Goal: Task Accomplishment & Management: Use online tool/utility

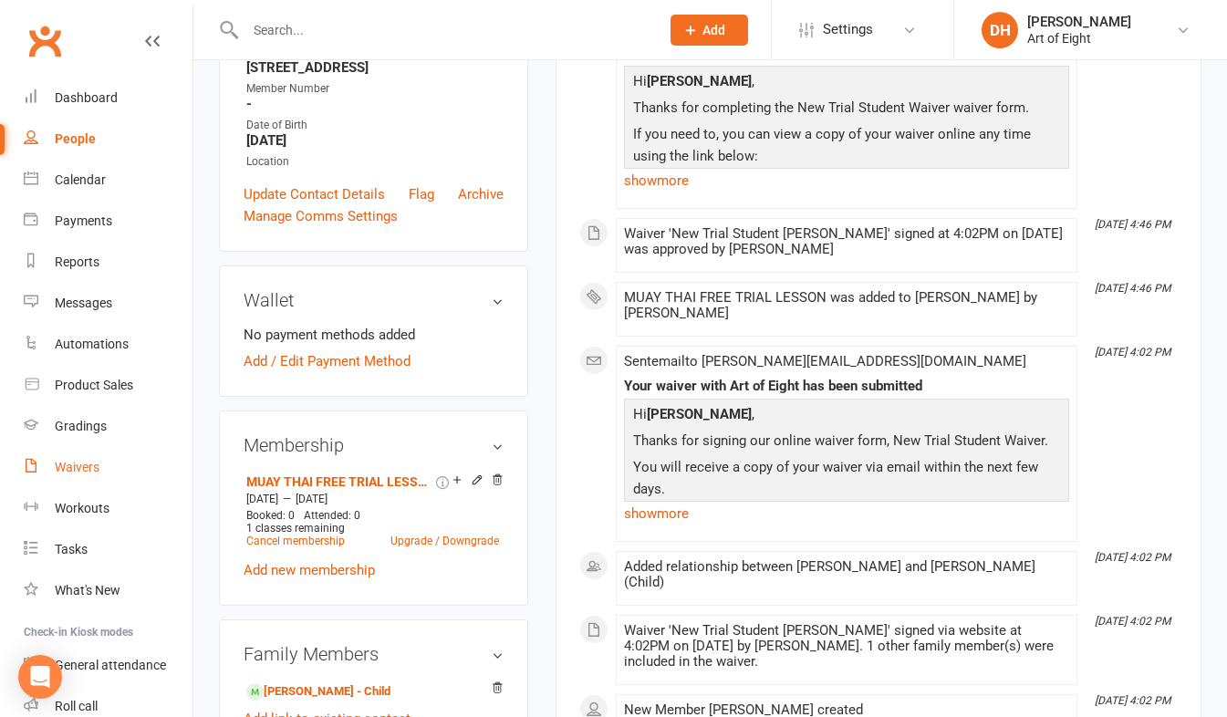
click at [68, 465] on div "Waivers" at bounding box center [77, 467] width 45 height 15
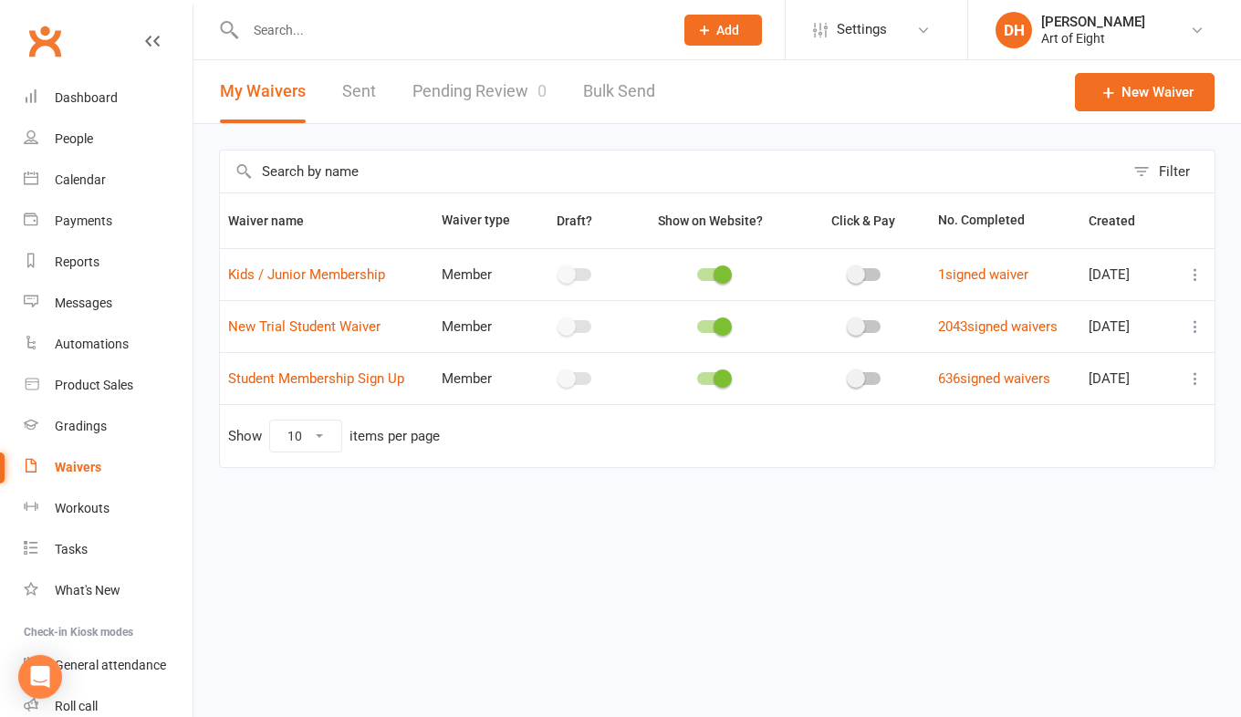
click at [471, 85] on link "Pending Review 0" at bounding box center [479, 91] width 134 height 63
select select "50"
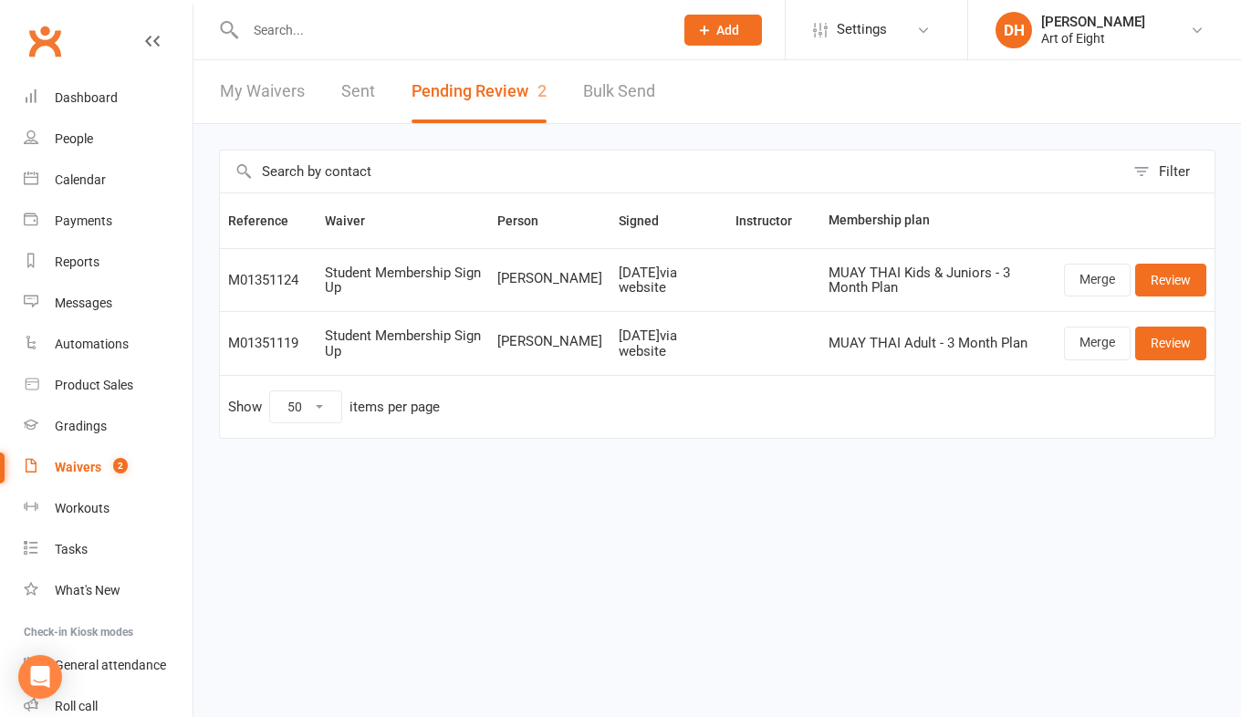
click at [307, 28] on input "text" at bounding box center [450, 30] width 421 height 26
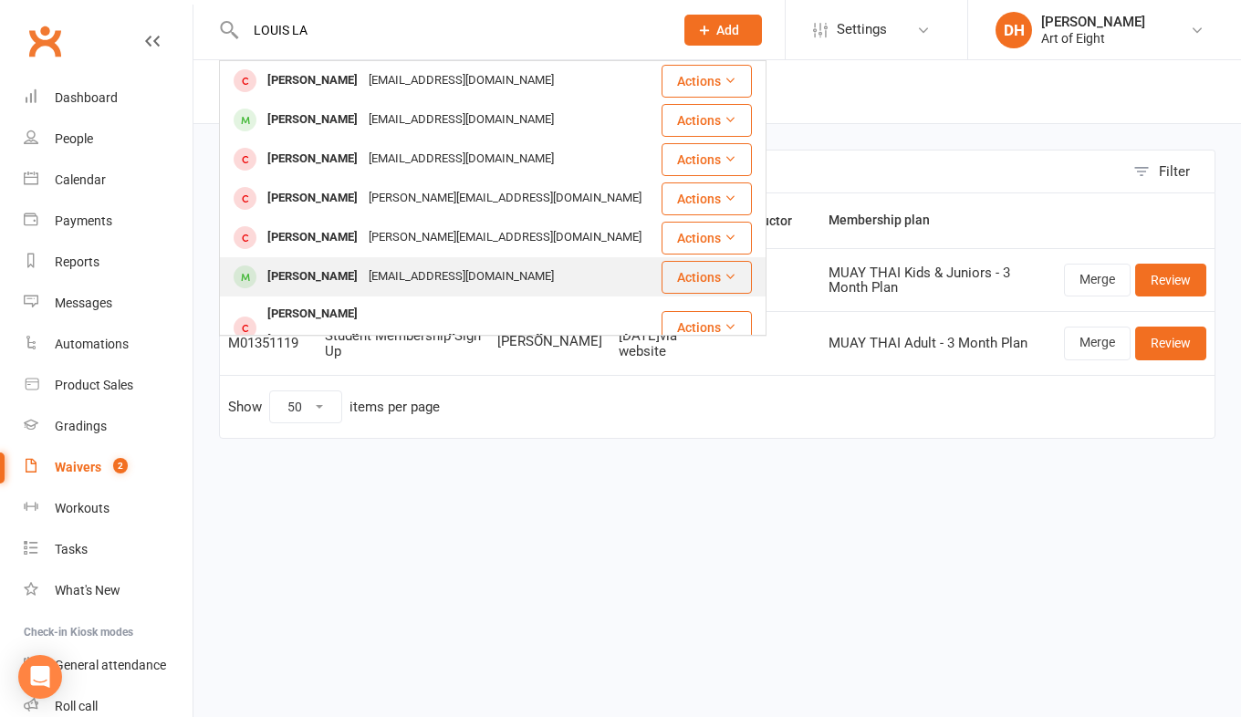
type input "LOUIS LA"
click at [299, 281] on div "Luis Lazo" at bounding box center [312, 277] width 101 height 26
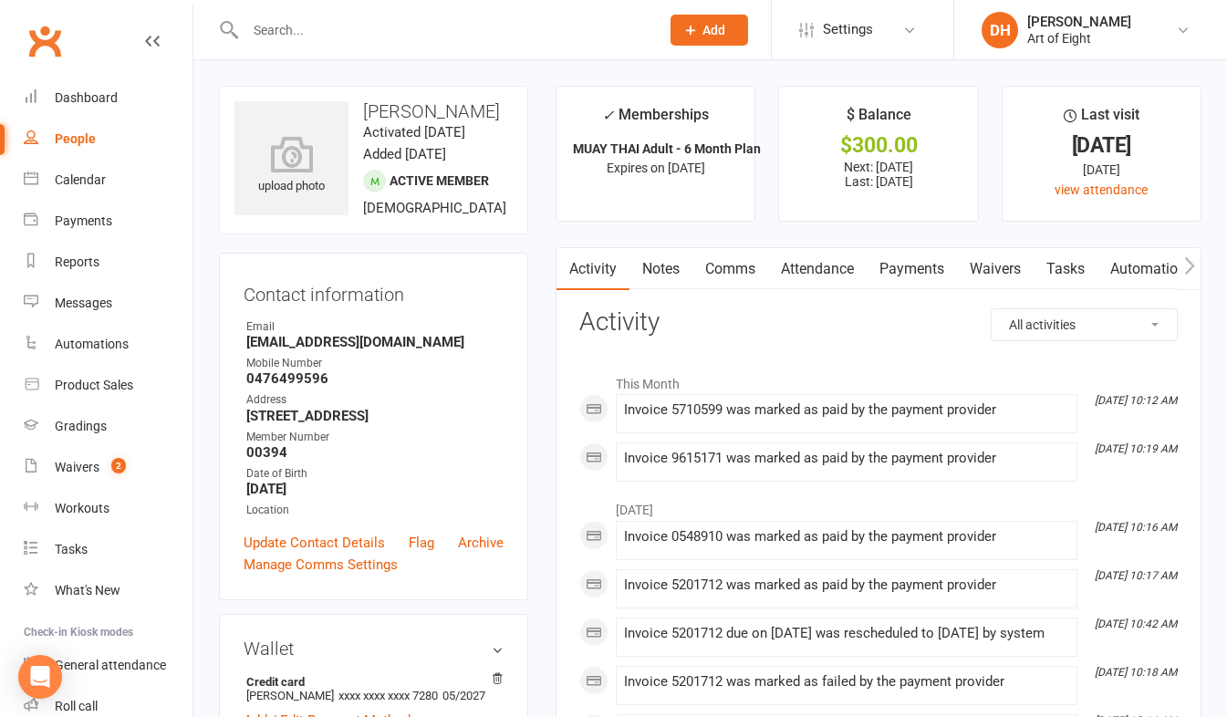
click at [914, 268] on link "Payments" at bounding box center [912, 269] width 90 height 42
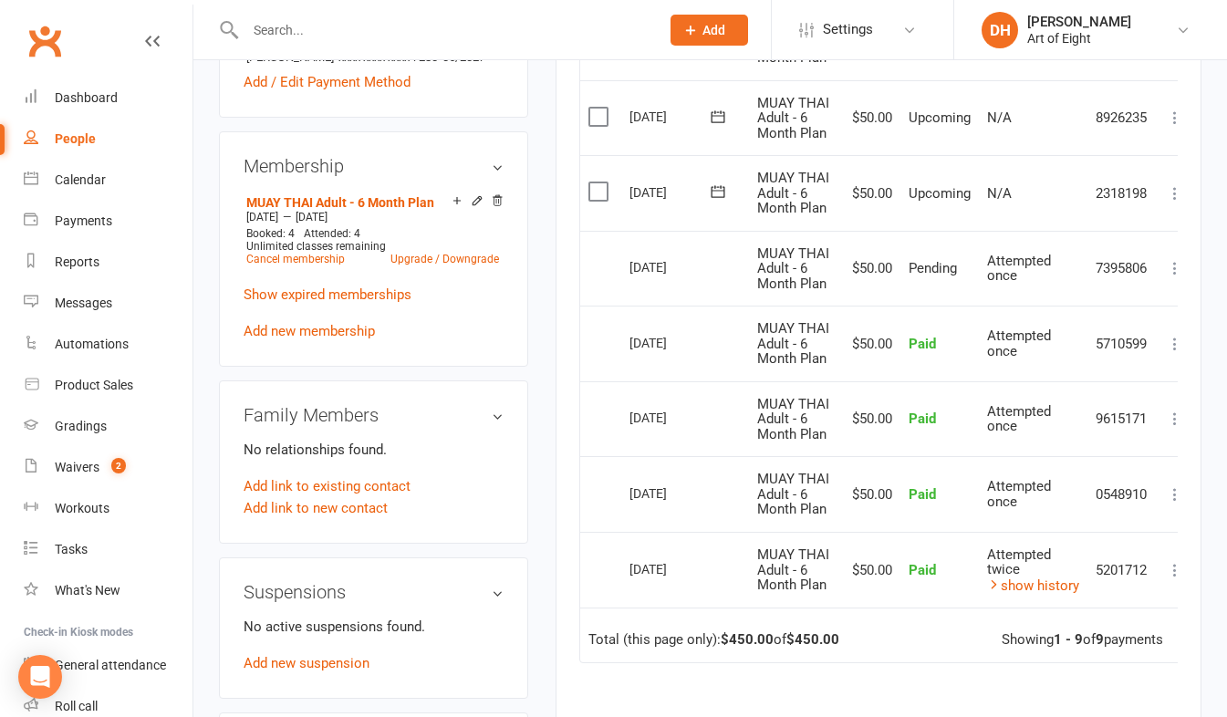
scroll to position [456, 0]
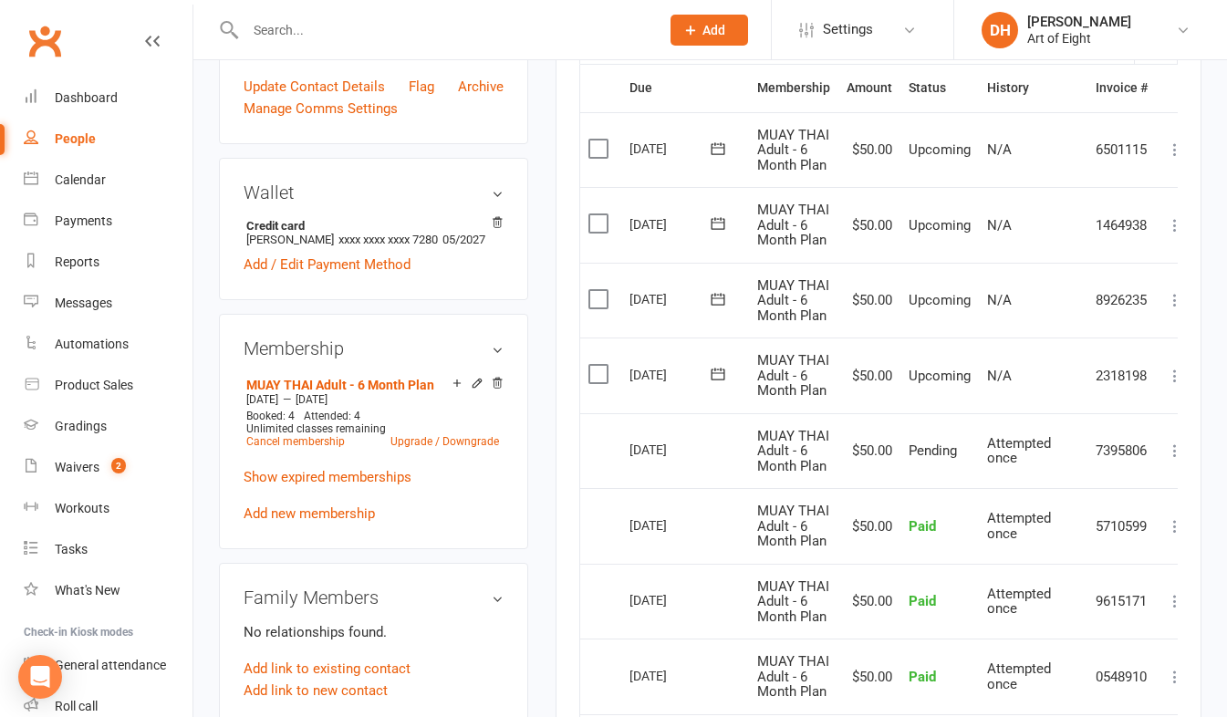
click at [1174, 377] on icon at bounding box center [1175, 376] width 18 height 18
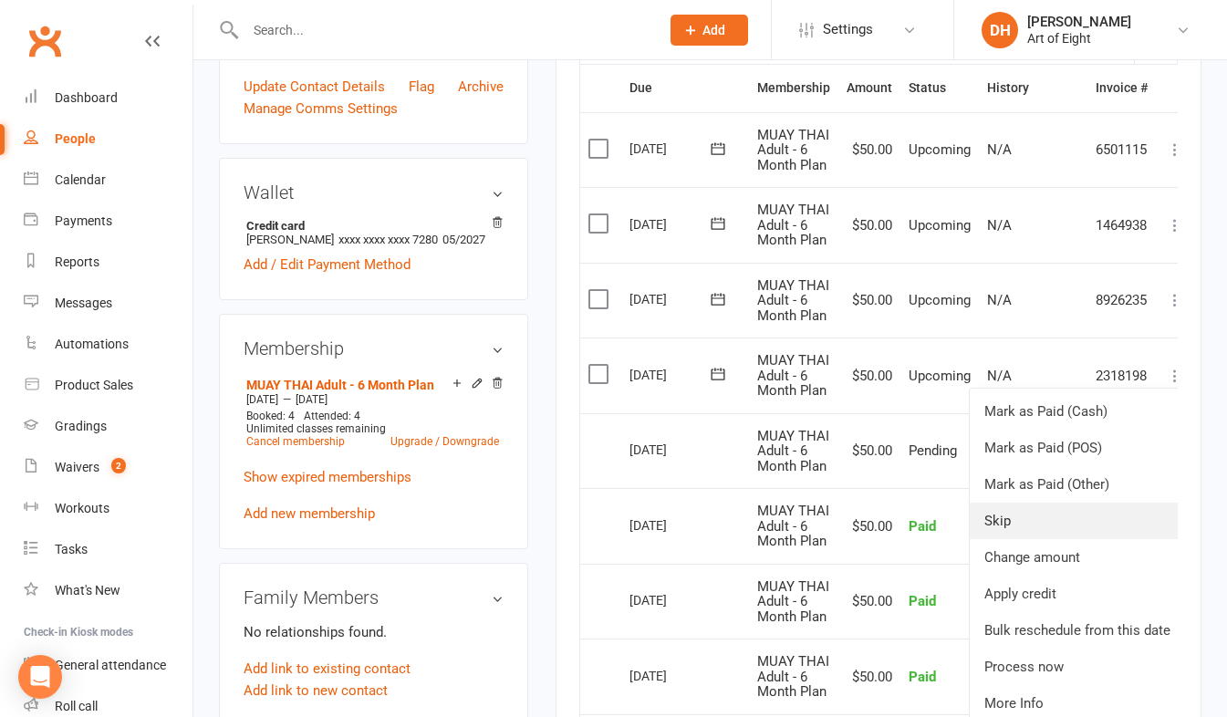
click at [1039, 512] on link "Skip" at bounding box center [1077, 521] width 215 height 37
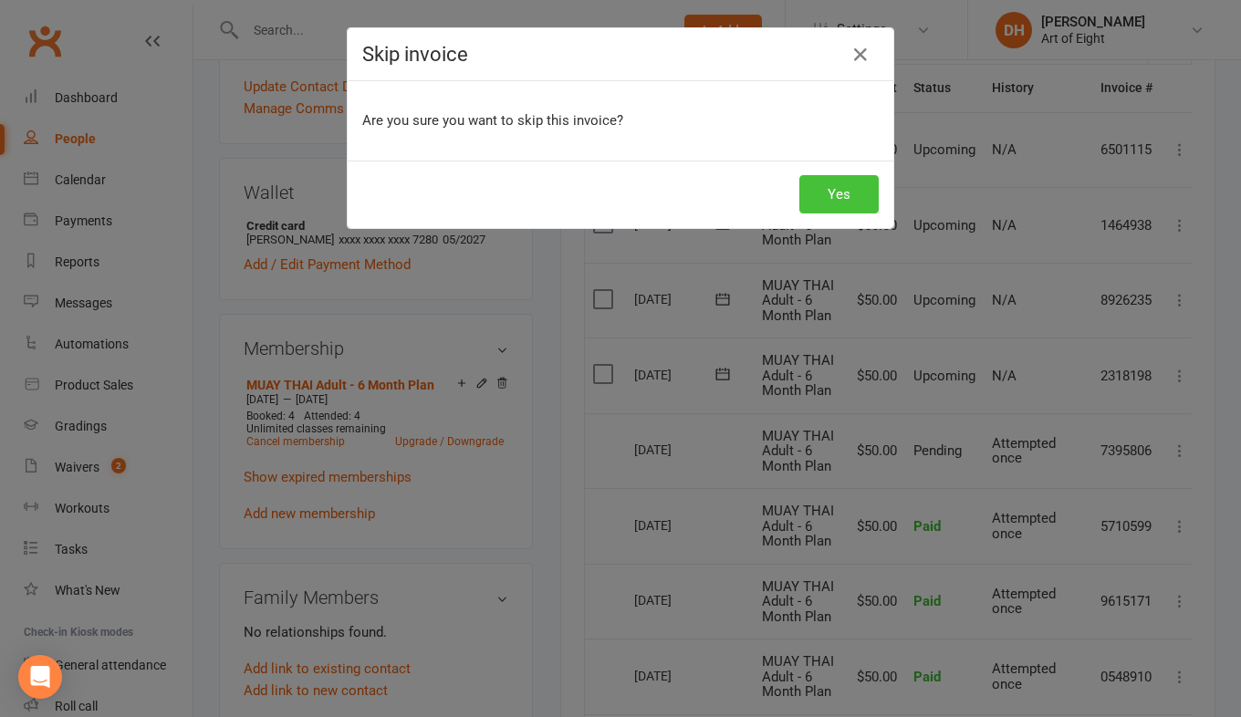
click at [823, 192] on button "Yes" at bounding box center [838, 194] width 79 height 38
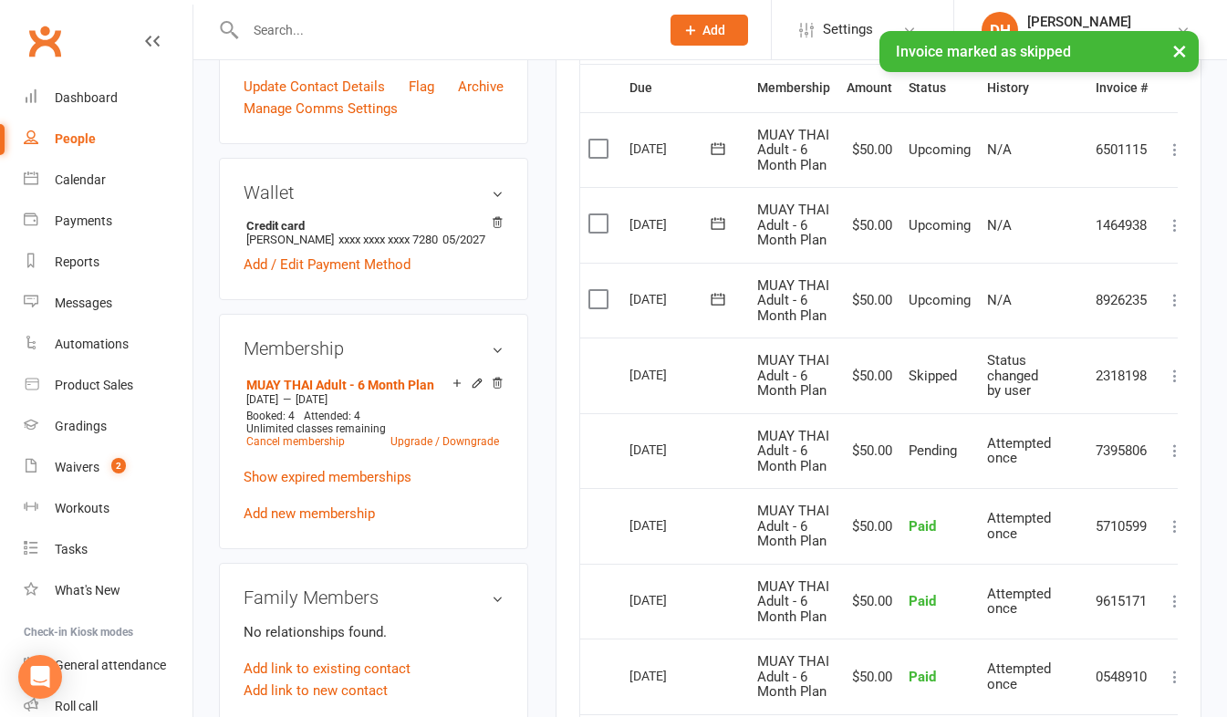
click at [1175, 305] on icon at bounding box center [1175, 300] width 18 height 18
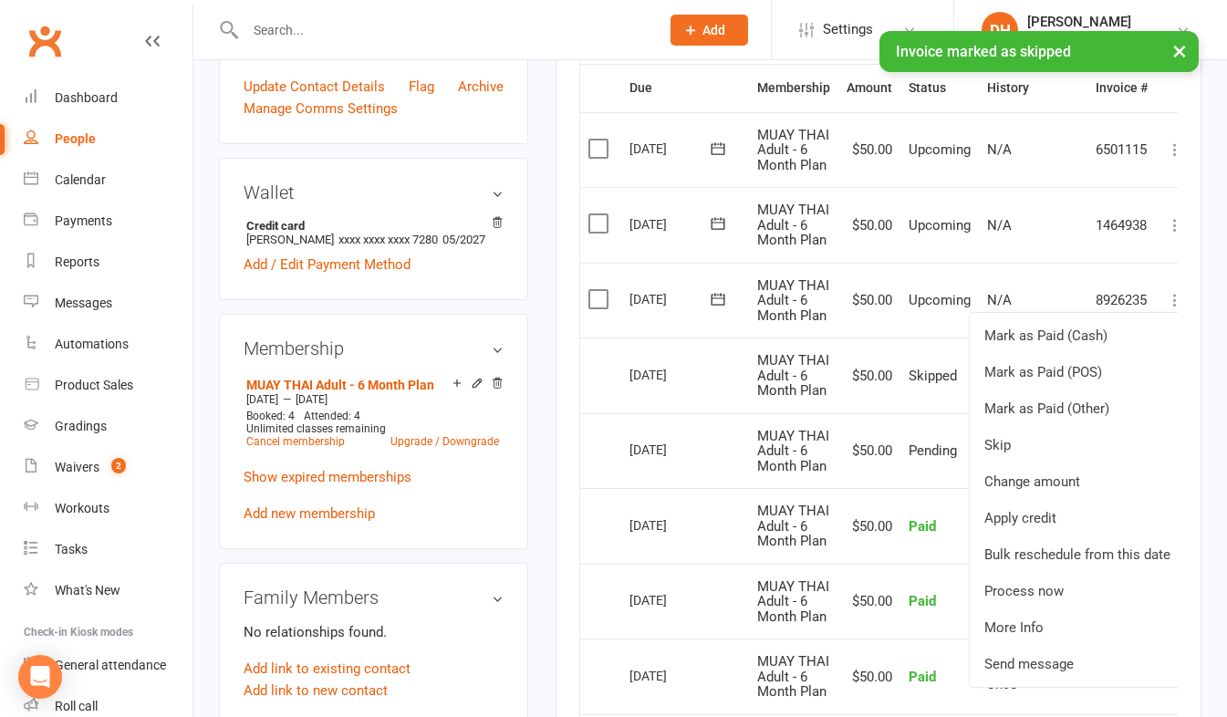
click at [934, 319] on td "Upcoming" at bounding box center [940, 301] width 78 height 76
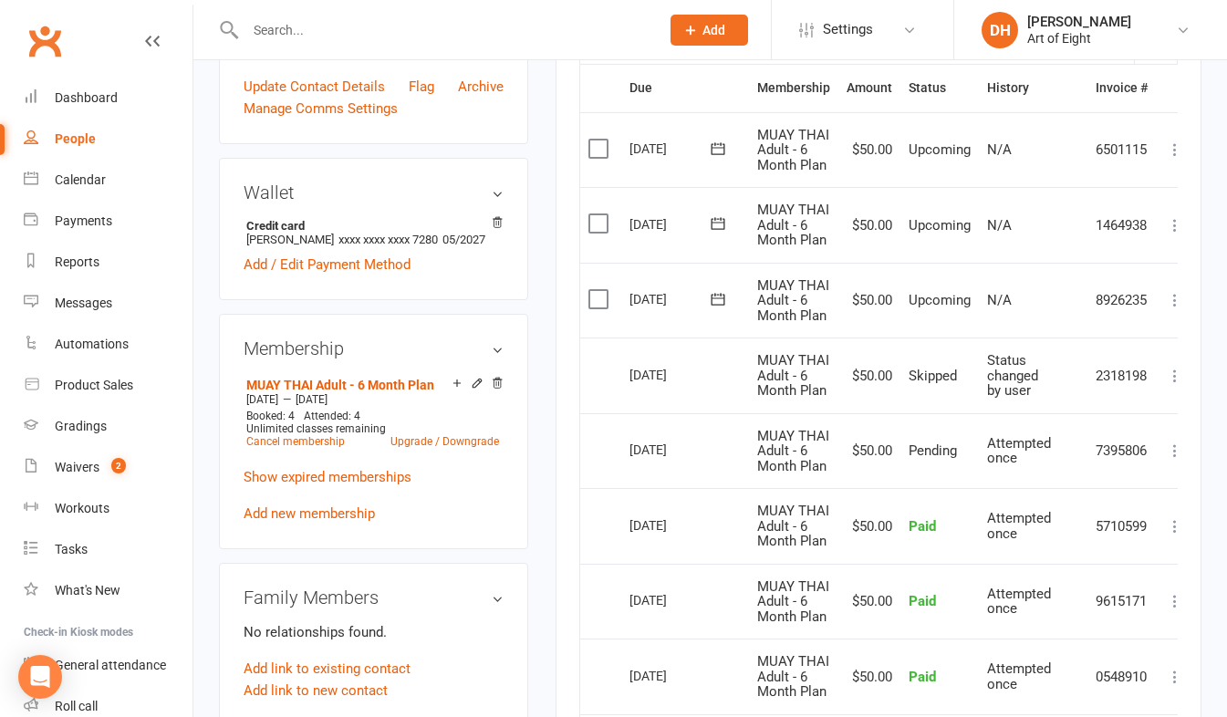
click at [1175, 375] on icon at bounding box center [1175, 376] width 18 height 18
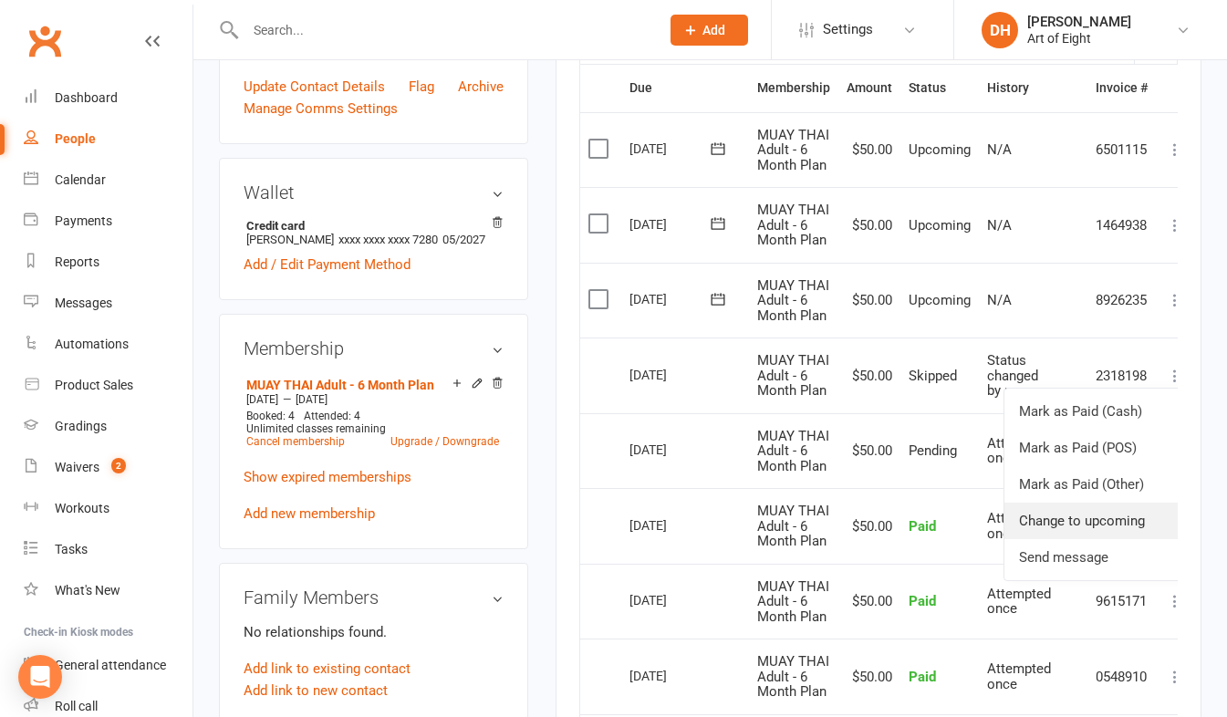
click at [1071, 524] on link "Change to upcoming" at bounding box center [1095, 521] width 181 height 37
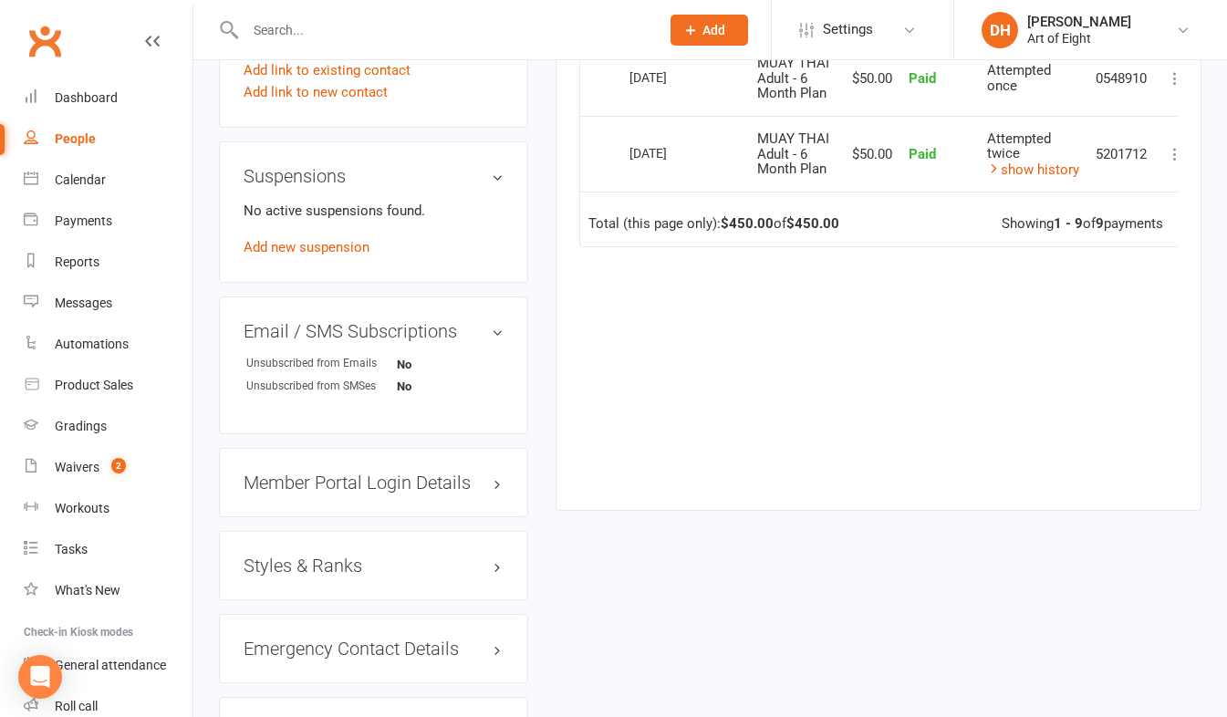
scroll to position [964, 0]
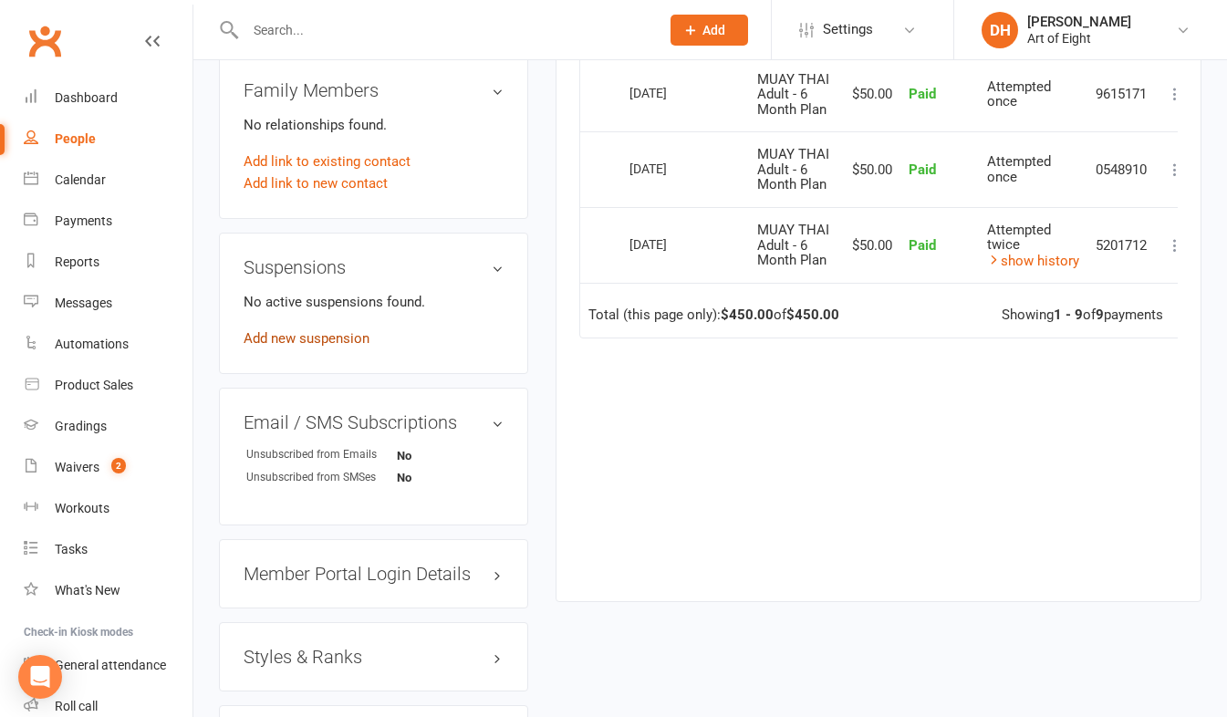
click at [297, 340] on link "Add new suspension" at bounding box center [307, 338] width 126 height 16
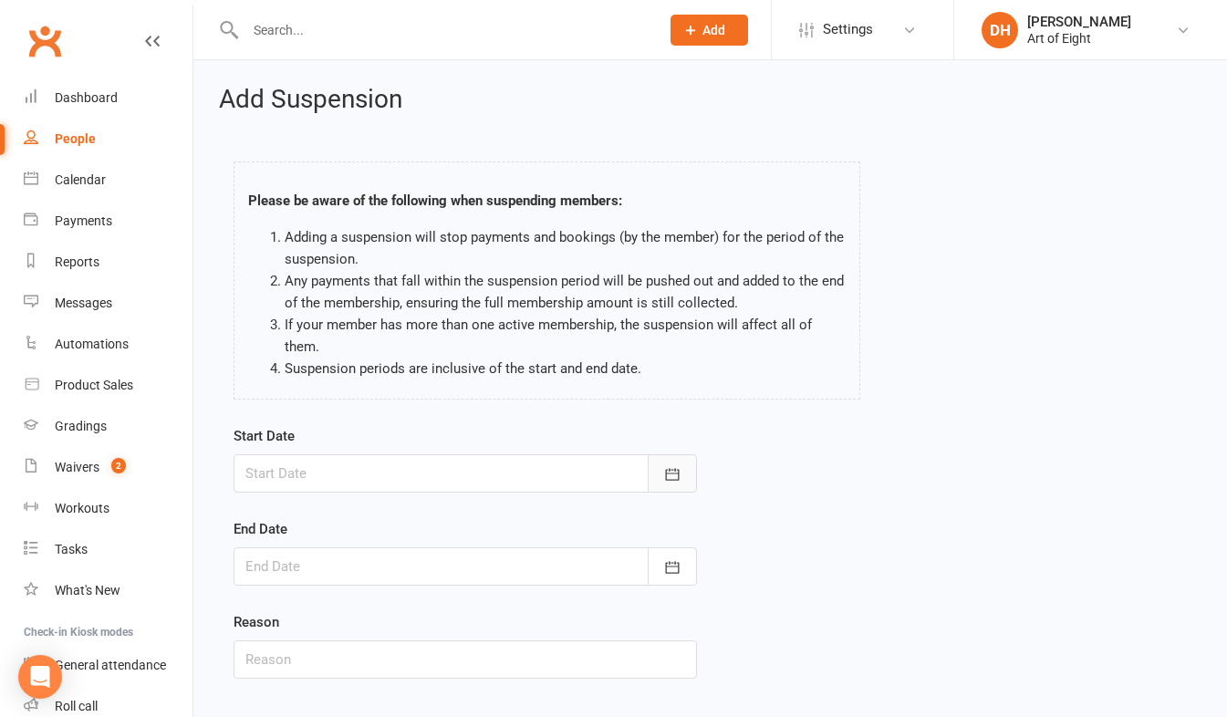
click at [664, 473] on icon "button" at bounding box center [672, 474] width 18 height 18
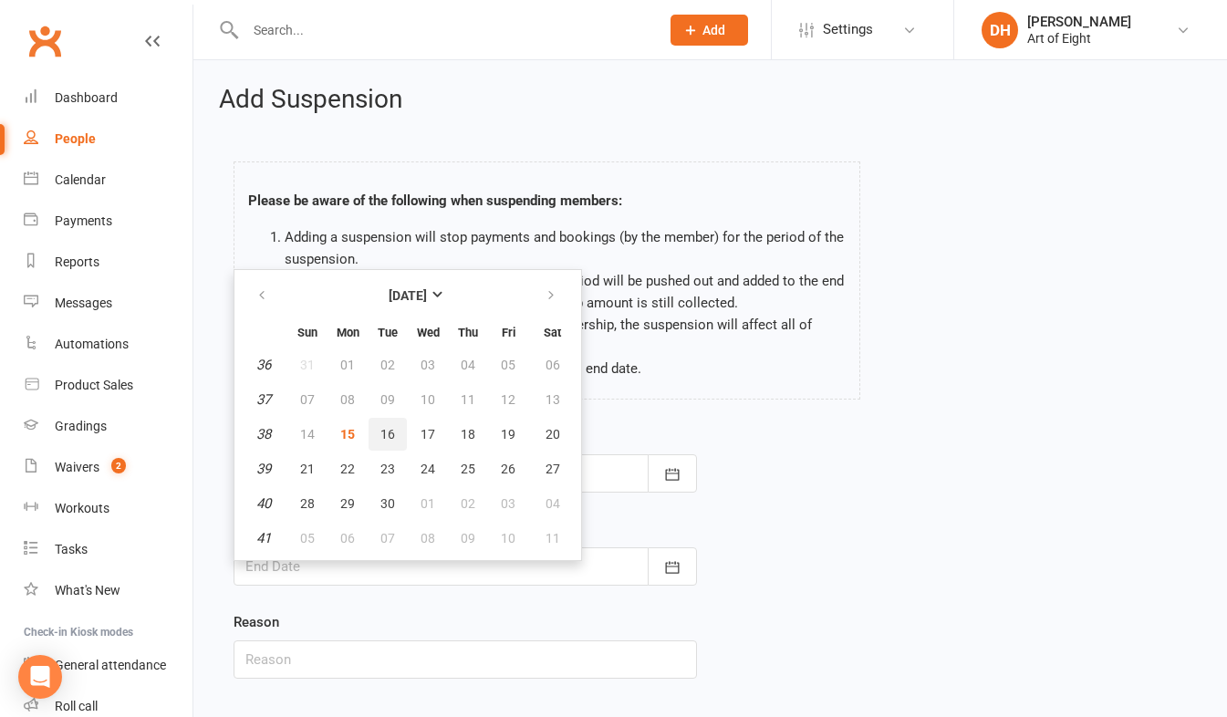
click at [385, 434] on span "16" at bounding box center [388, 434] width 15 height 15
type input "16 Sep 2025"
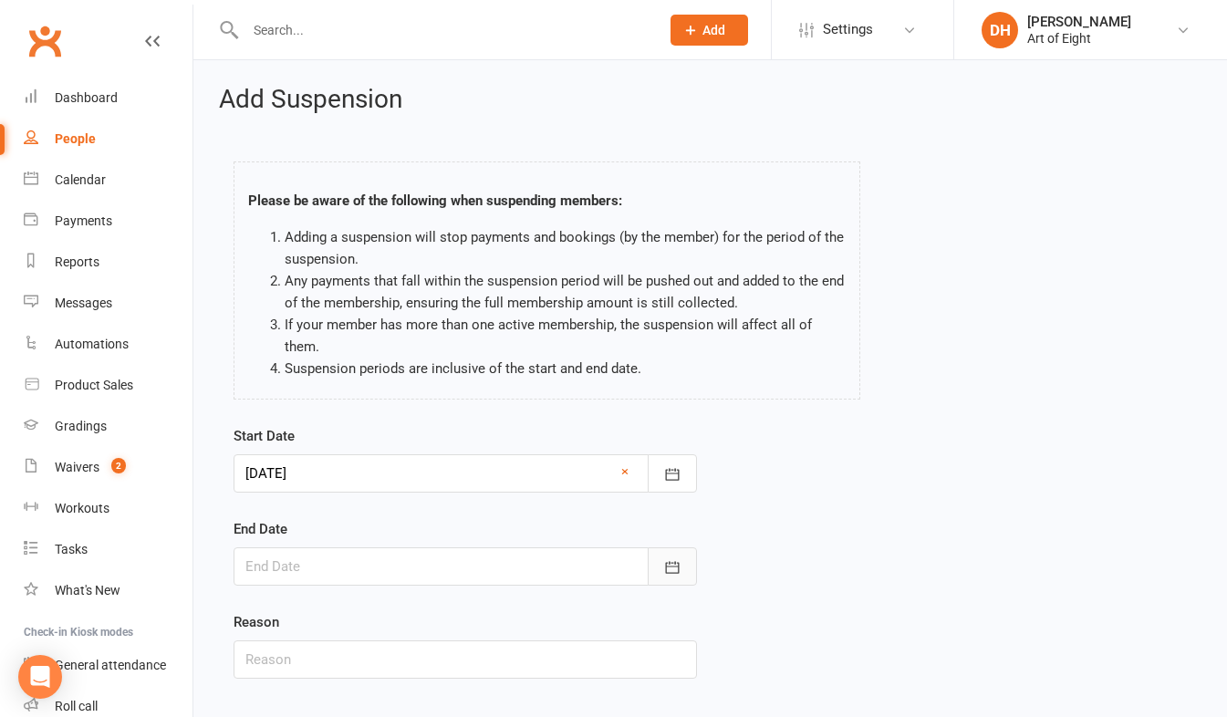
click at [676, 569] on icon "button" at bounding box center [672, 568] width 18 height 18
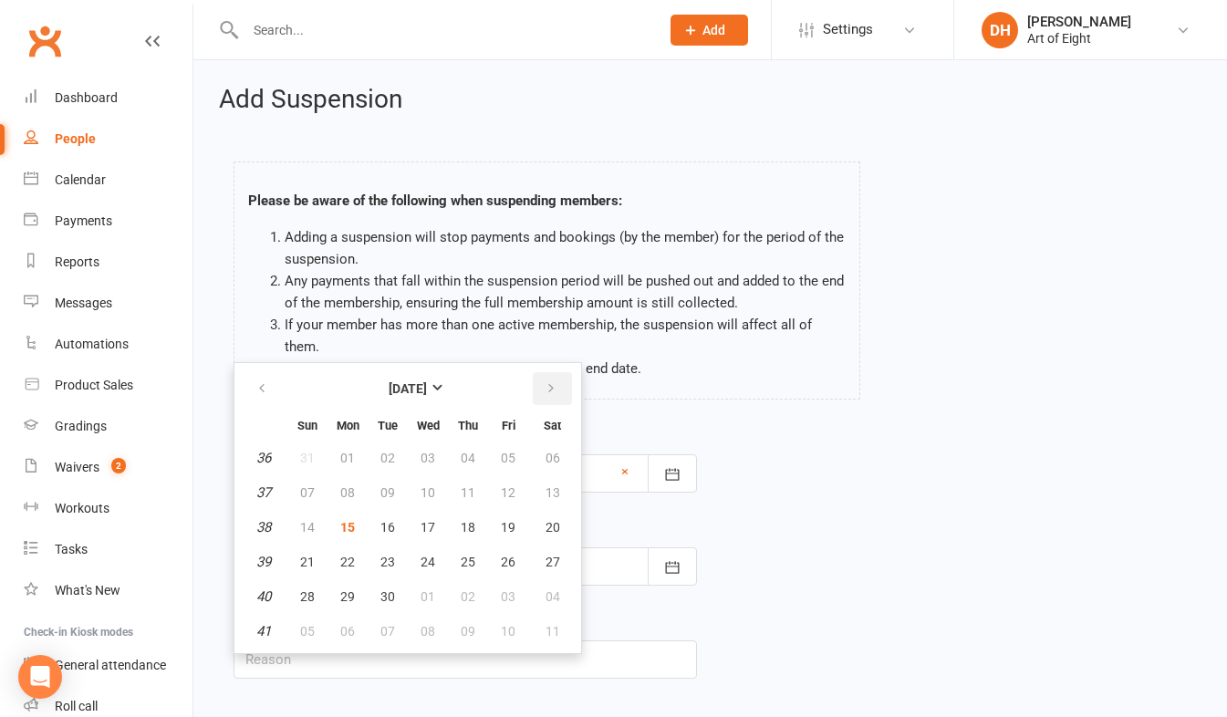
click at [548, 393] on icon "button" at bounding box center [551, 388] width 13 height 15
click at [252, 385] on button "button" at bounding box center [263, 388] width 39 height 33
click at [542, 385] on button "button" at bounding box center [552, 388] width 39 height 33
click at [306, 559] on span "19" at bounding box center [307, 562] width 15 height 15
type input "19 Oct 2025"
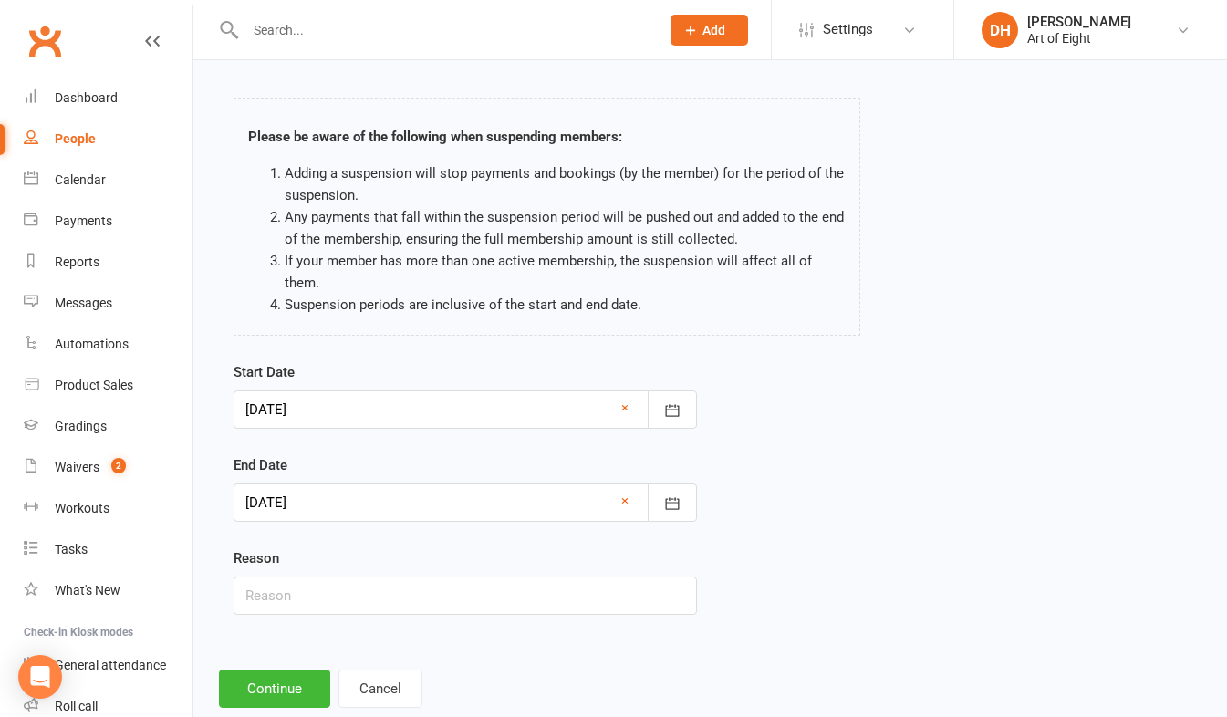
scroll to position [107, 0]
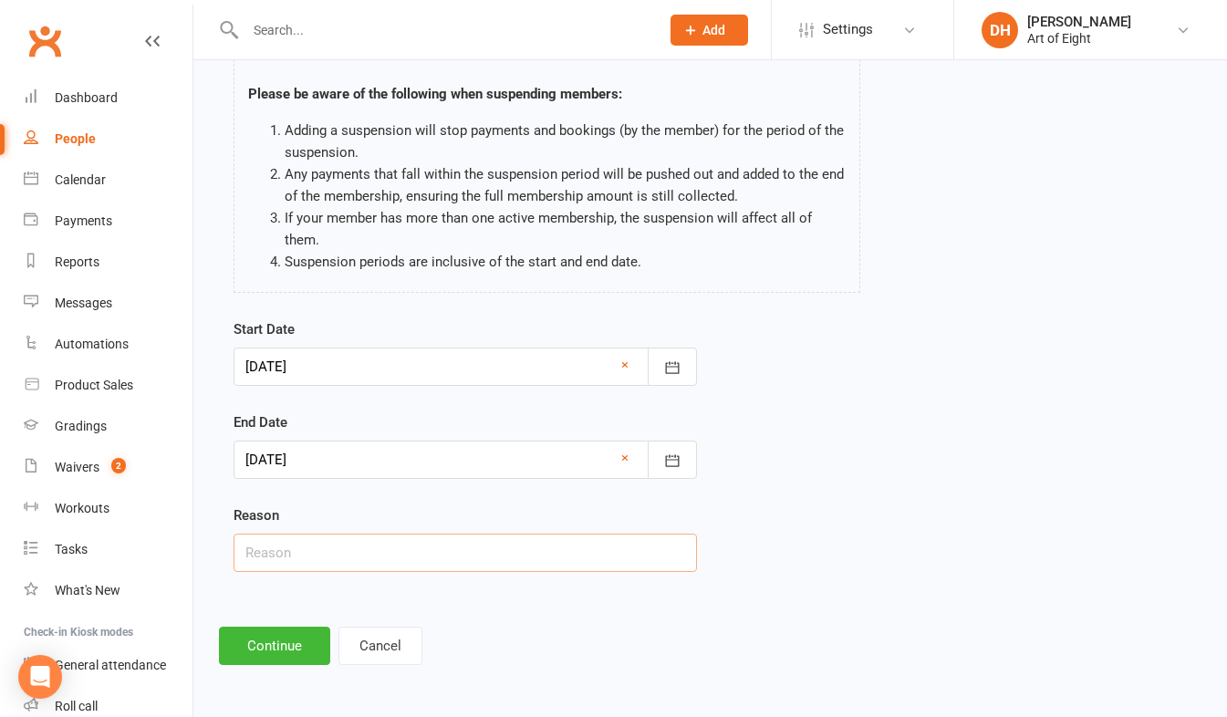
click at [376, 550] on input "text" at bounding box center [466, 553] width 464 height 38
type input "injury"
click at [303, 644] on button "Continue" at bounding box center [274, 646] width 111 height 38
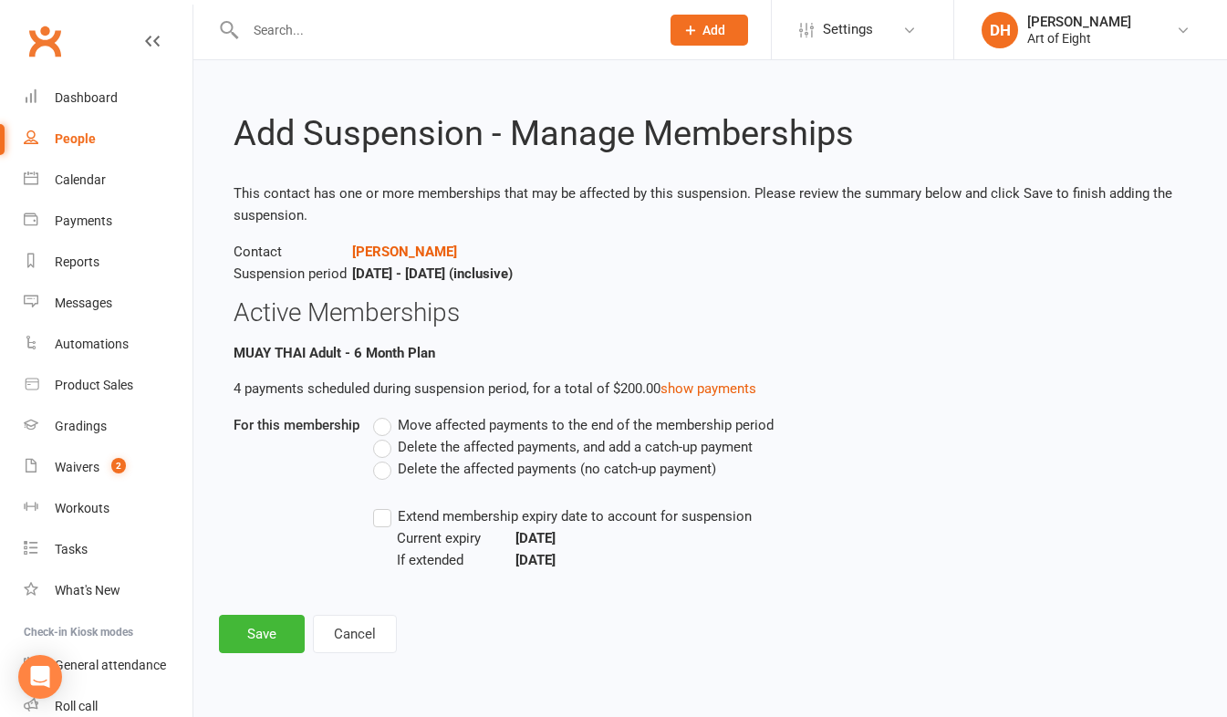
scroll to position [0, 0]
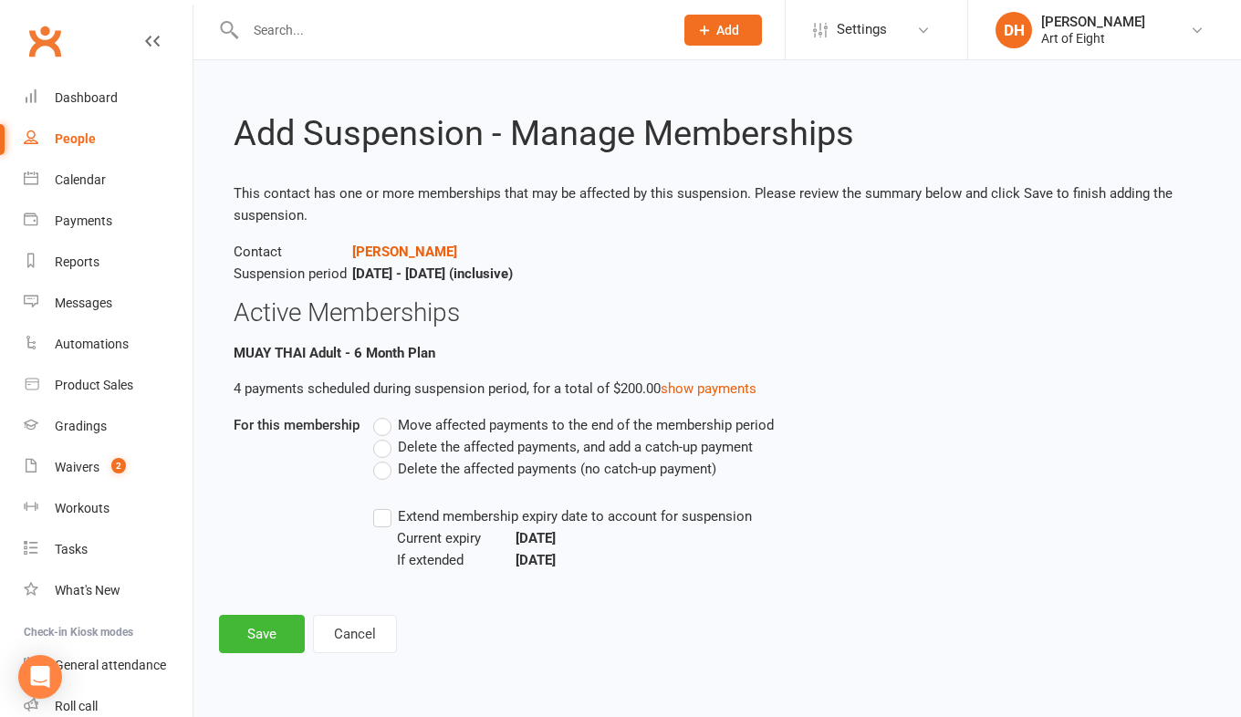
click at [379, 468] on label "Delete the affected payments (no catch-up payment)" at bounding box center [544, 469] width 343 height 22
click at [379, 458] on input "Delete the affected payments (no catch-up payment)" at bounding box center [379, 458] width 12 height 0
click at [390, 520] on label "Extend membership expiry date to account for suspension" at bounding box center [562, 517] width 379 height 22
click at [385, 506] on input "Extend membership expiry date to account for suspension" at bounding box center [379, 506] width 12 height 0
click at [276, 641] on button "Save" at bounding box center [262, 634] width 86 height 38
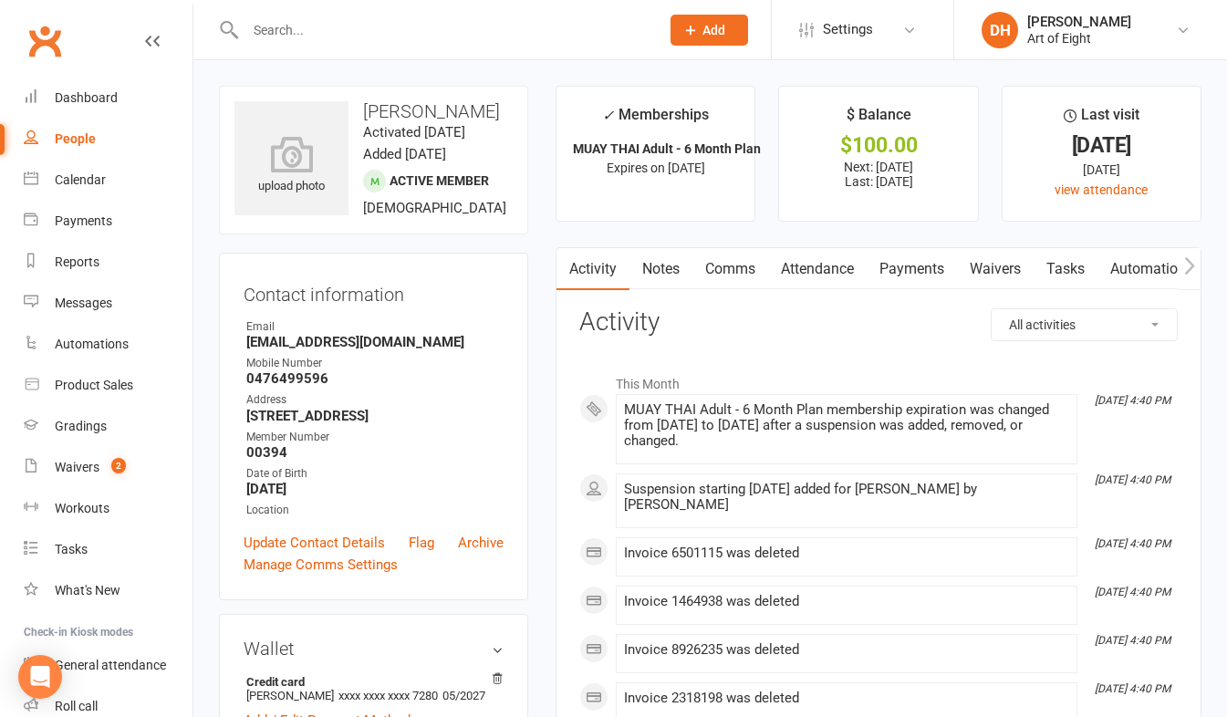
click at [924, 259] on link "Payments" at bounding box center [912, 269] width 90 height 42
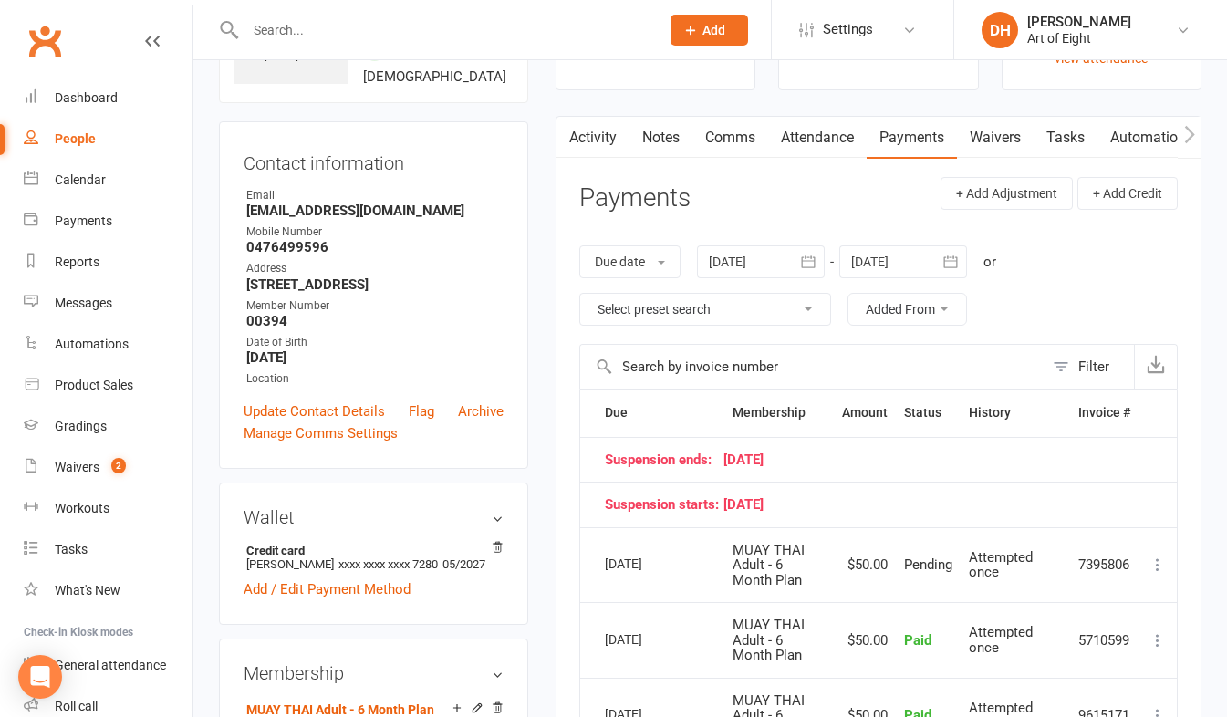
scroll to position [91, 0]
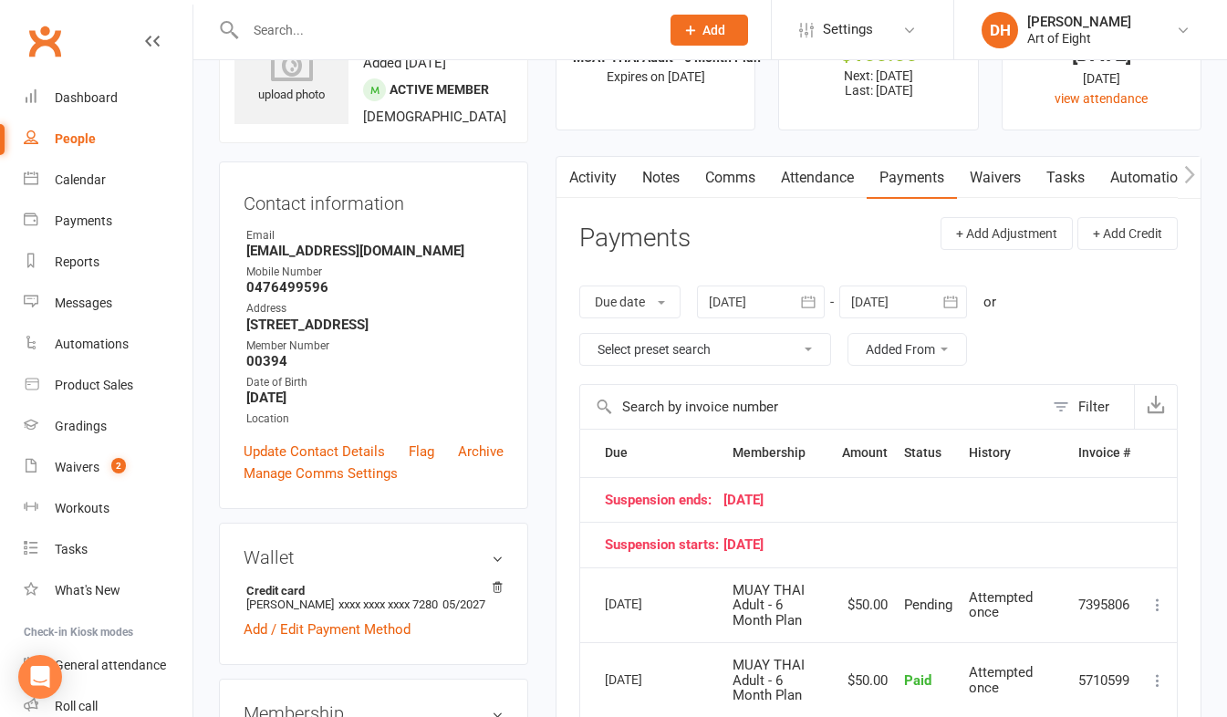
click at [815, 306] on icon "button" at bounding box center [808, 302] width 14 height 12
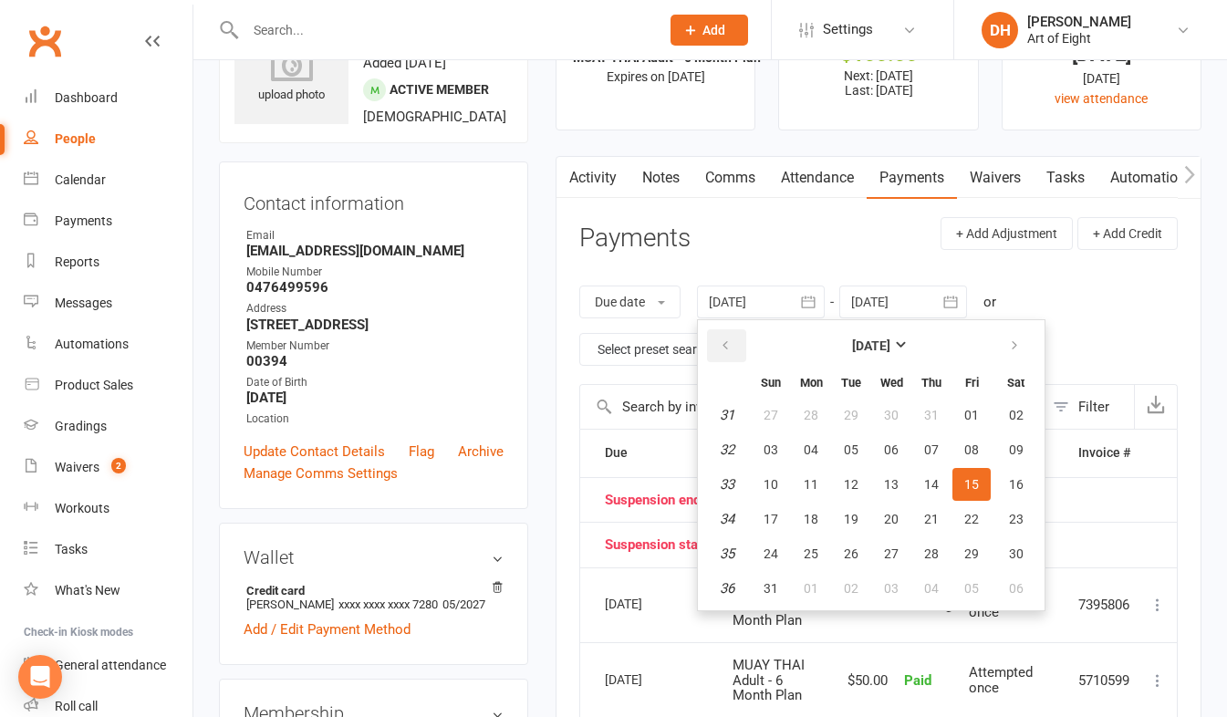
click at [715, 342] on button "button" at bounding box center [726, 345] width 39 height 33
click at [845, 409] on button "01" at bounding box center [851, 415] width 38 height 33
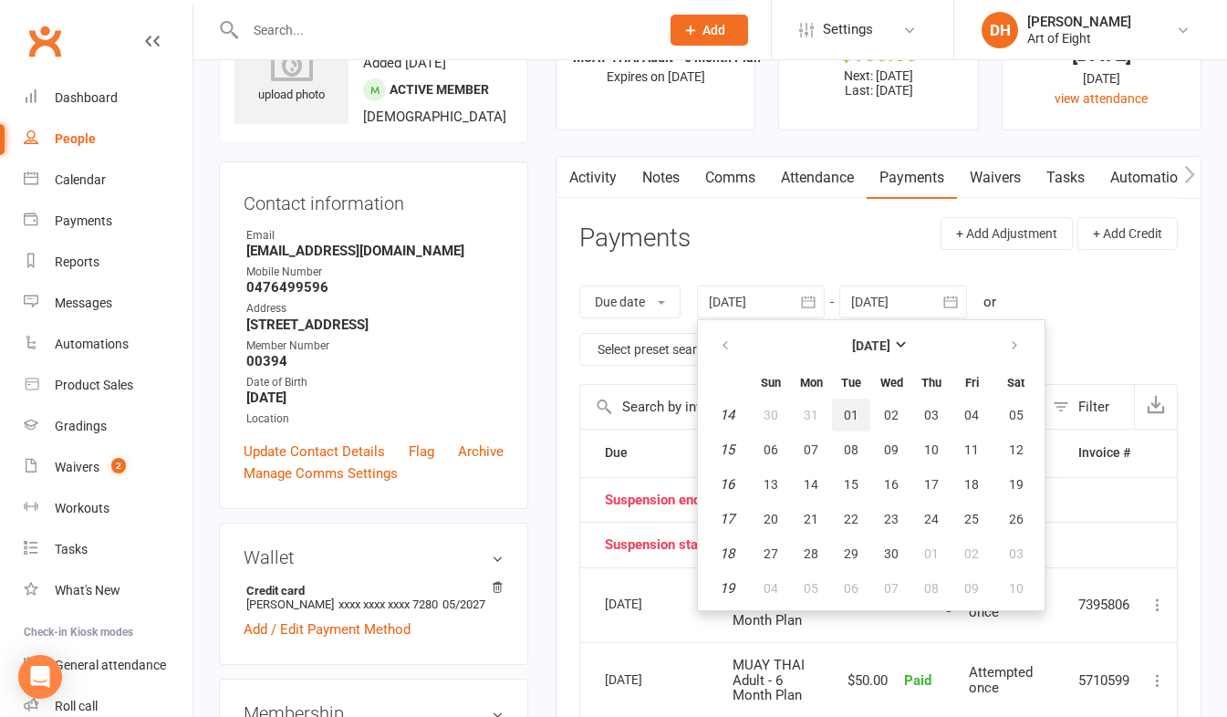
type input "01 Apr 2025"
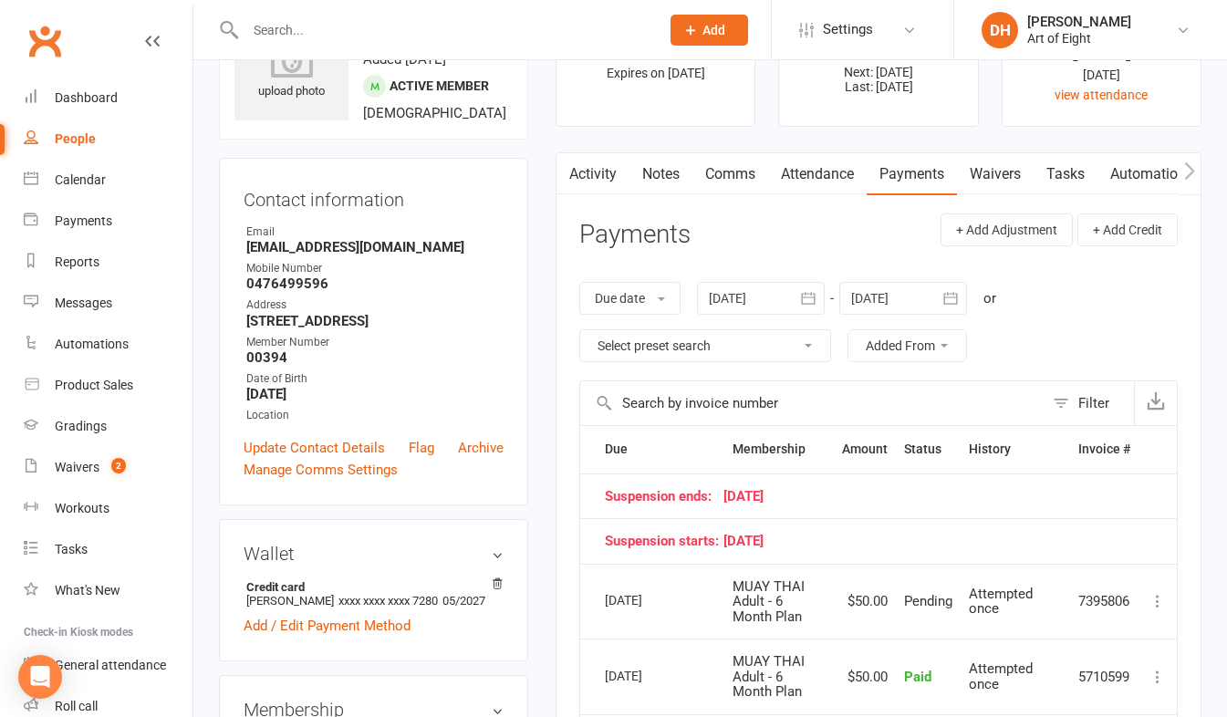
scroll to position [0, 0]
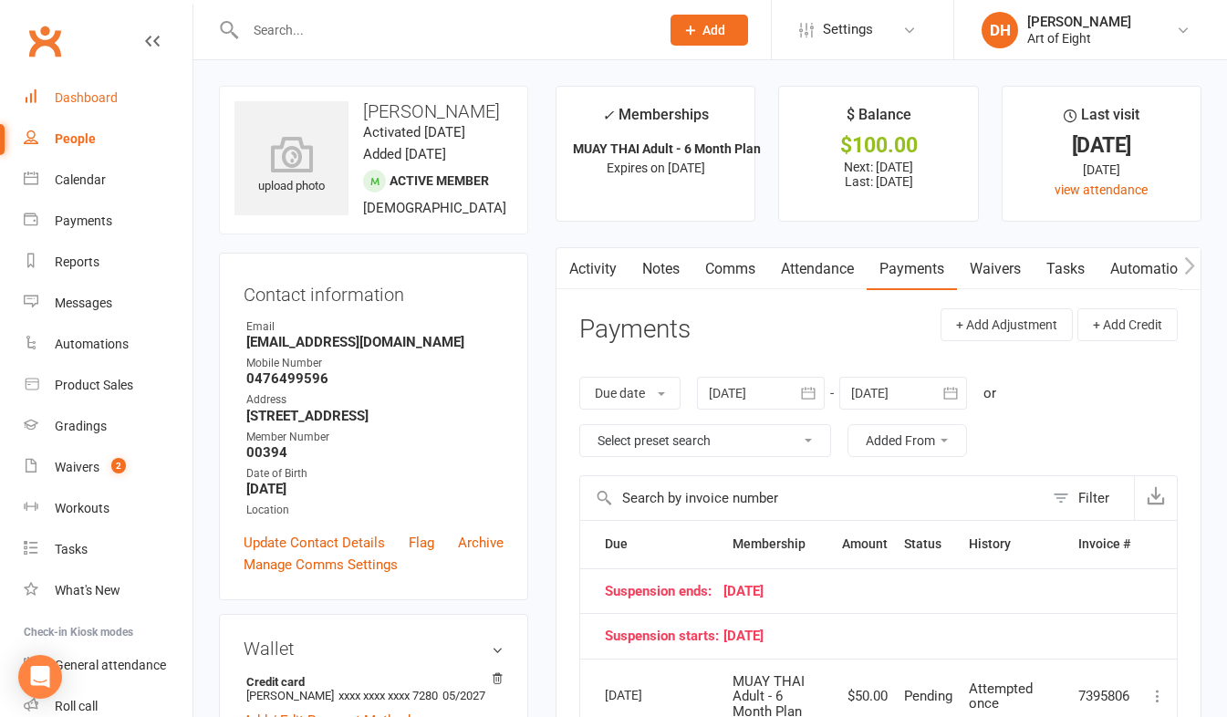
click at [61, 99] on div "Dashboard" at bounding box center [86, 97] width 63 height 15
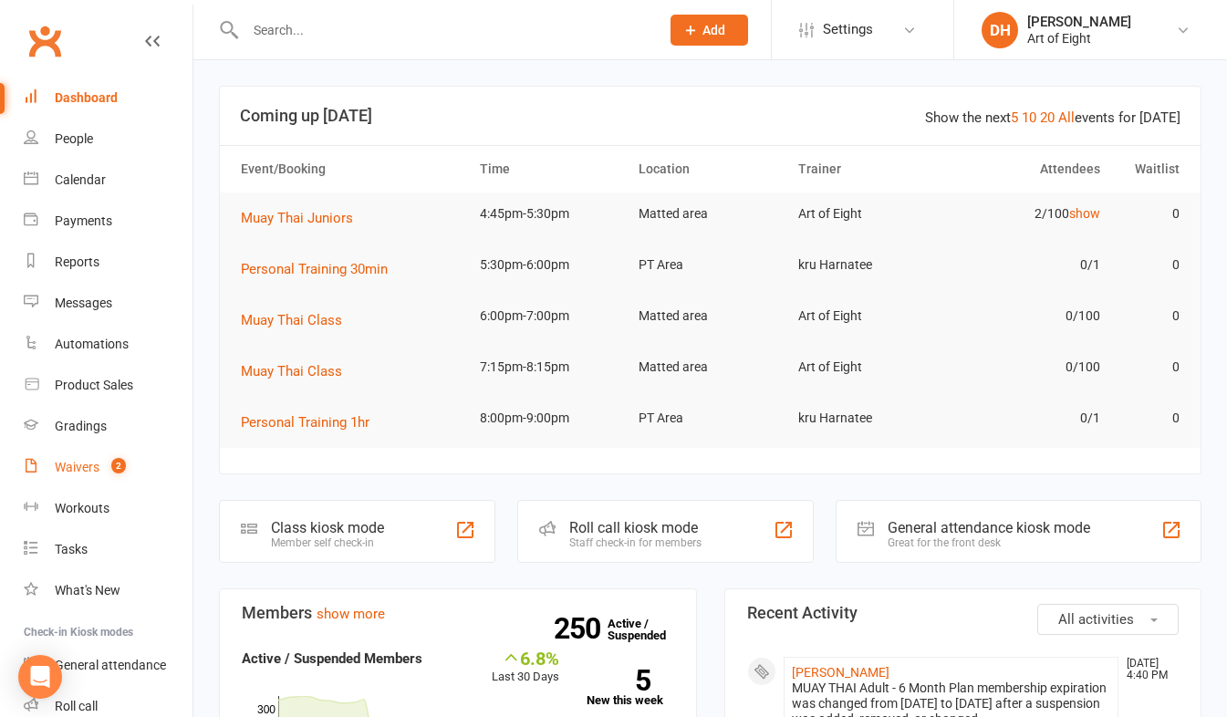
click at [76, 469] on div "Waivers" at bounding box center [77, 467] width 45 height 15
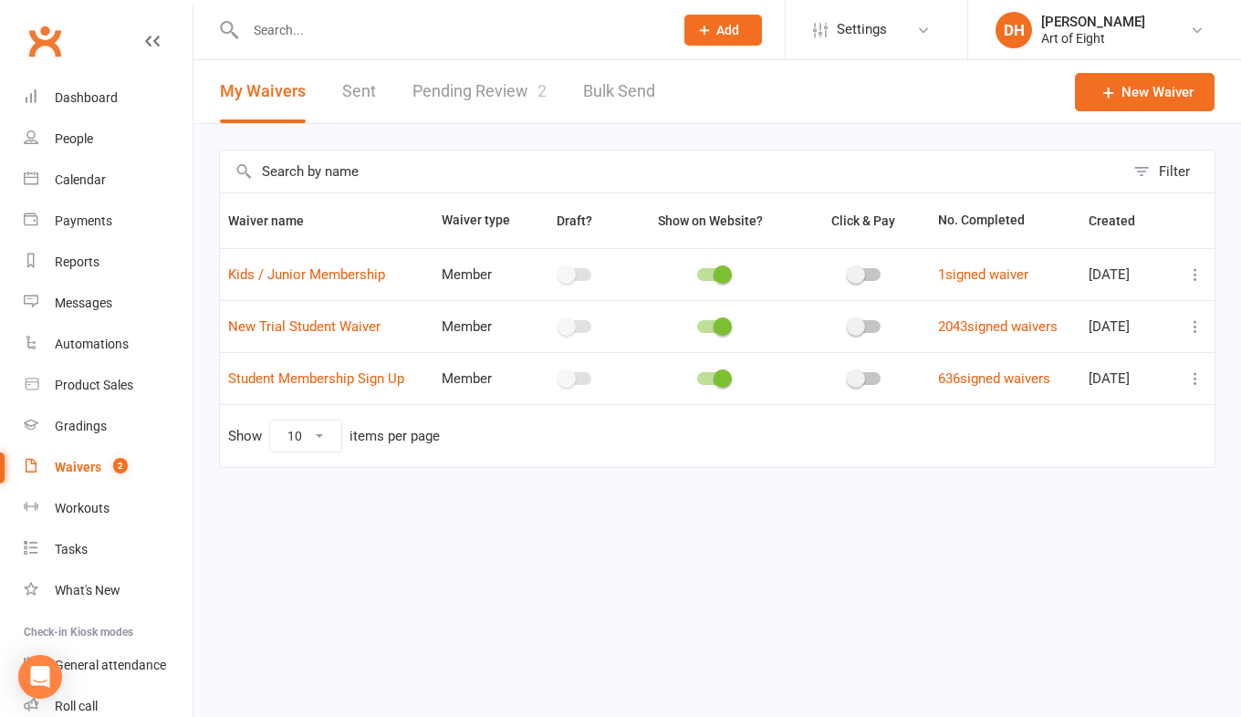
click at [472, 85] on link "Pending Review 2" at bounding box center [479, 91] width 134 height 63
select select "50"
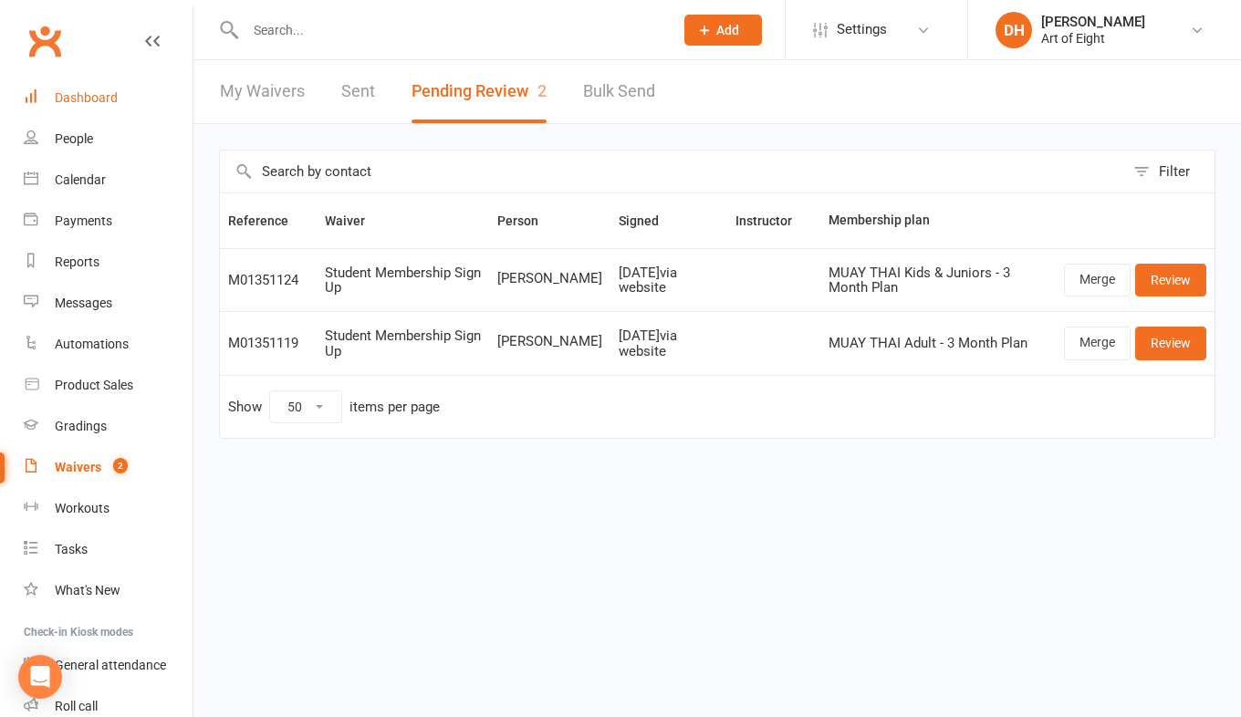
click at [77, 99] on div "Dashboard" at bounding box center [86, 97] width 63 height 15
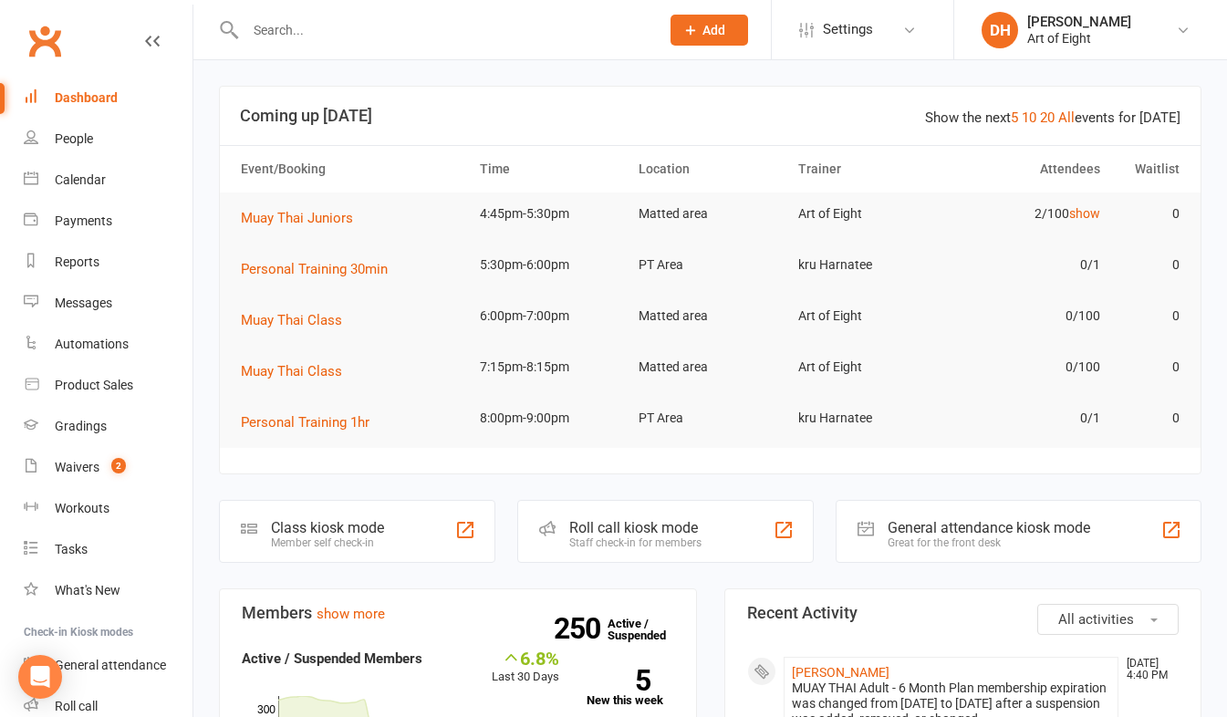
drag, startPoint x: 597, startPoint y: 527, endPoint x: 598, endPoint y: 544, distance: 16.5
click at [597, 527] on div "Roll call kiosk mode" at bounding box center [635, 527] width 132 height 17
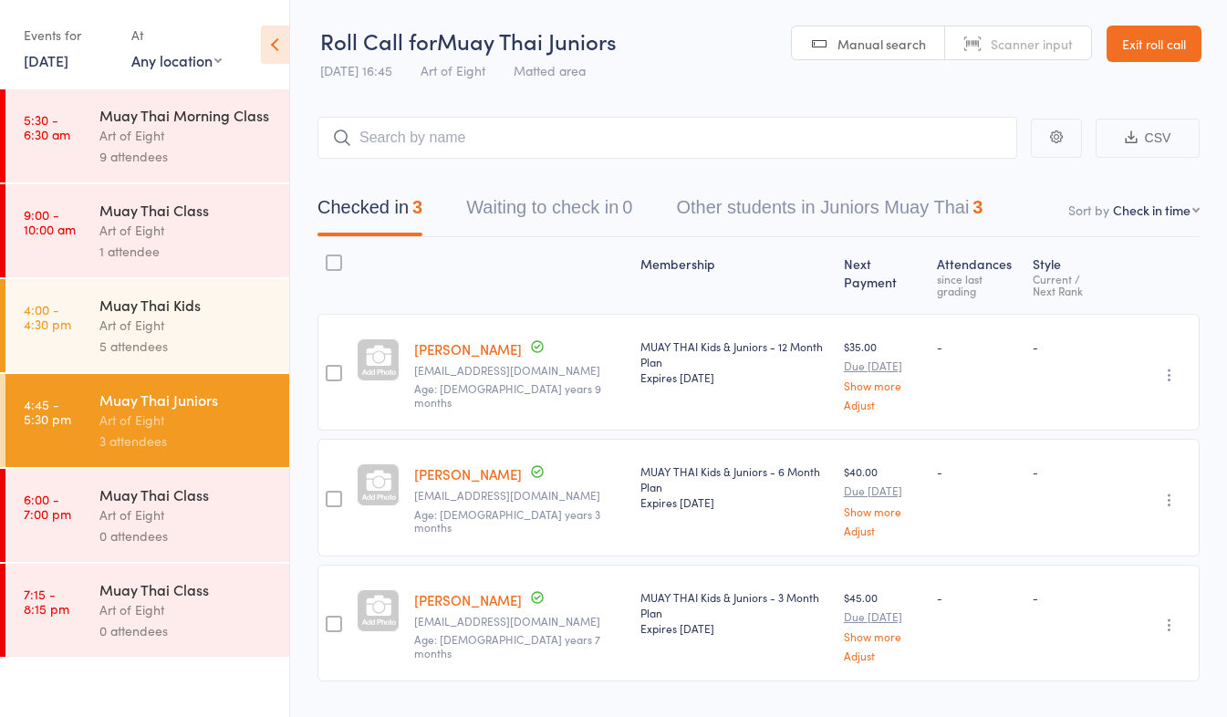
click at [432, 339] on link "[PERSON_NAME]" at bounding box center [468, 348] width 108 height 19
click at [1117, 48] on link "Exit roll call" at bounding box center [1154, 44] width 95 height 37
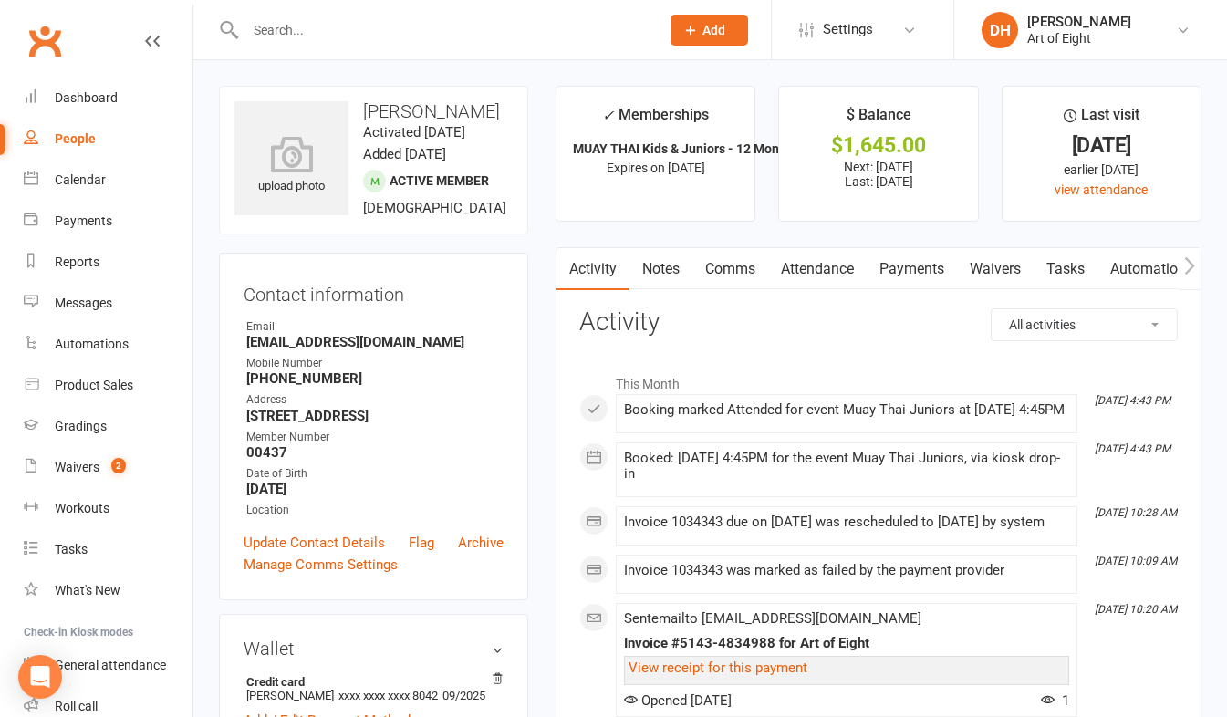
drag, startPoint x: 919, startPoint y: 269, endPoint x: 903, endPoint y: 354, distance: 86.4
click at [919, 270] on link "Payments" at bounding box center [912, 269] width 90 height 42
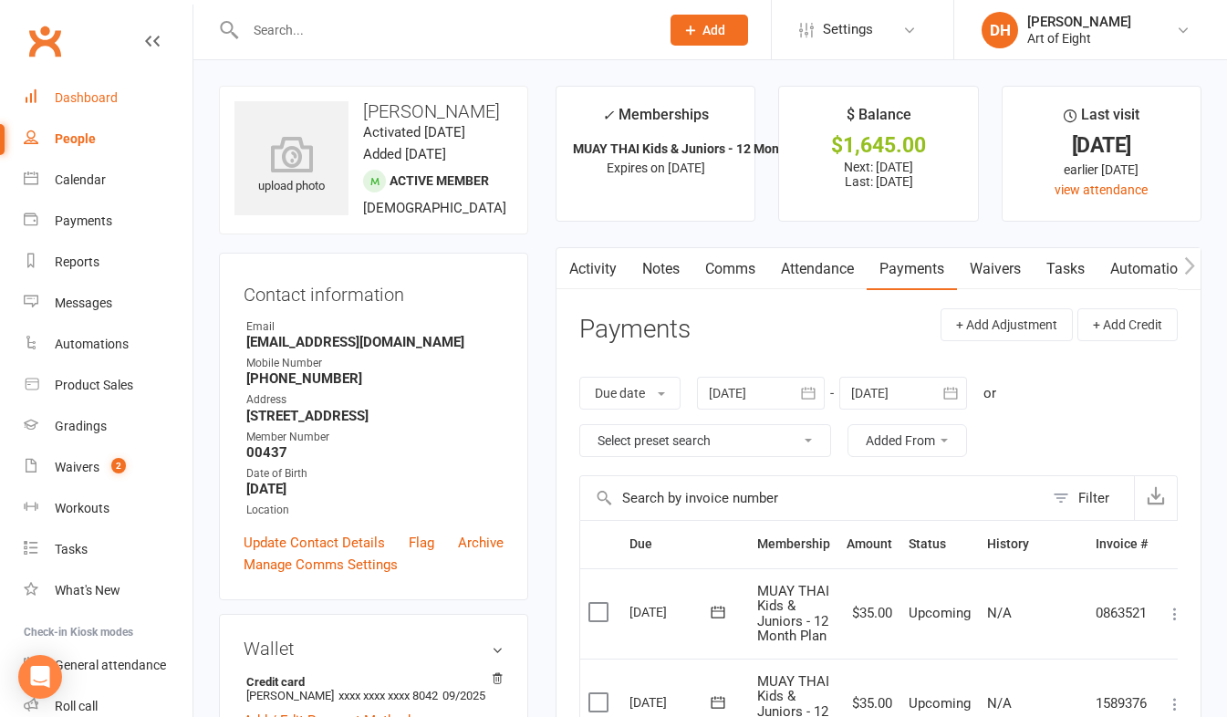
drag, startPoint x: 68, startPoint y: 97, endPoint x: 213, endPoint y: 245, distance: 207.2
click at [68, 97] on div "Dashboard" at bounding box center [86, 97] width 63 height 15
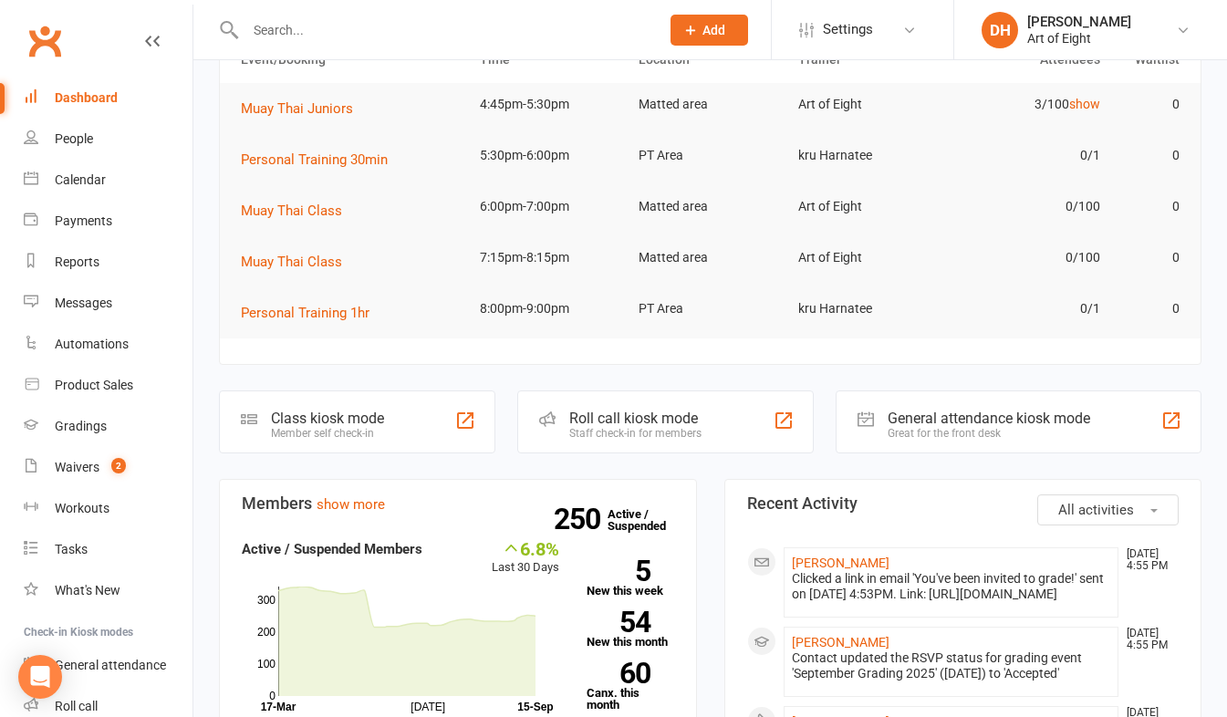
scroll to position [274, 0]
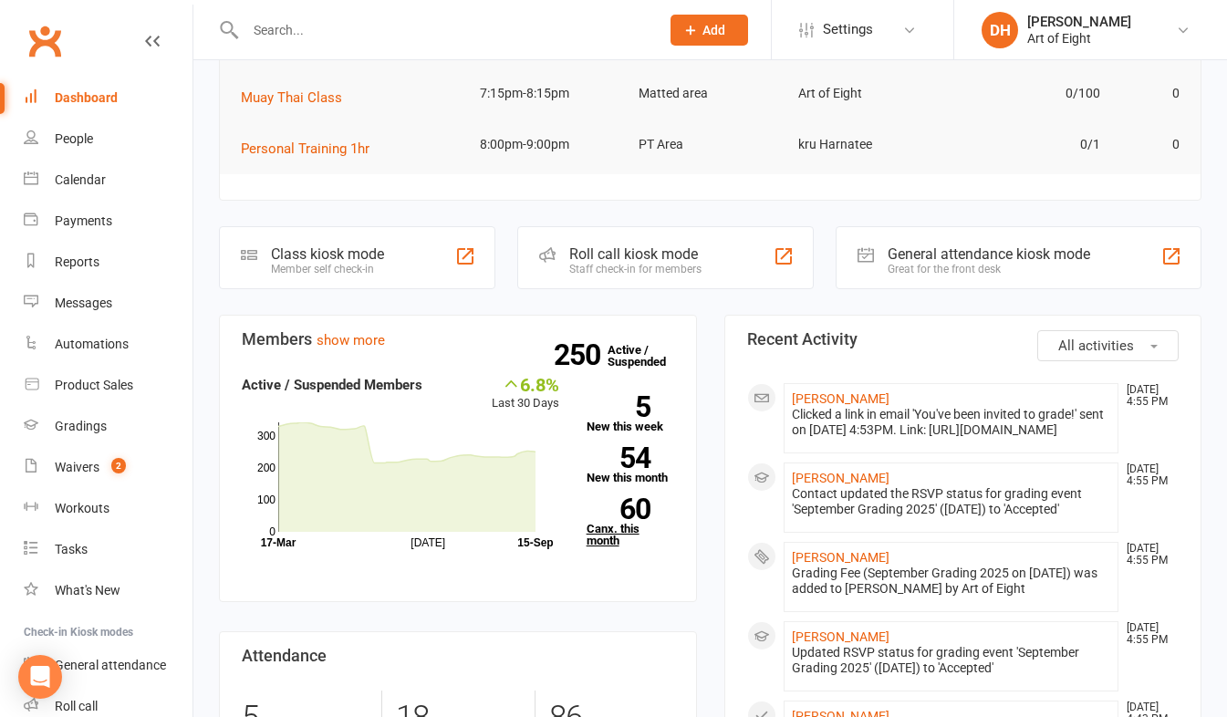
click at [592, 528] on link "60 Canx. this month" at bounding box center [631, 522] width 88 height 48
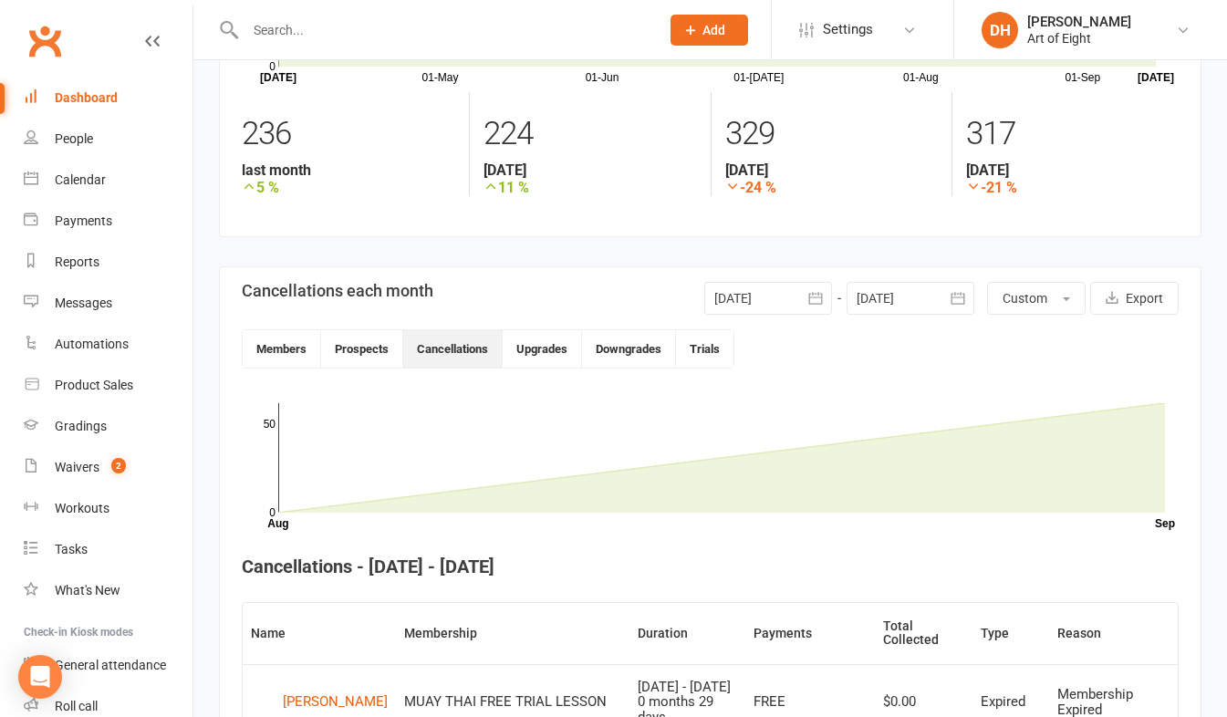
scroll to position [133, 0]
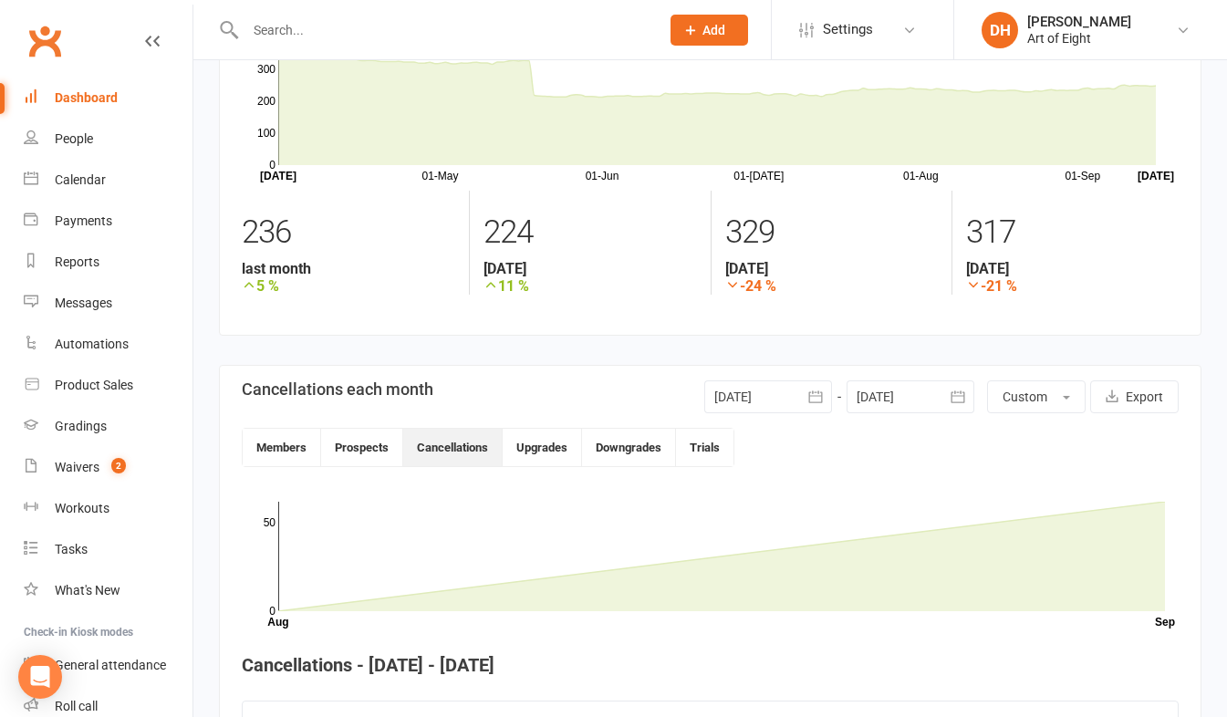
click at [812, 402] on icon "button" at bounding box center [816, 397] width 14 height 12
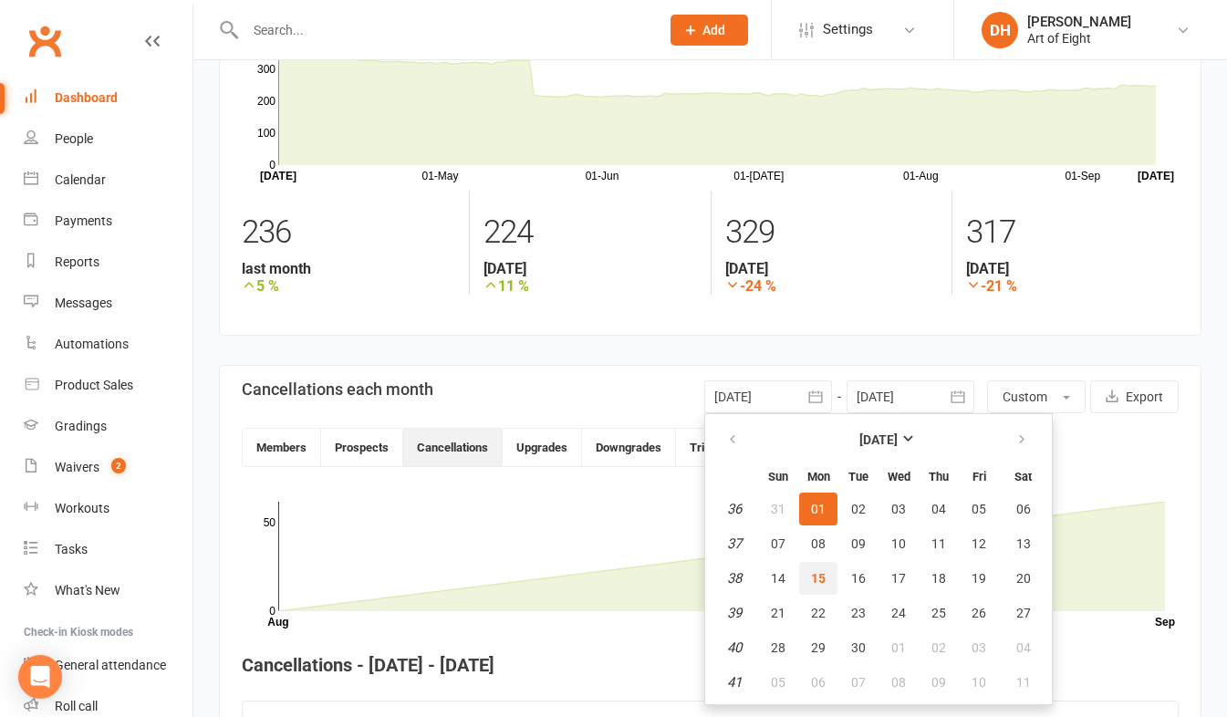
click at [816, 573] on span "15" at bounding box center [818, 578] width 15 height 15
type input "[DATE]"
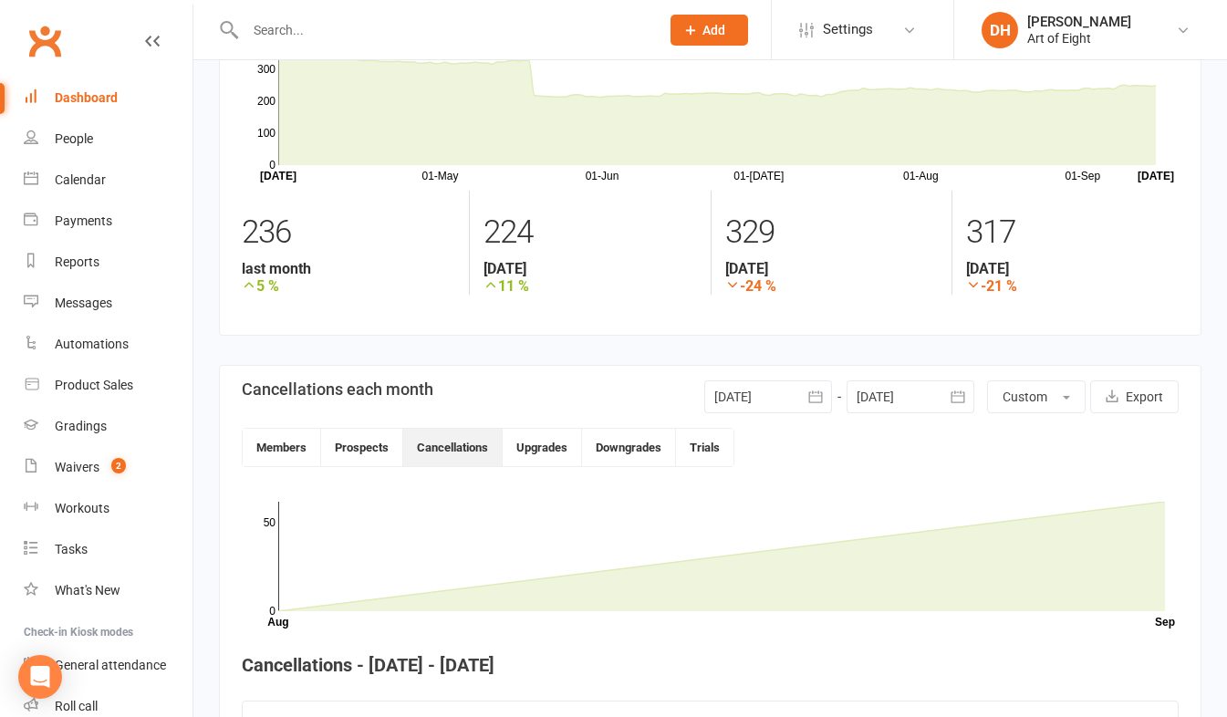
click at [966, 388] on icon "button" at bounding box center [958, 397] width 18 height 18
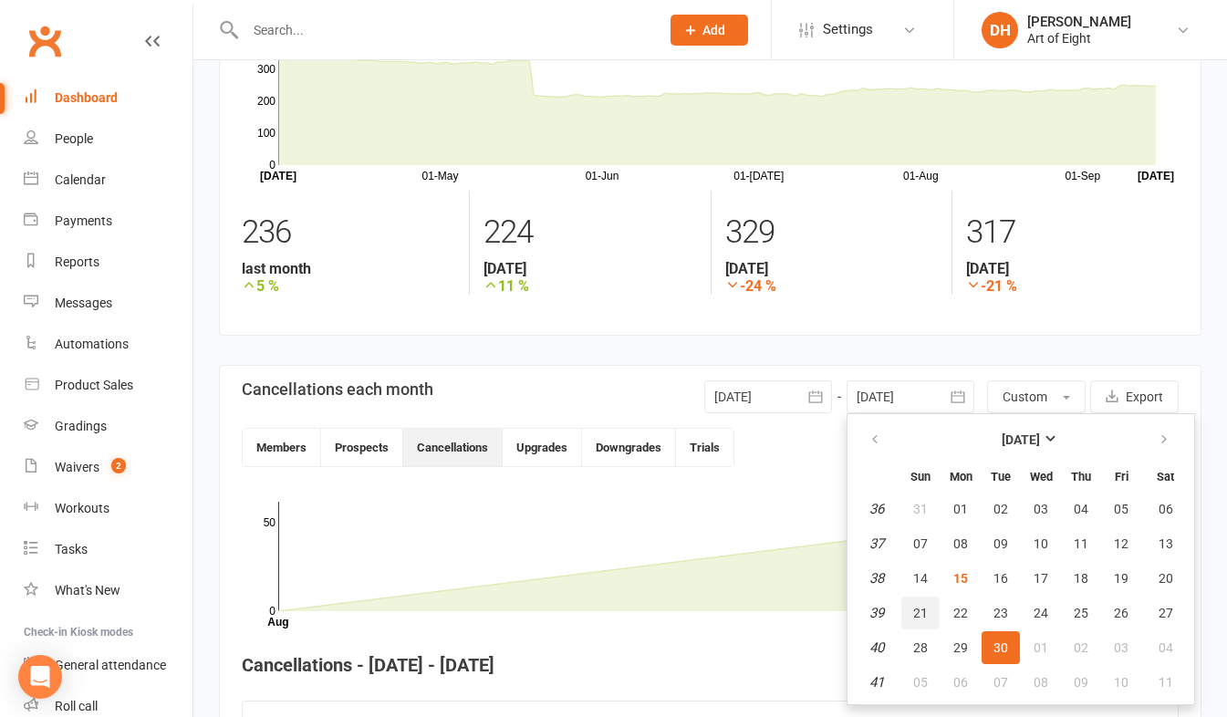
click at [923, 618] on span "21" at bounding box center [921, 613] width 15 height 15
type input "21 Sep 2025"
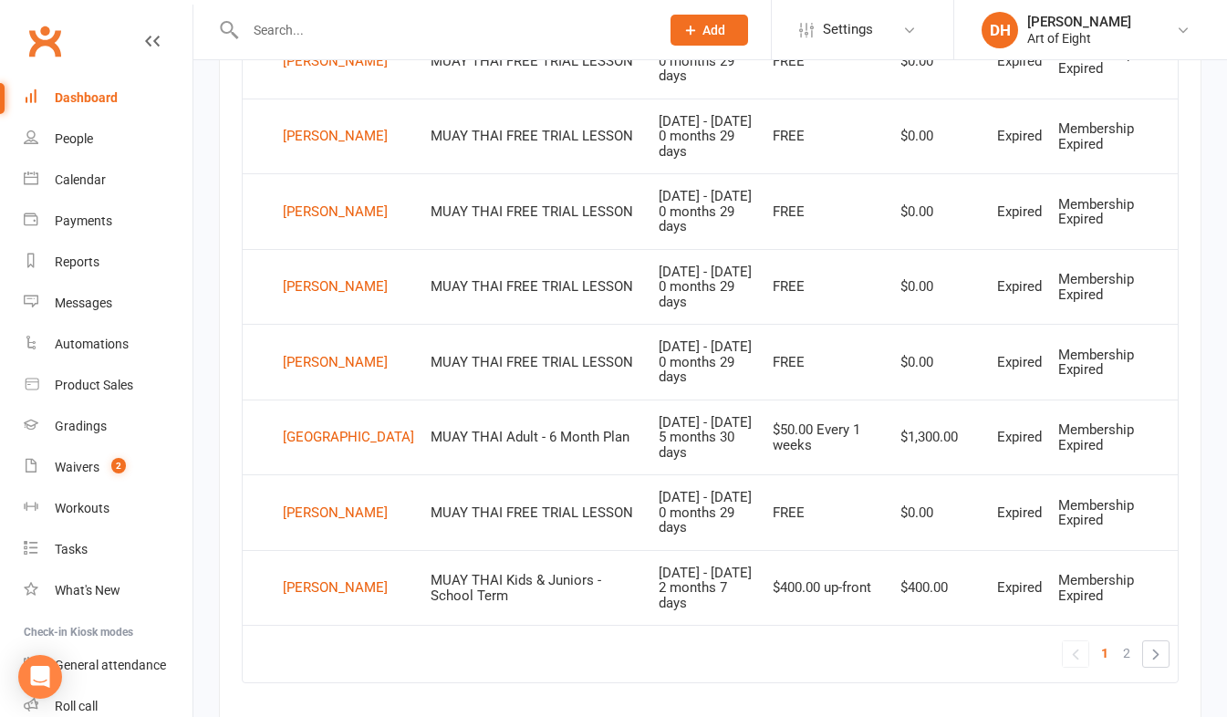
scroll to position [1411, 0]
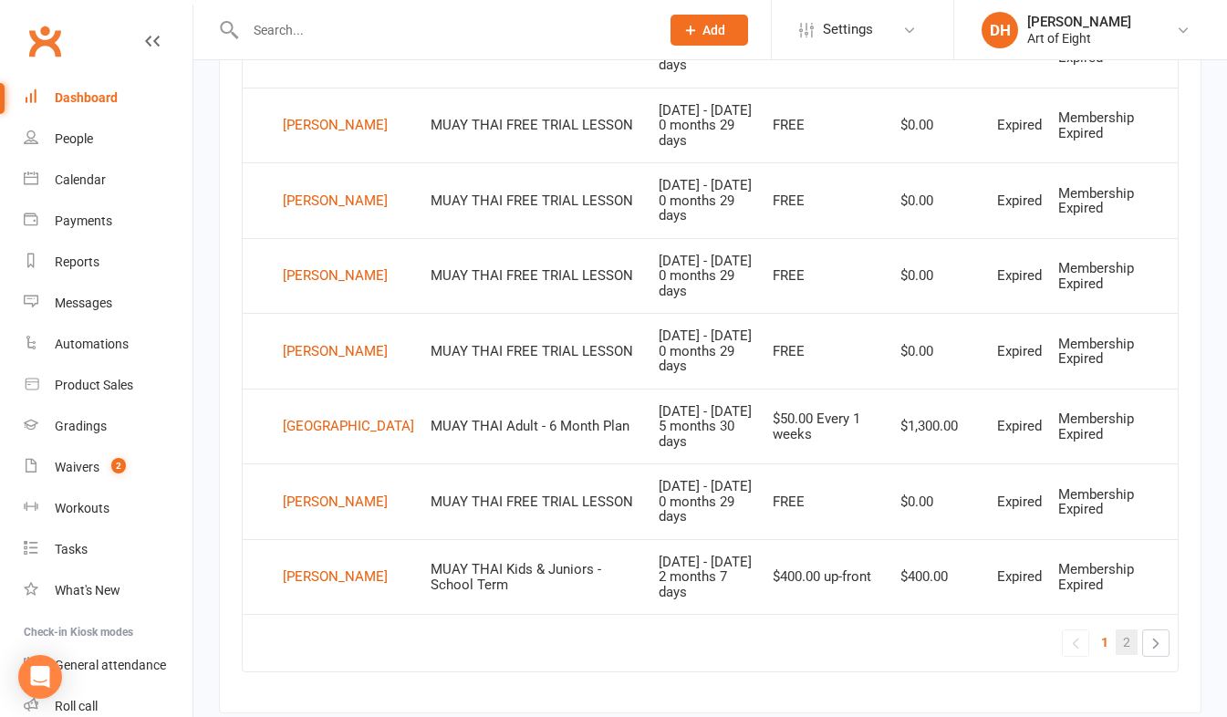
click at [1128, 643] on span "2" at bounding box center [1126, 643] width 7 height 26
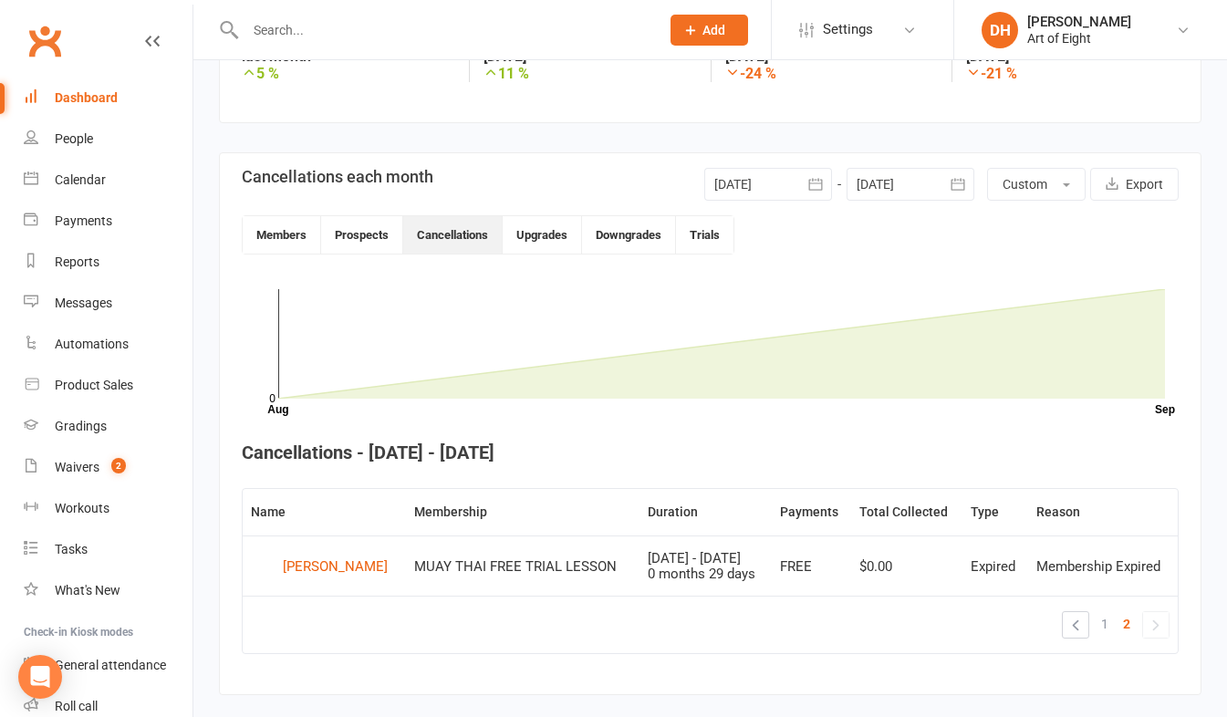
scroll to position [380, 0]
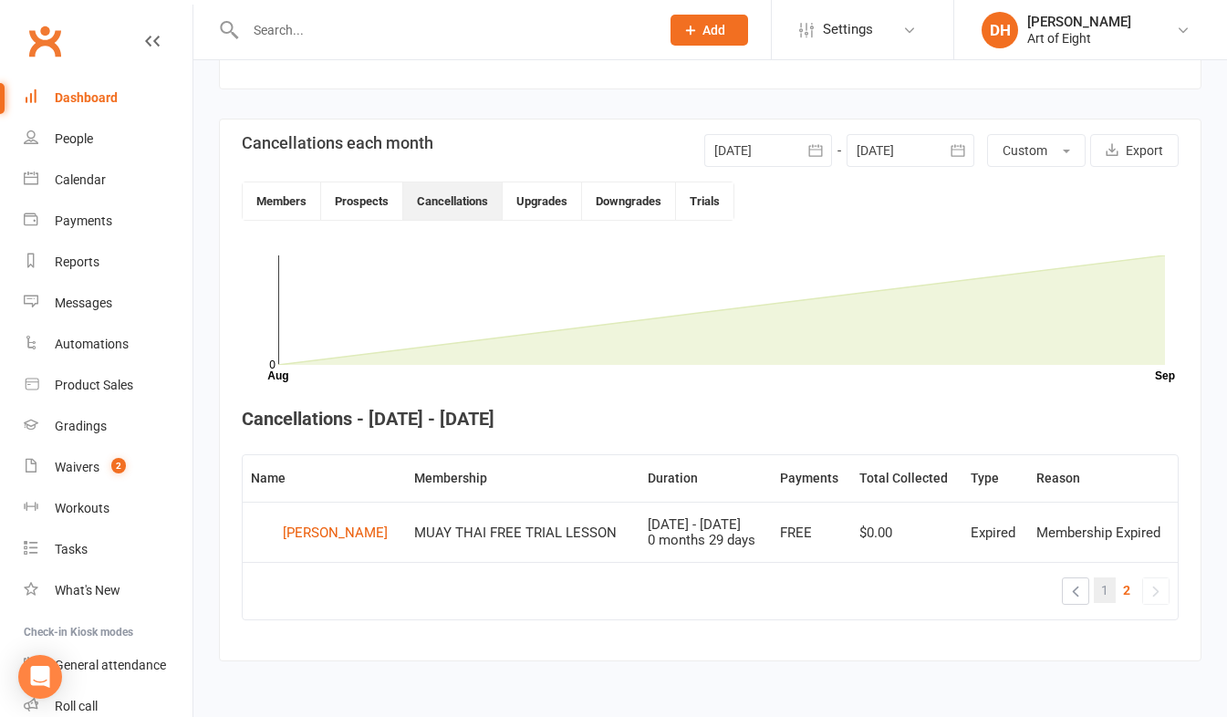
click at [1106, 593] on span "1" at bounding box center [1105, 591] width 7 height 26
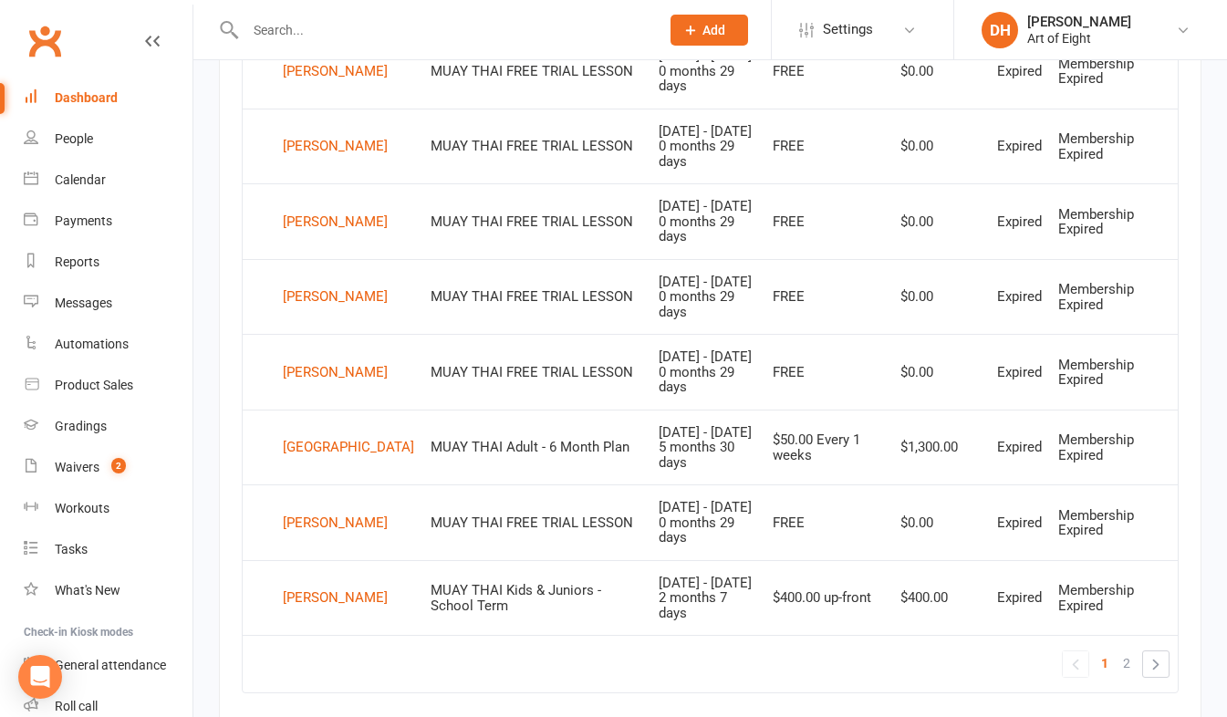
scroll to position [1372, 0]
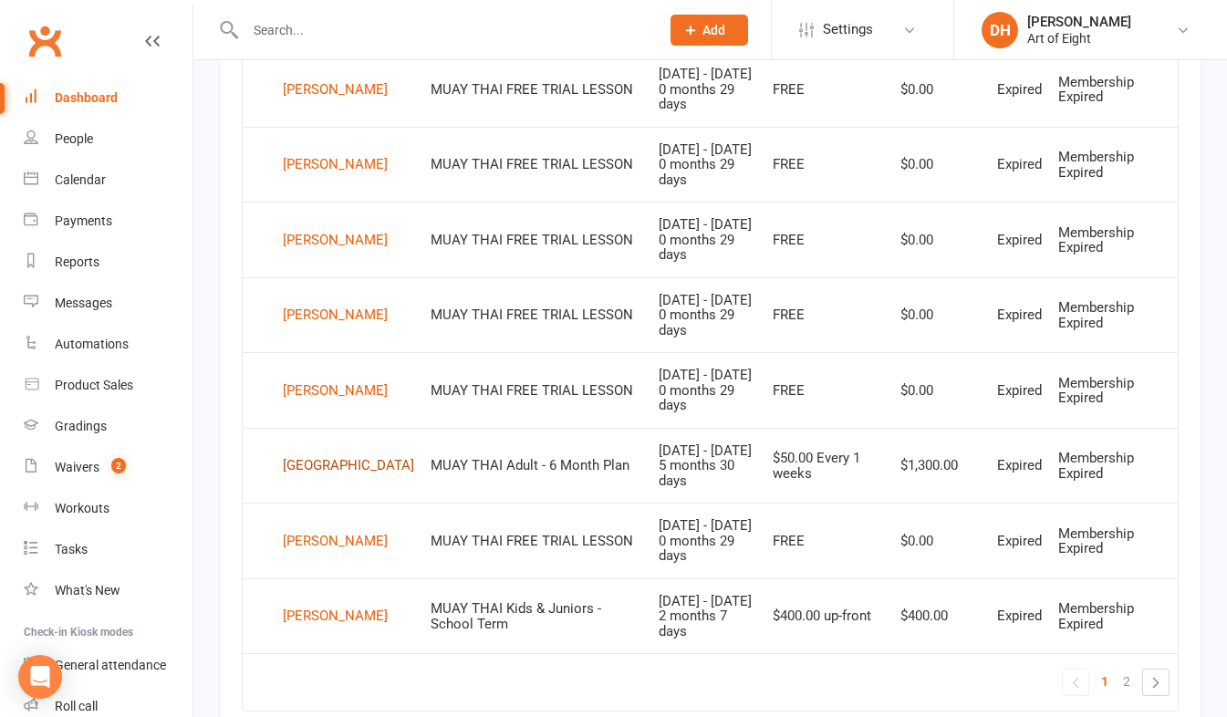
click at [322, 471] on div "Lachlan Park" at bounding box center [348, 466] width 131 height 27
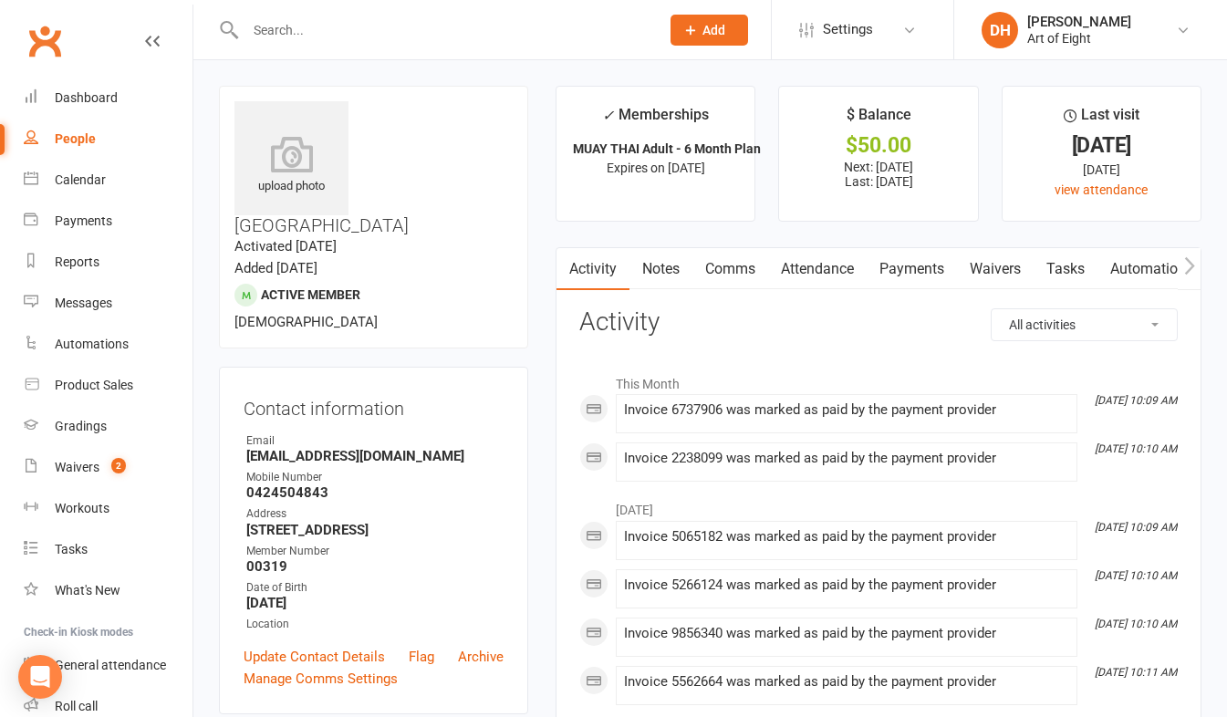
drag, startPoint x: 896, startPoint y: 266, endPoint x: 873, endPoint y: 312, distance: 51.0
click at [896, 266] on link "Payments" at bounding box center [912, 269] width 90 height 42
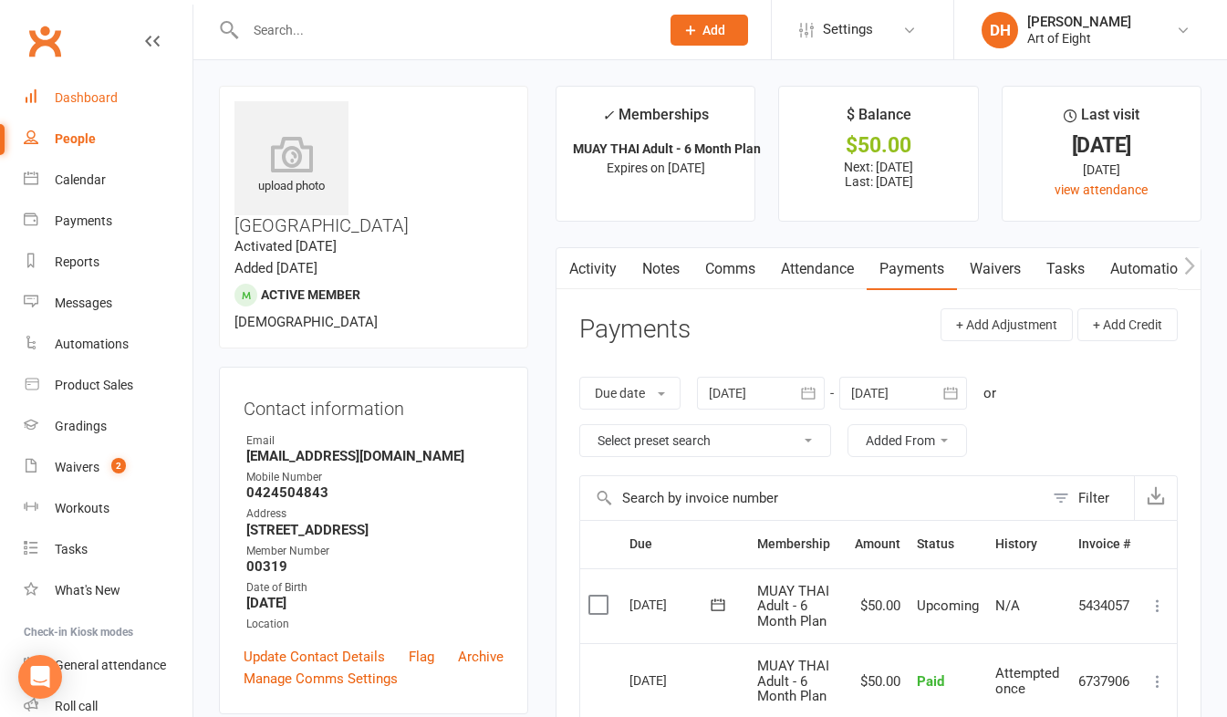
click at [72, 100] on div "Dashboard" at bounding box center [86, 97] width 63 height 15
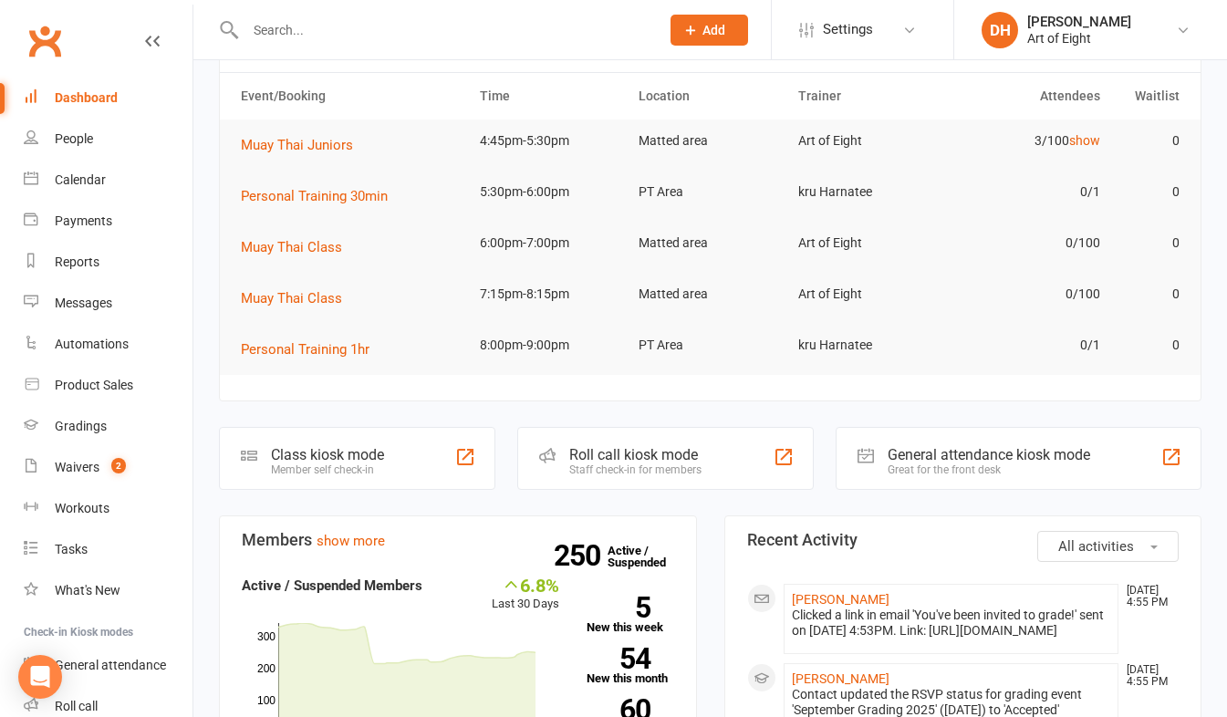
scroll to position [274, 0]
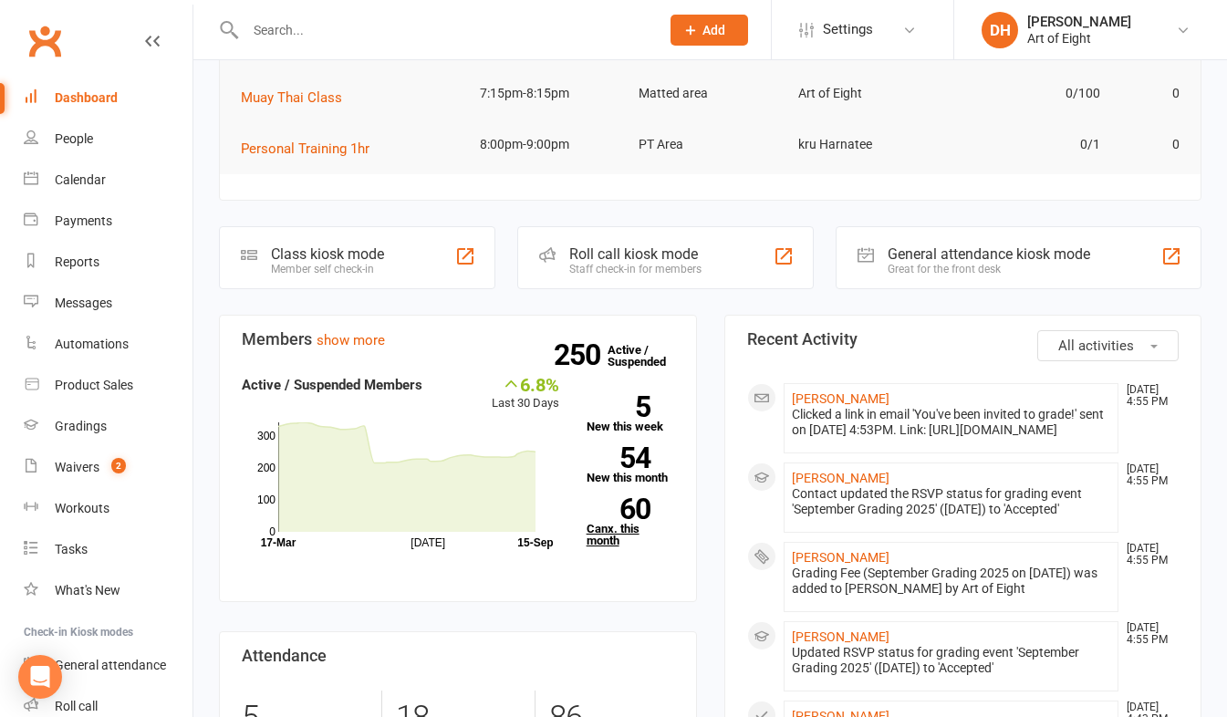
click at [610, 529] on link "60 Canx. this month" at bounding box center [631, 522] width 88 height 48
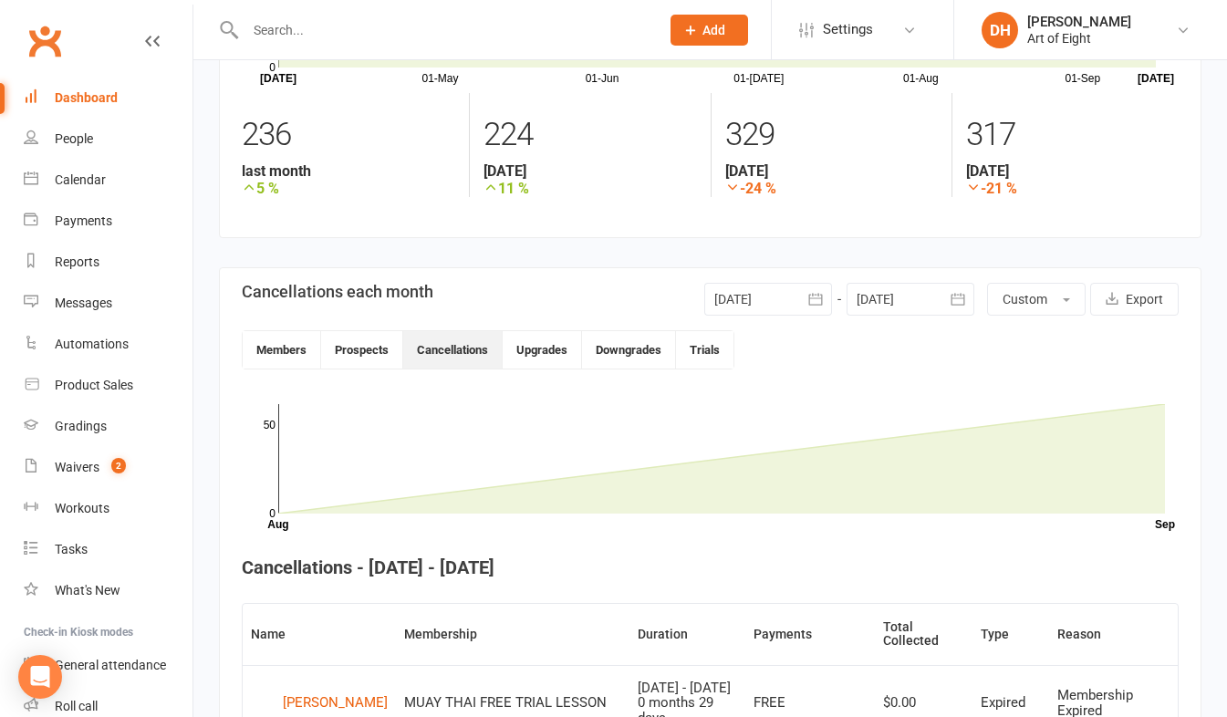
scroll to position [185, 0]
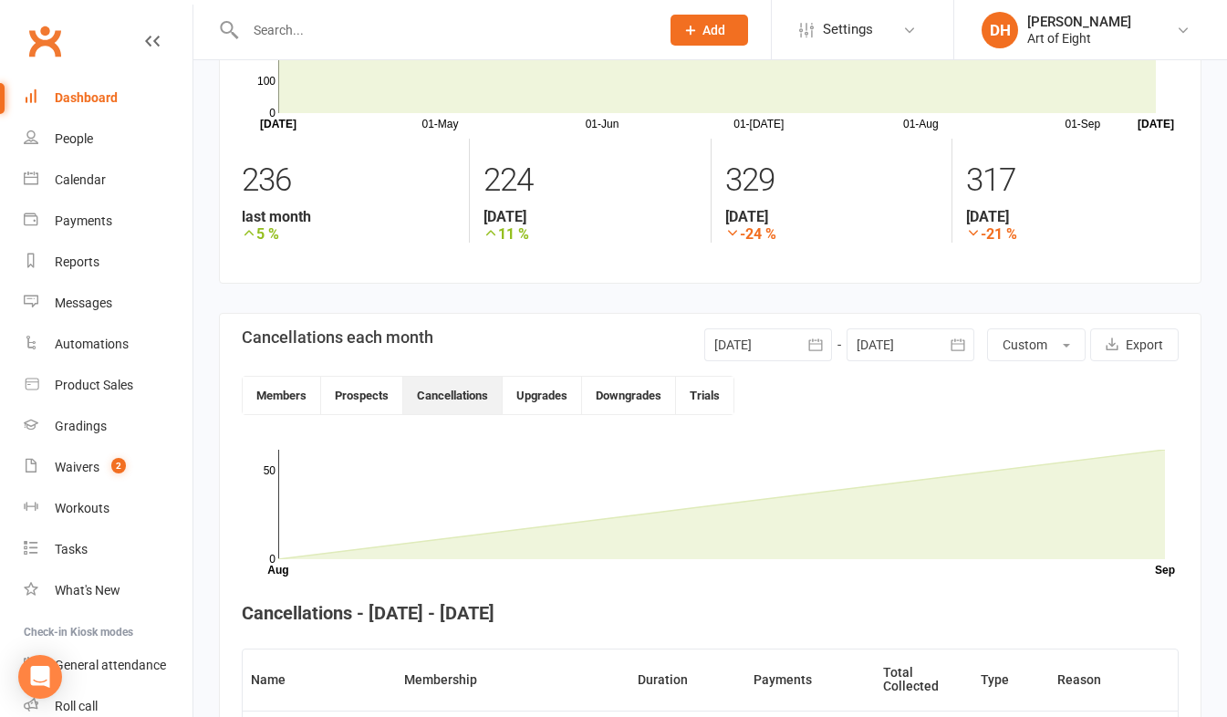
click at [814, 341] on icon "button" at bounding box center [816, 345] width 18 height 18
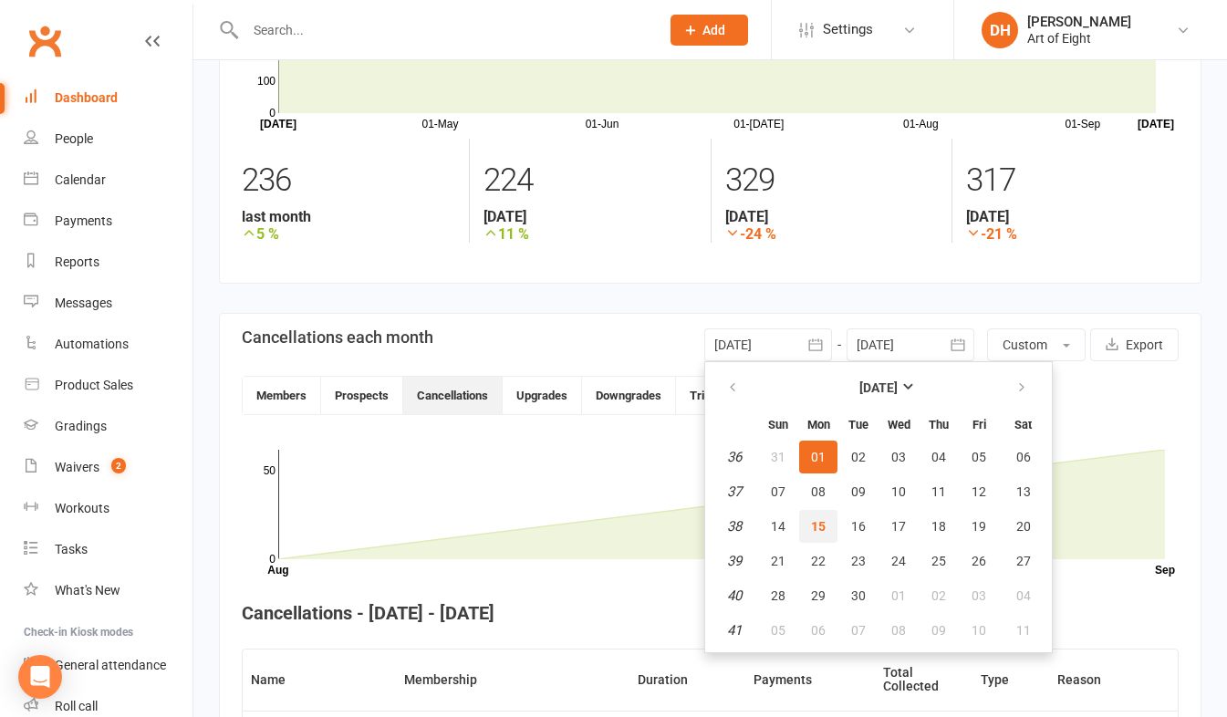
click at [818, 524] on span "15" at bounding box center [818, 526] width 15 height 15
type input "[DATE]"
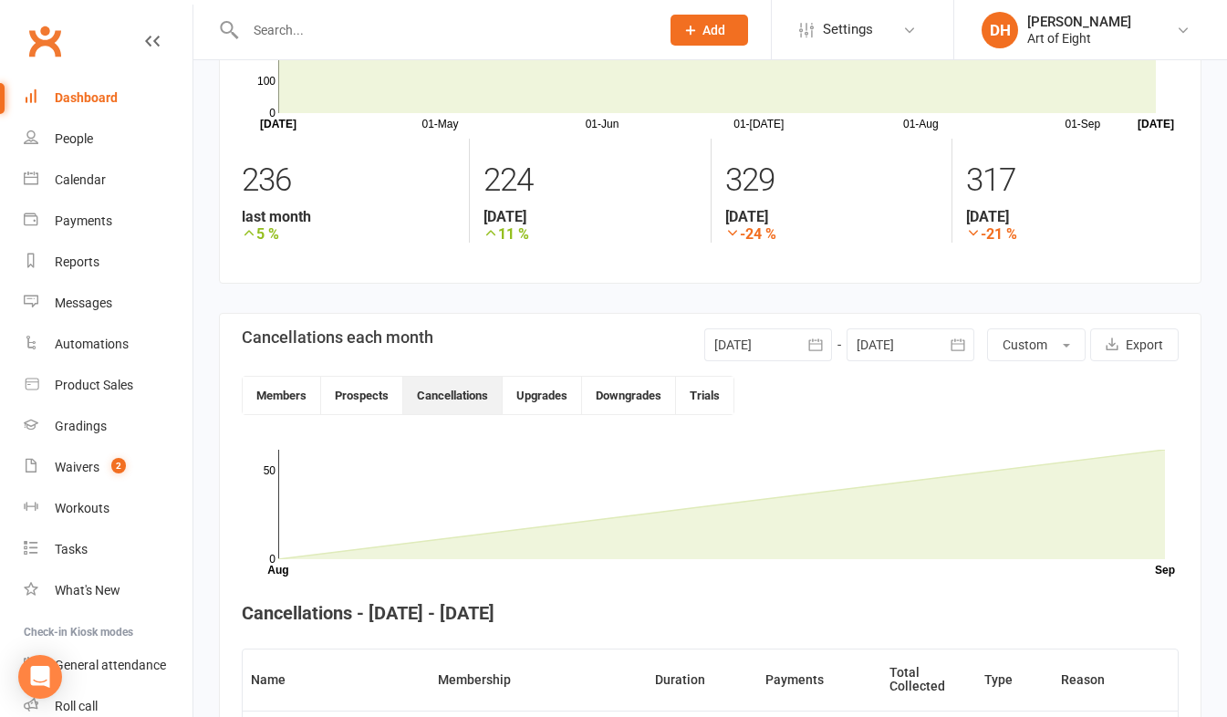
click at [955, 339] on icon "button" at bounding box center [958, 345] width 14 height 12
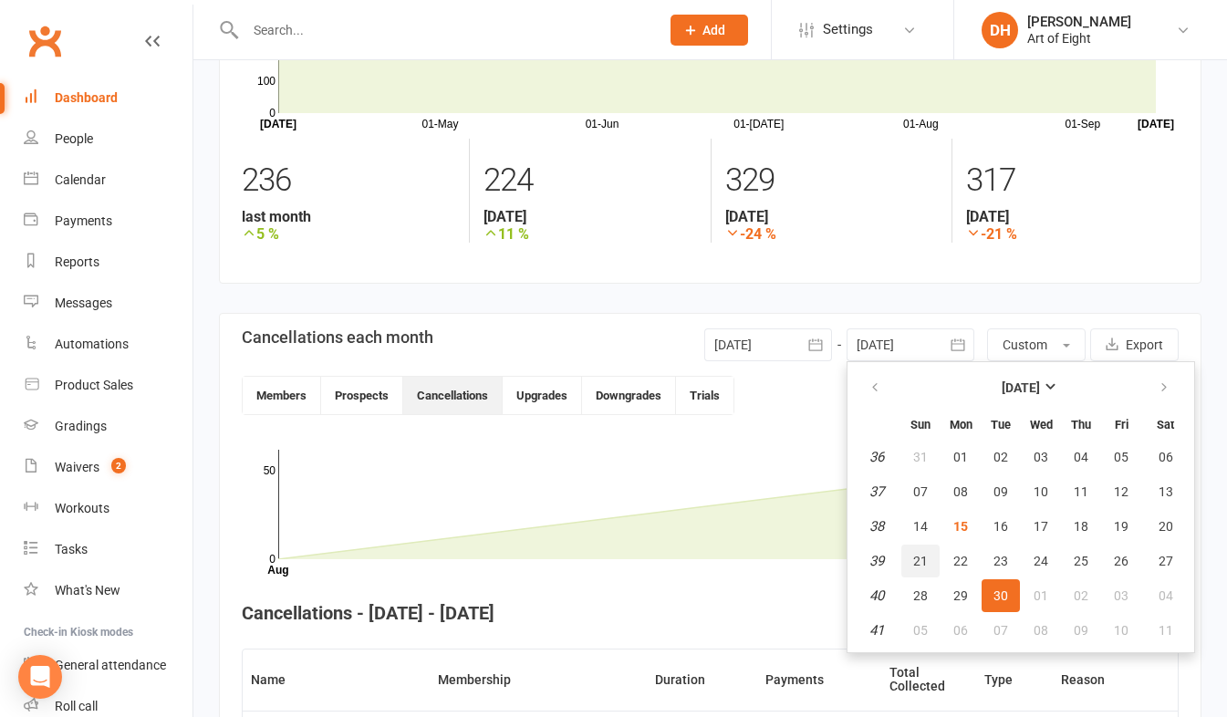
click at [919, 562] on span "21" at bounding box center [921, 561] width 15 height 15
type input "21 Sep 2025"
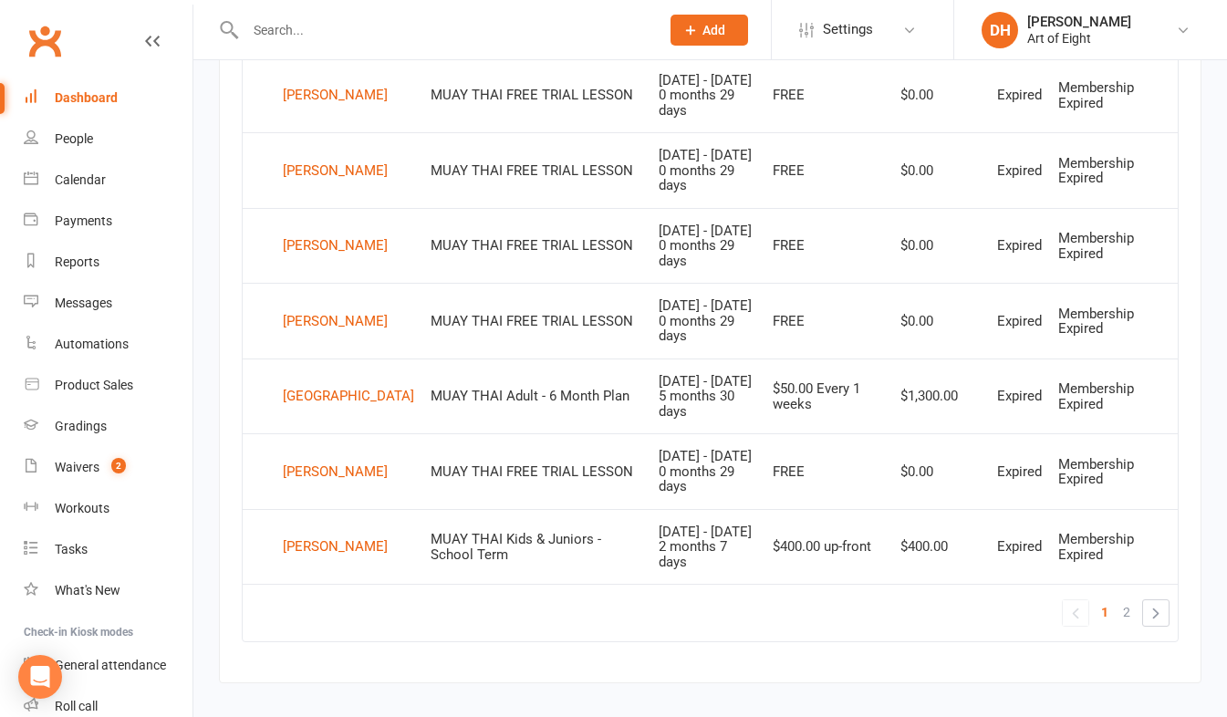
scroll to position [1463, 0]
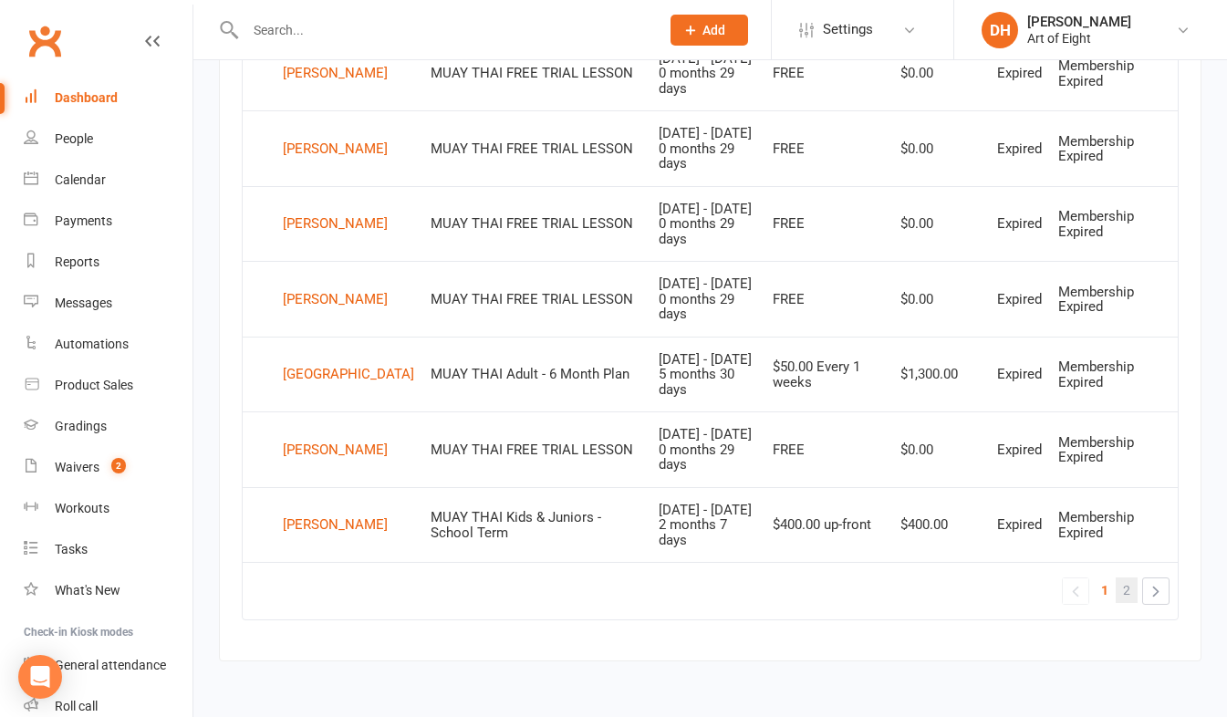
click at [1130, 591] on span "2" at bounding box center [1126, 591] width 7 height 26
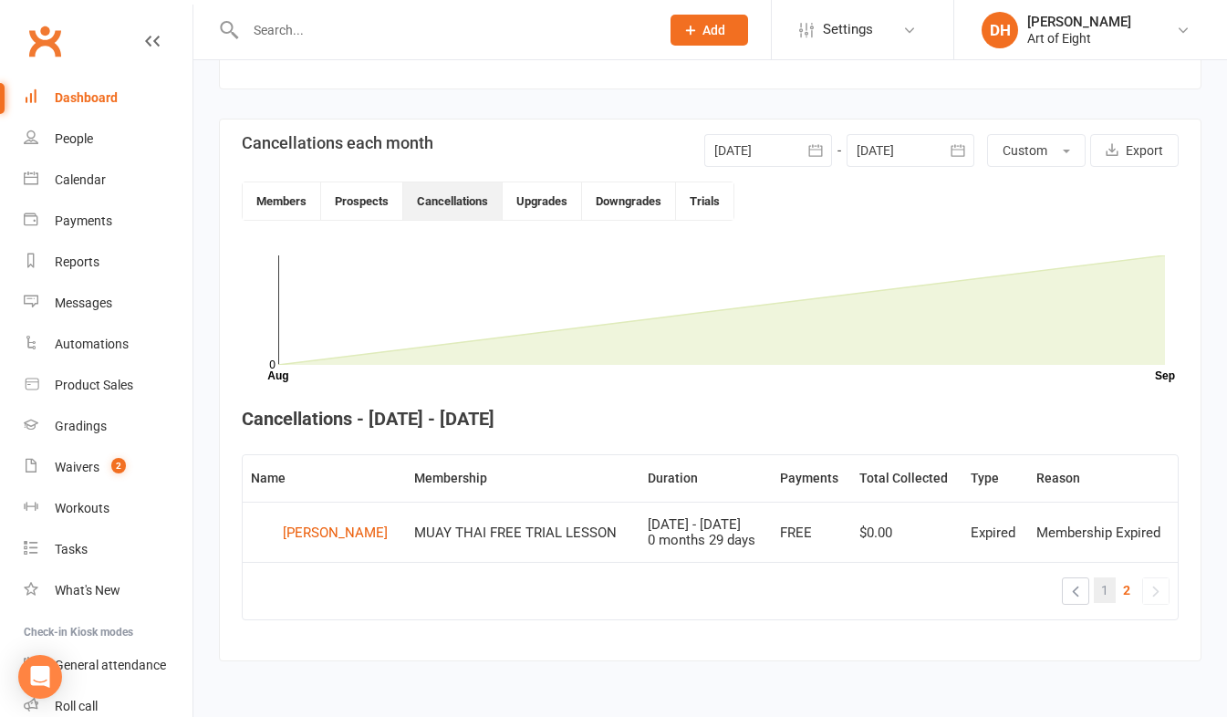
click at [1105, 589] on span "1" at bounding box center [1105, 591] width 7 height 26
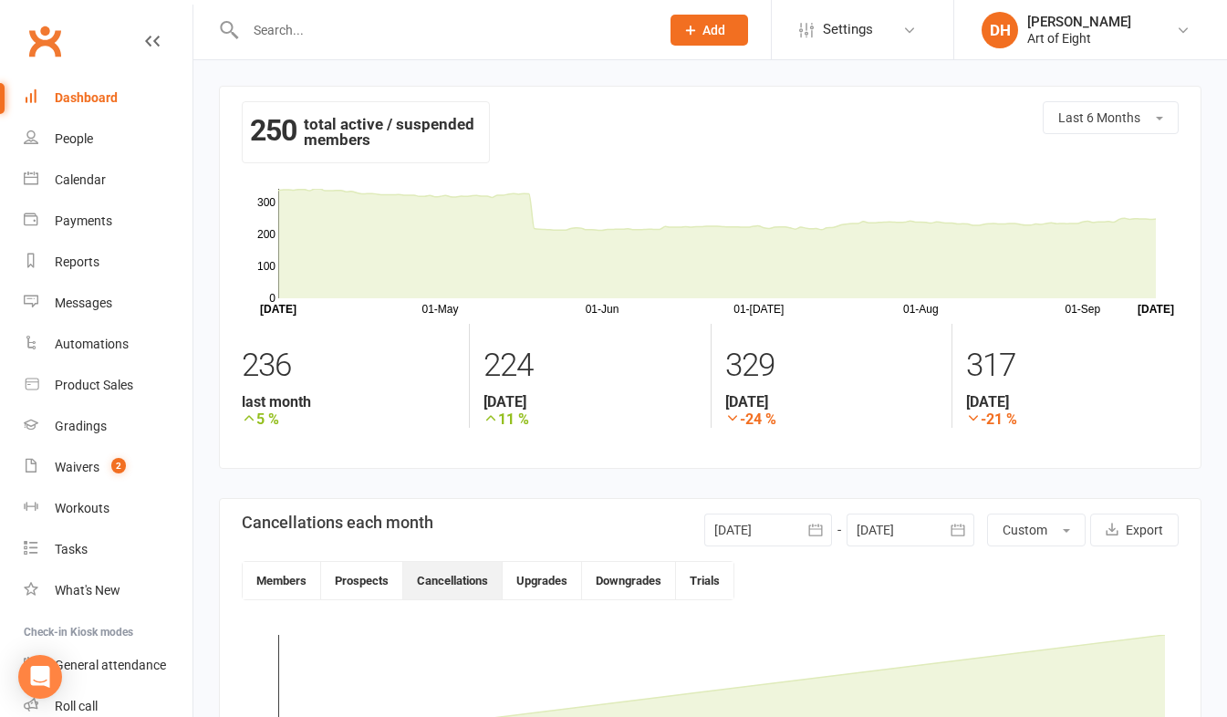
scroll to position [274, 0]
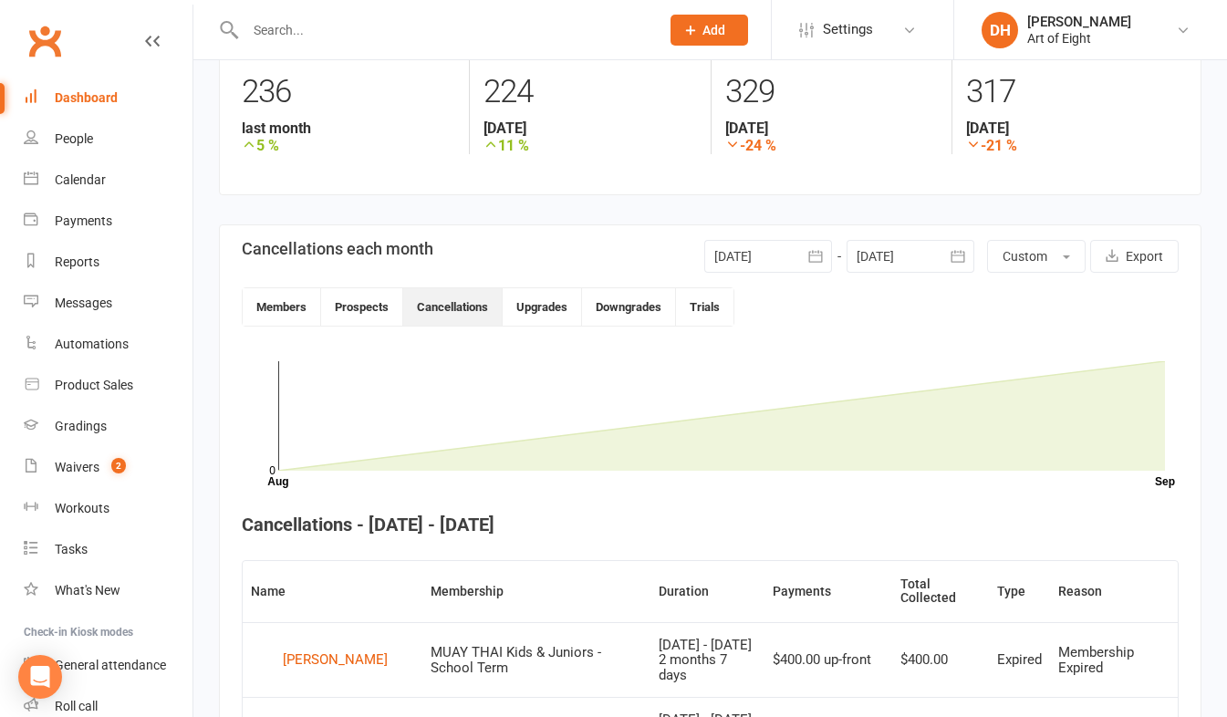
click at [105, 98] on div "Dashboard" at bounding box center [86, 97] width 63 height 15
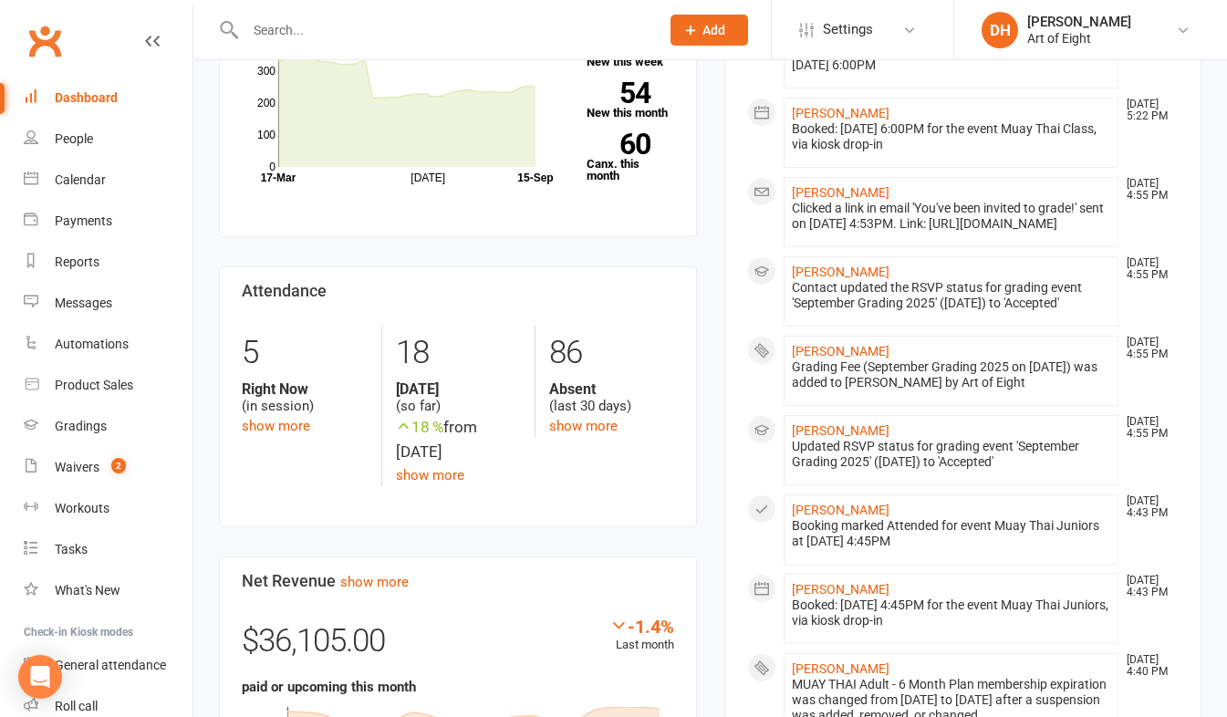
scroll to position [821, 0]
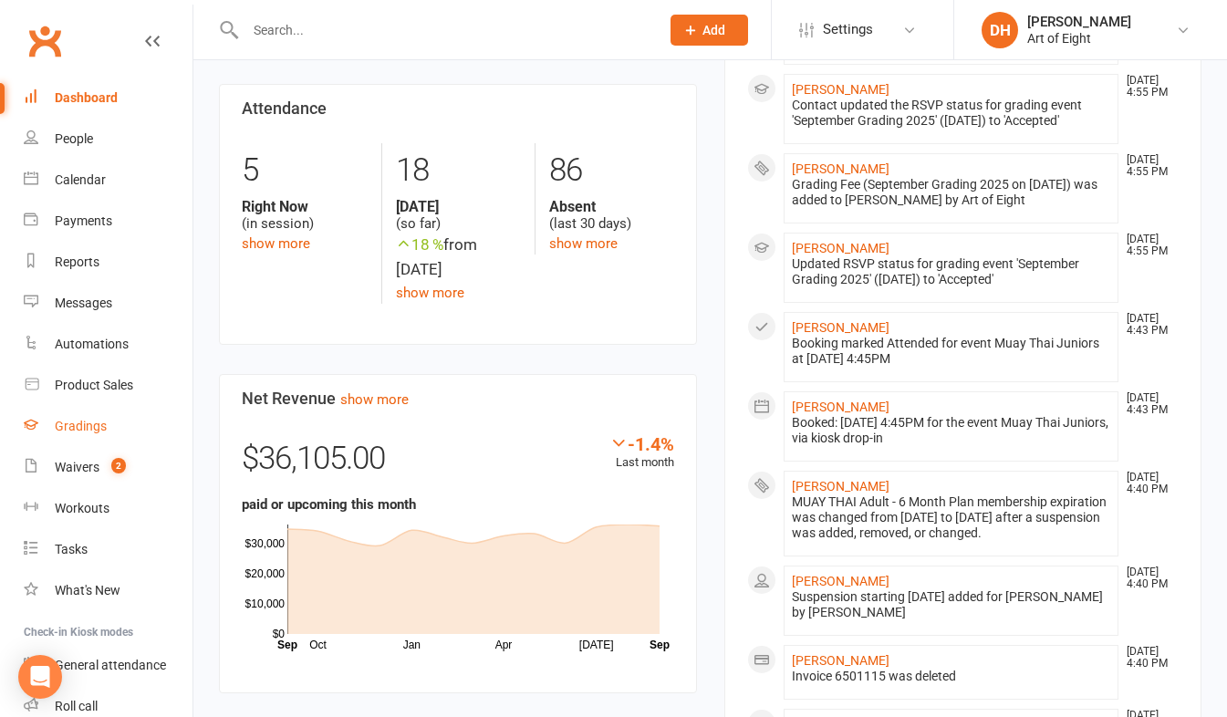
click at [78, 424] on div "Gradings" at bounding box center [81, 426] width 52 height 15
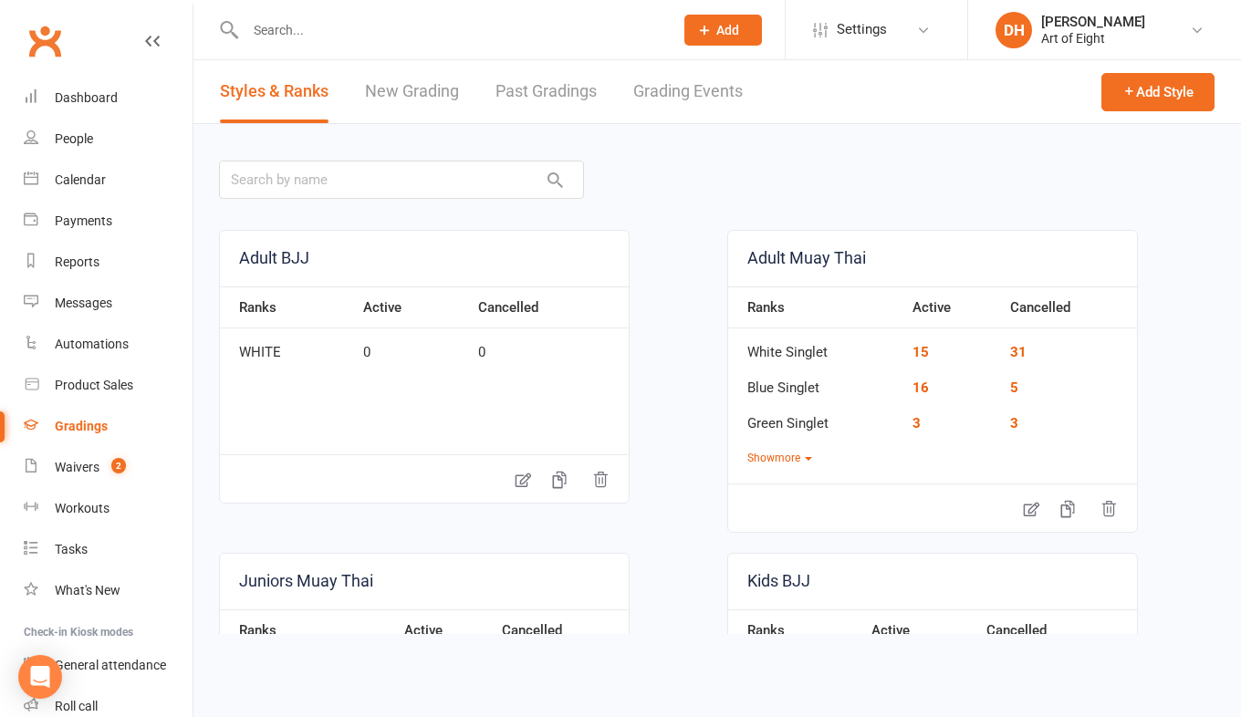
click at [670, 82] on link "Grading Events" at bounding box center [688, 91] width 110 height 63
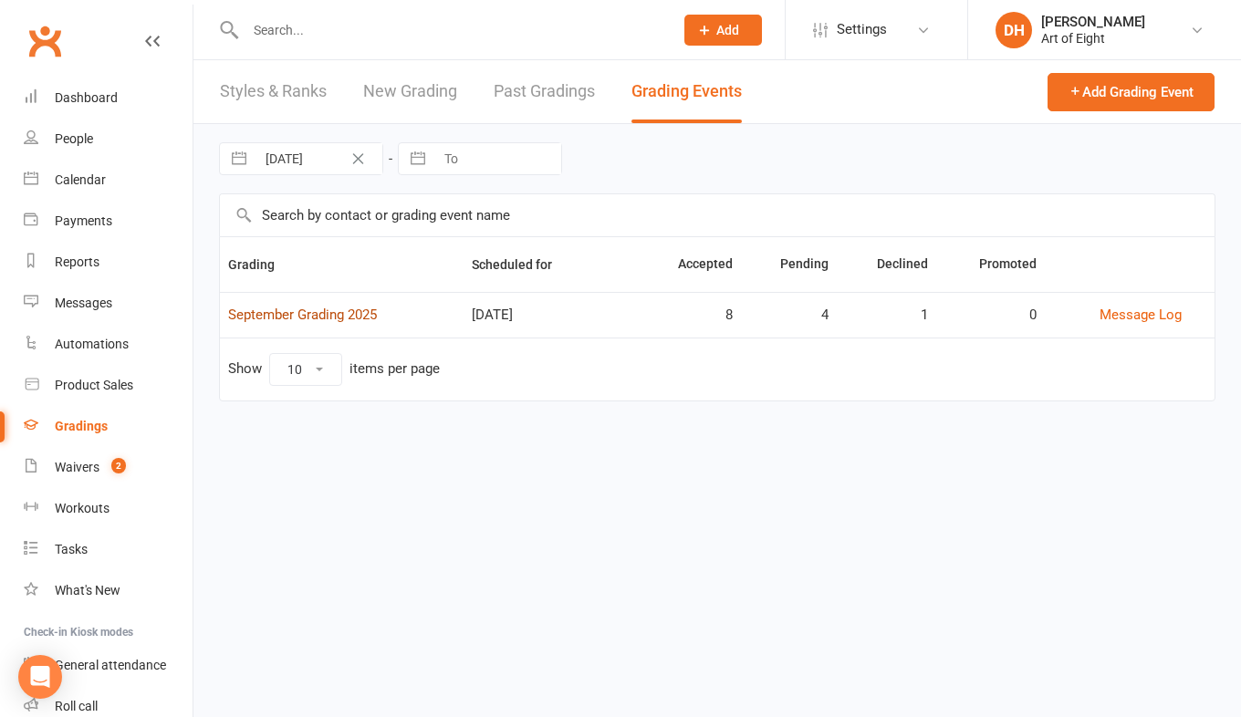
click at [318, 308] on link "September Grading 2025" at bounding box center [302, 315] width 149 height 16
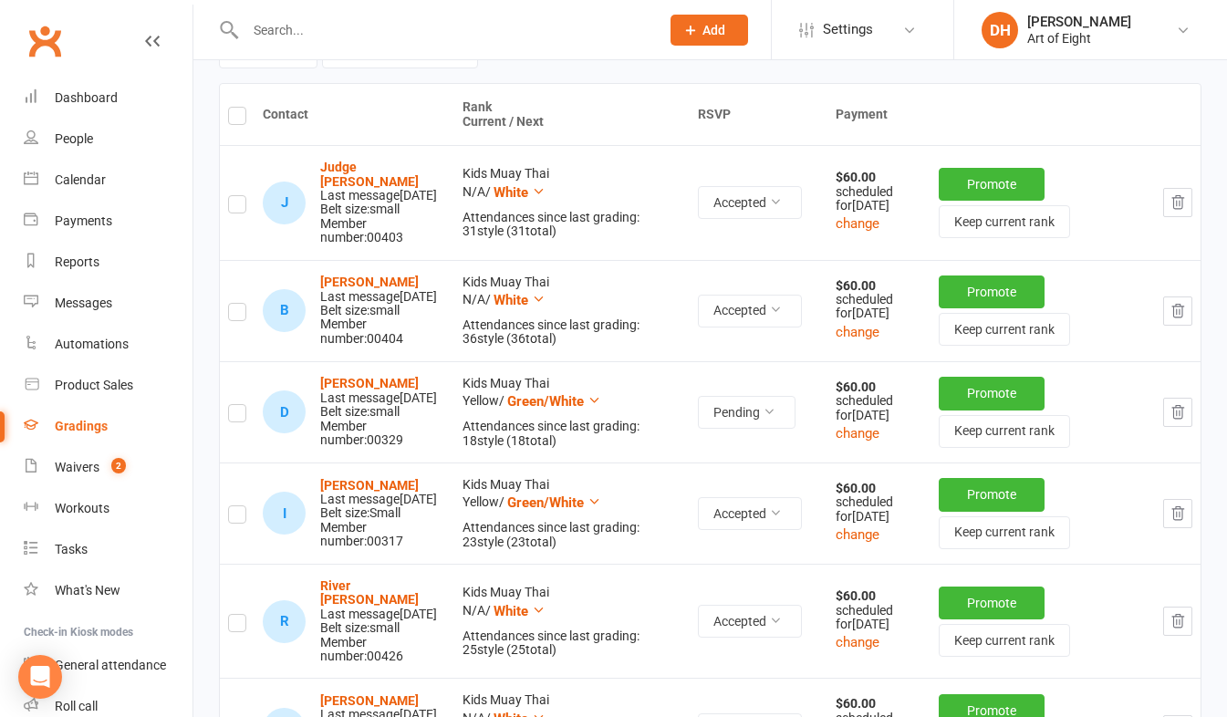
scroll to position [274, 0]
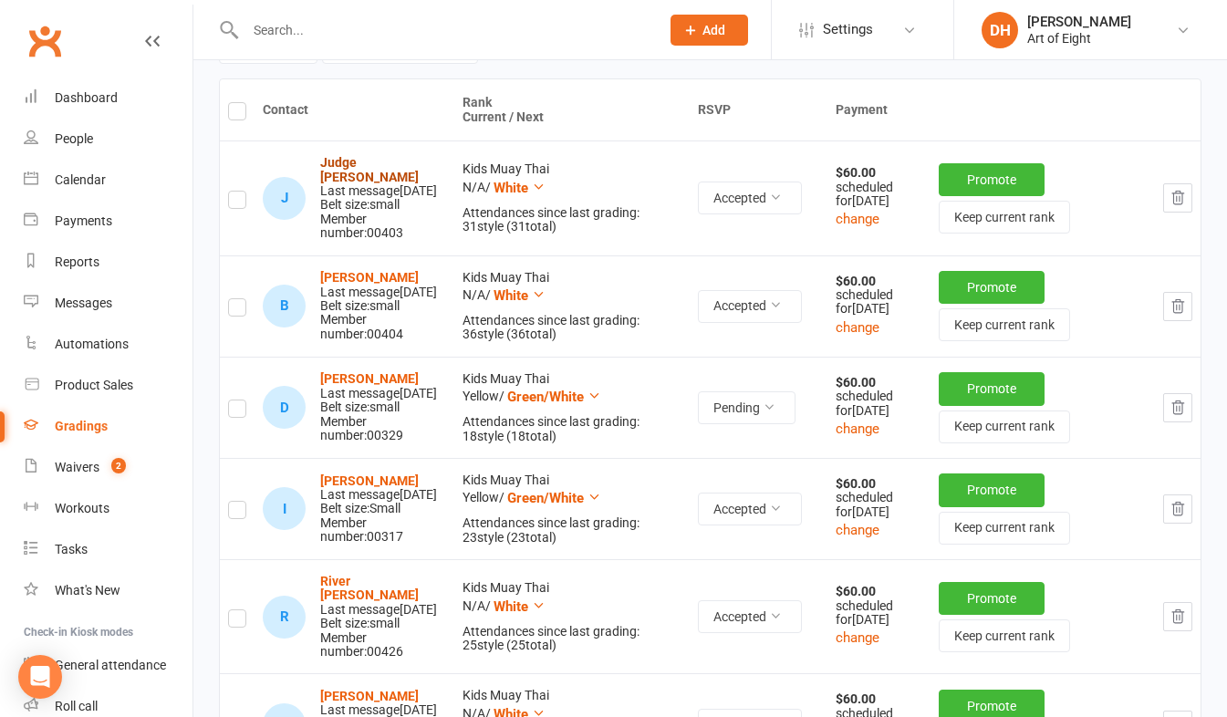
click at [336, 162] on strong "Judge Beldon" at bounding box center [369, 169] width 99 height 28
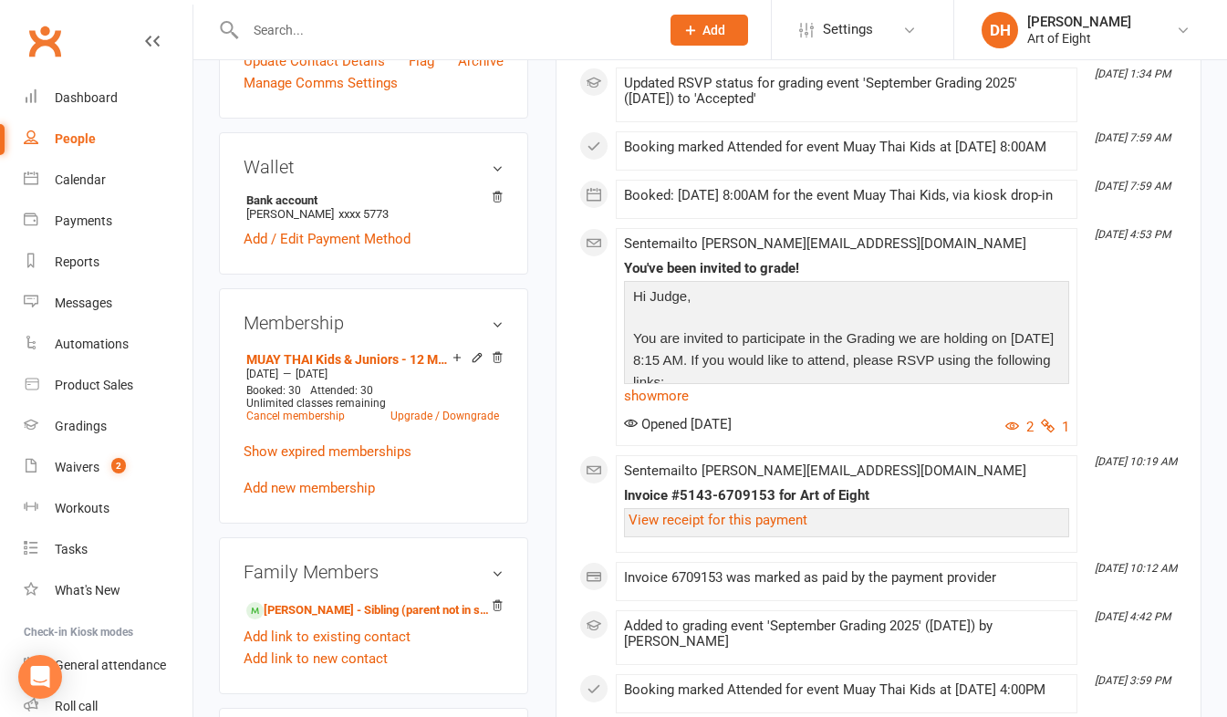
scroll to position [548, 0]
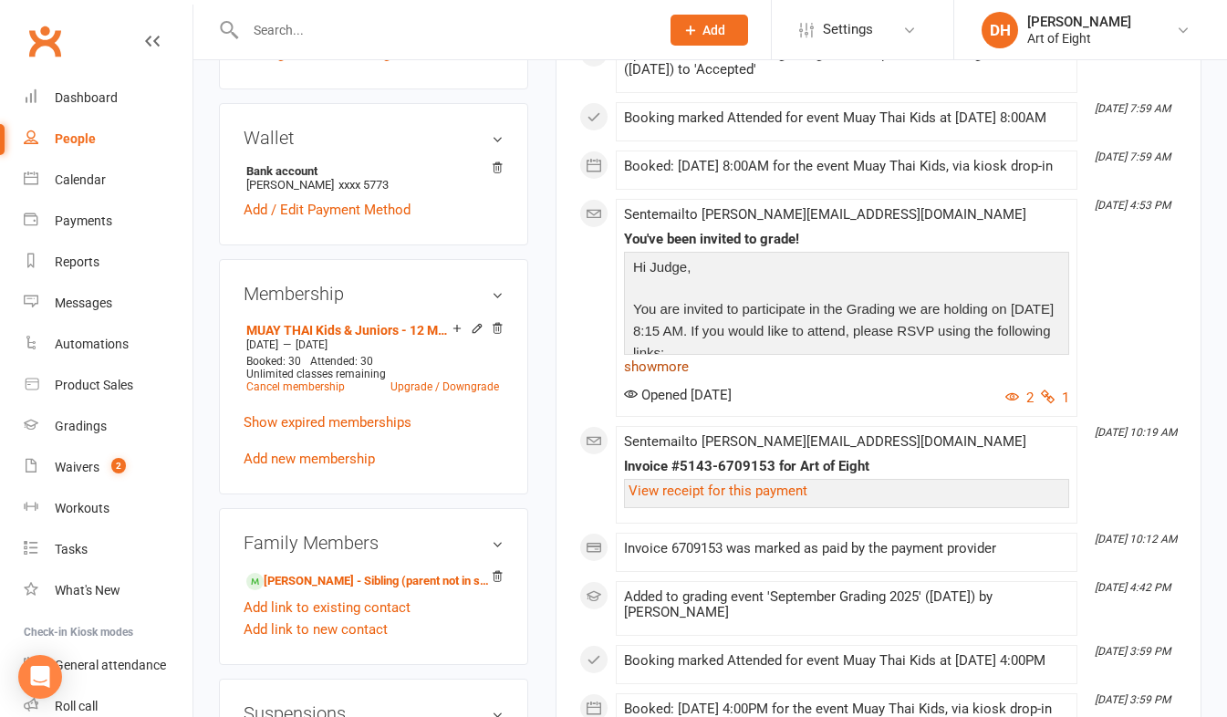
click at [648, 380] on link "show more" at bounding box center [846, 367] width 445 height 26
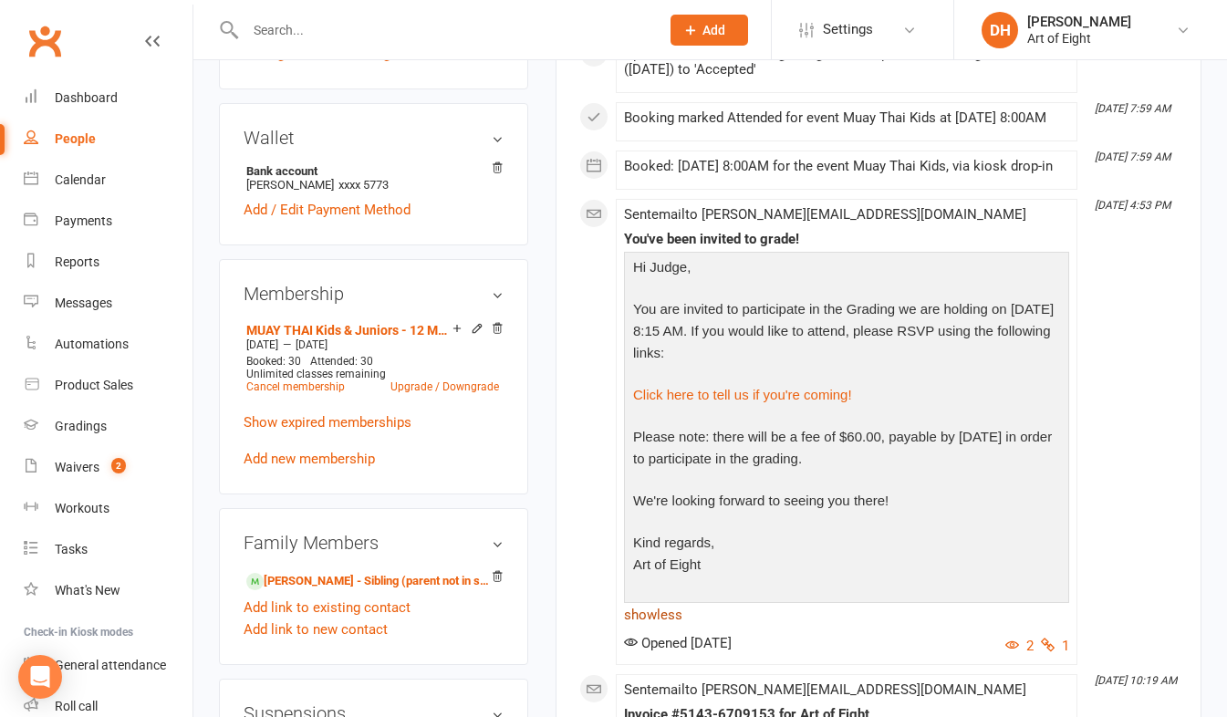
scroll to position [0, 0]
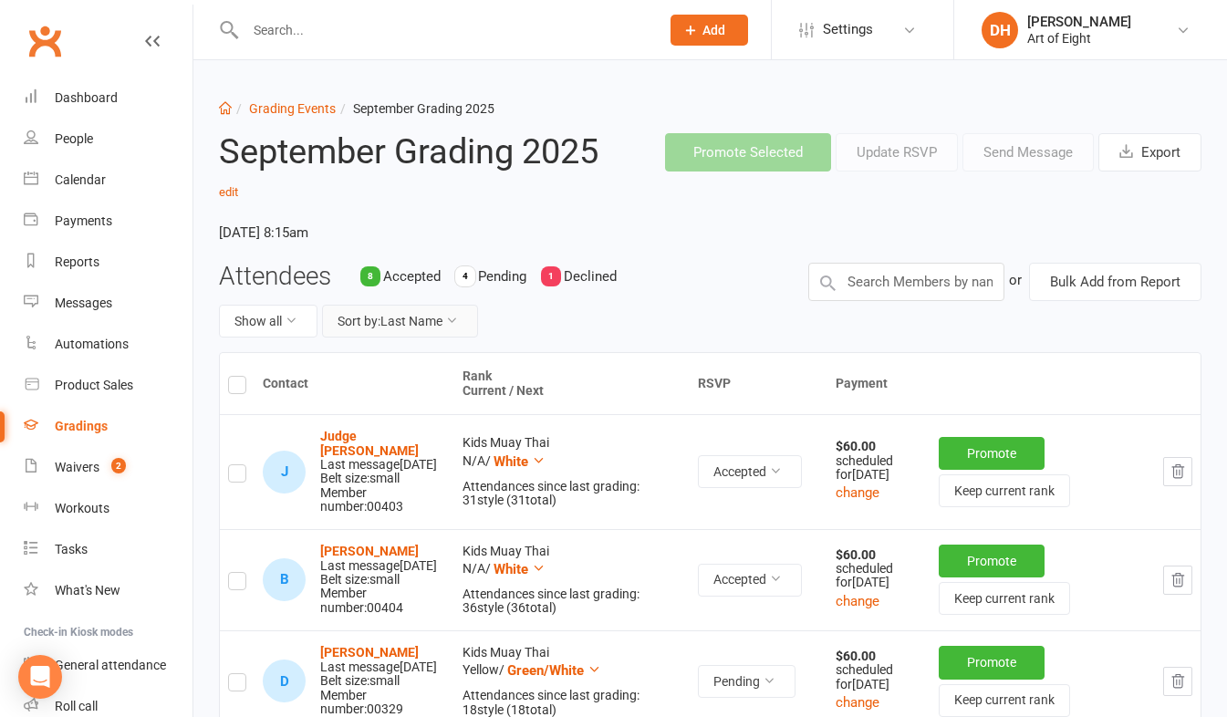
click at [454, 320] on icon at bounding box center [451, 320] width 13 height 13
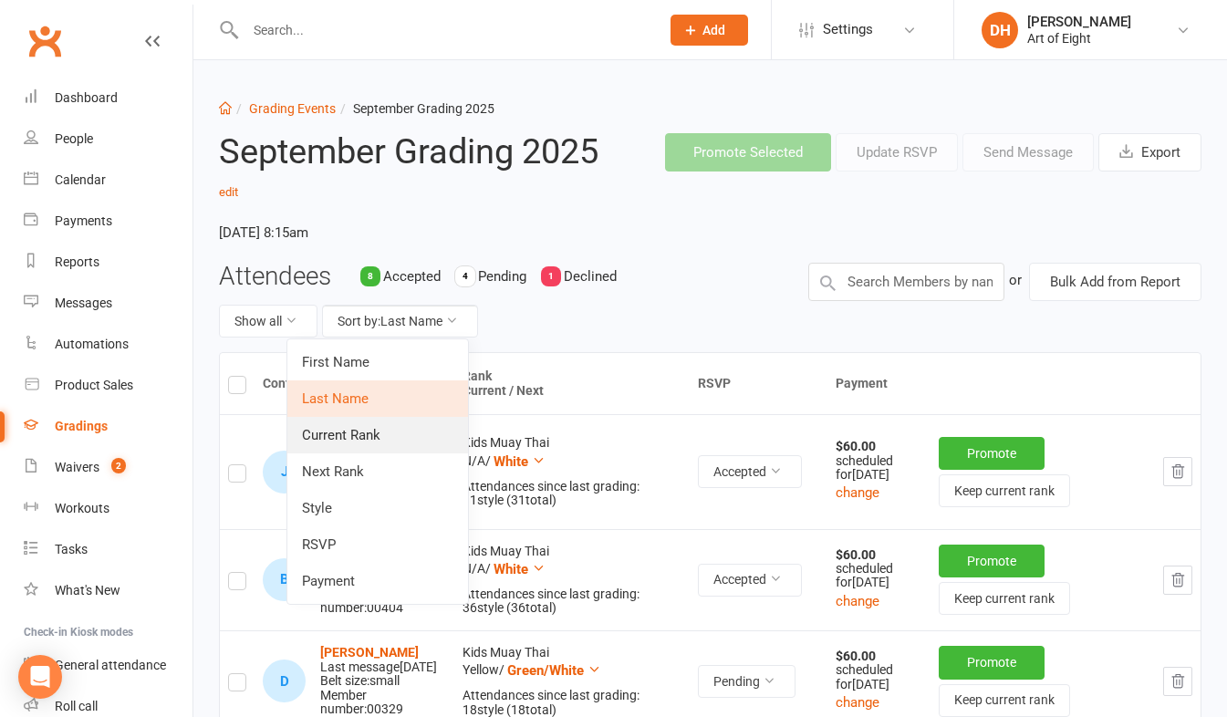
click at [341, 435] on link "Current Rank" at bounding box center [377, 435] width 181 height 37
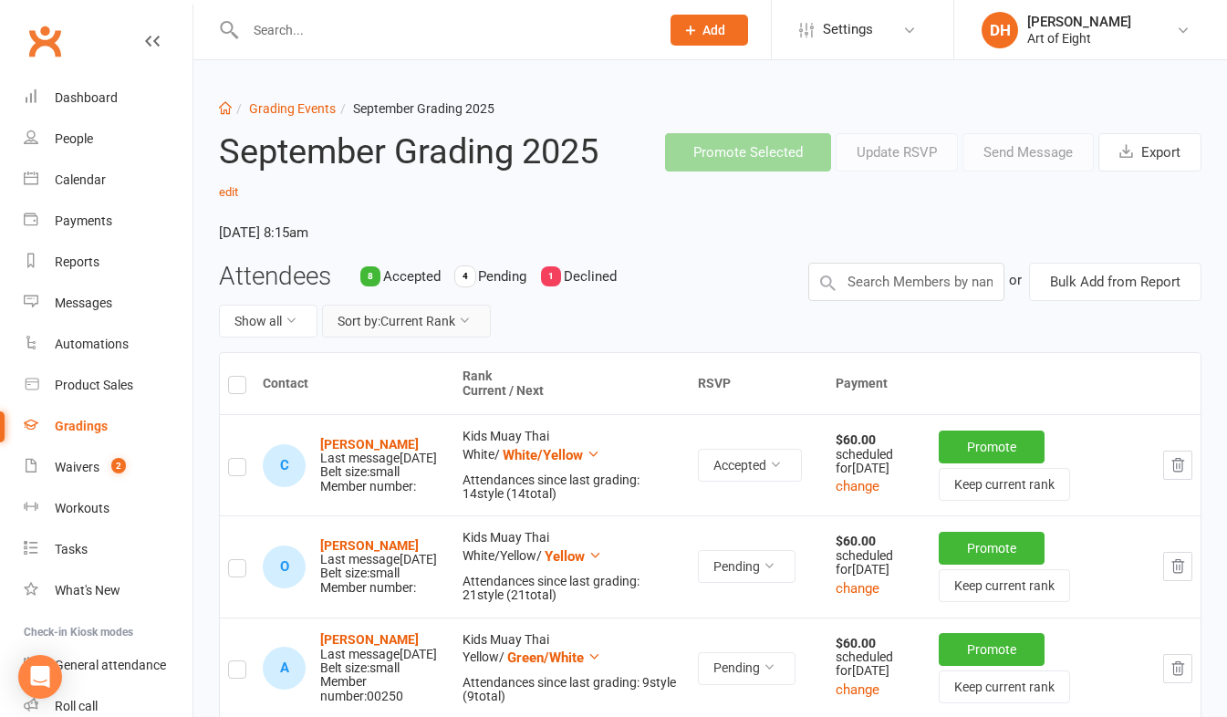
click at [459, 314] on button "Sort by: Current Rank" at bounding box center [406, 321] width 169 height 33
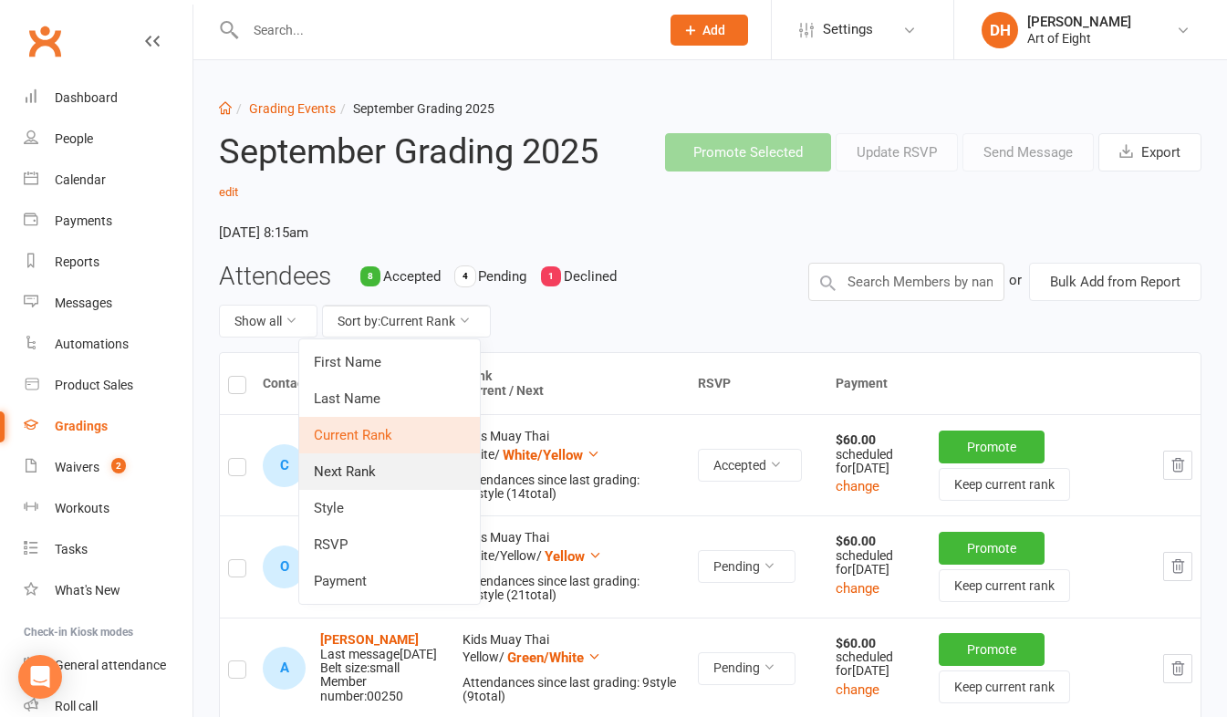
click at [350, 461] on link "Next Rank" at bounding box center [389, 472] width 181 height 37
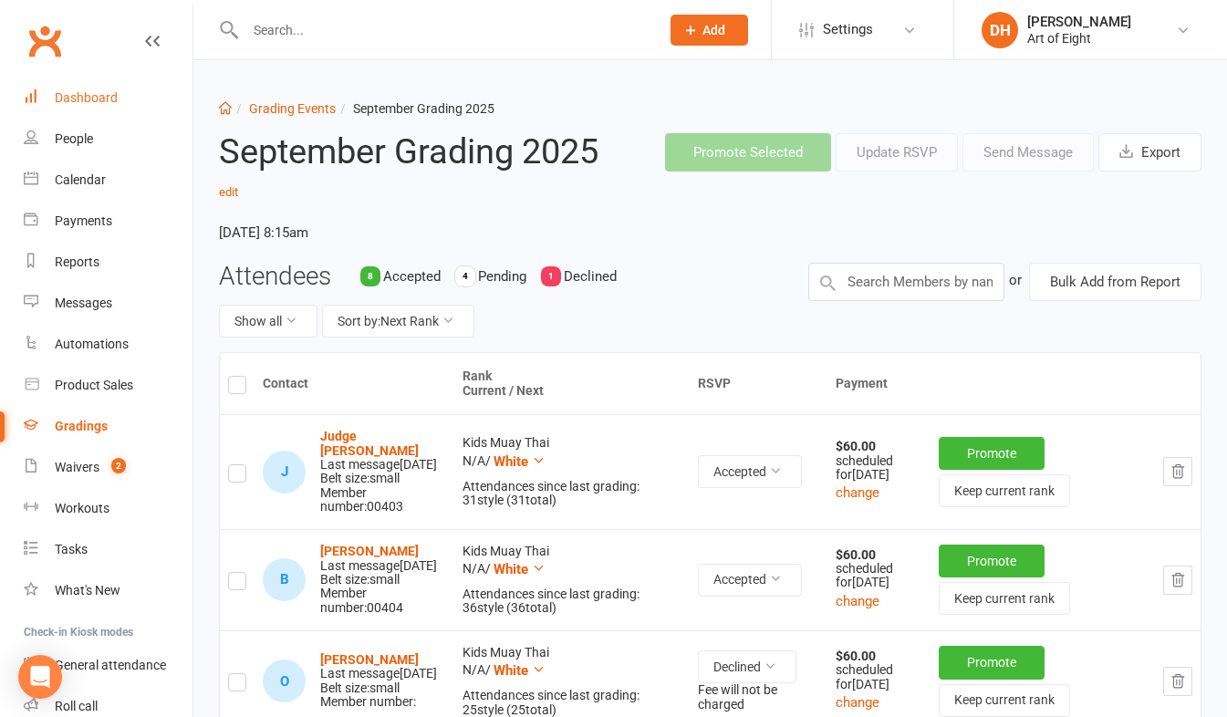
click at [63, 84] on link "Dashboard" at bounding box center [108, 98] width 169 height 41
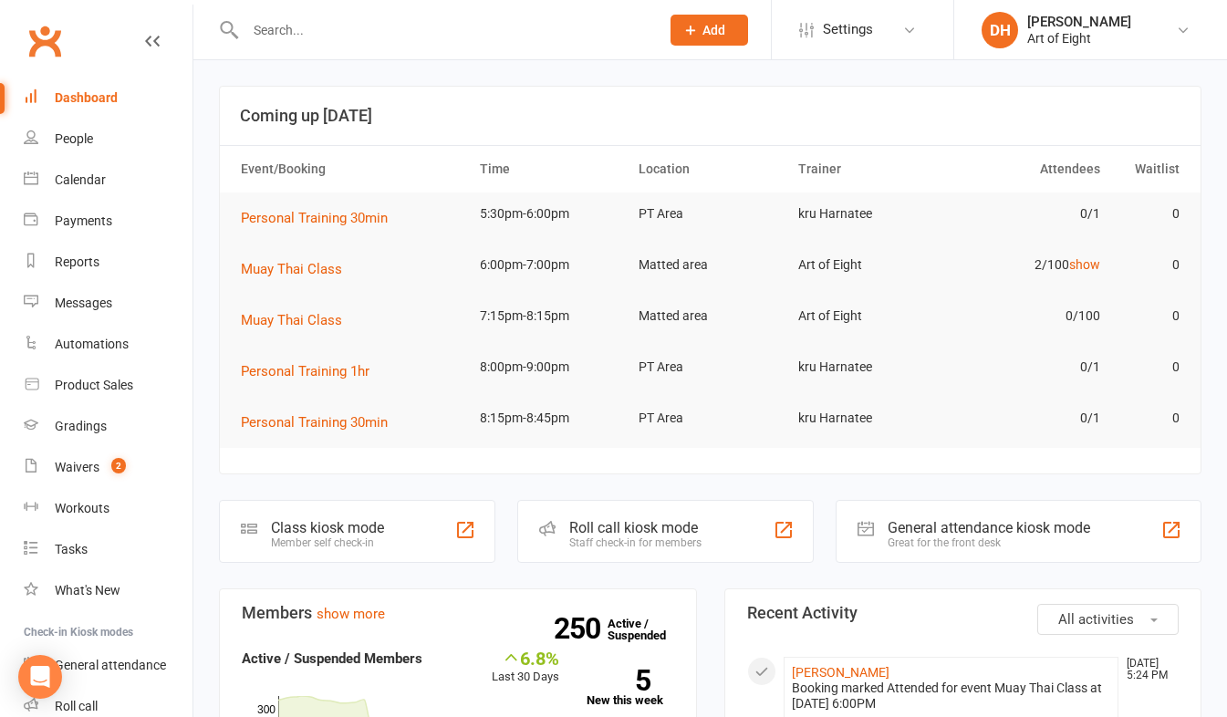
click at [281, 26] on input "text" at bounding box center [443, 30] width 407 height 26
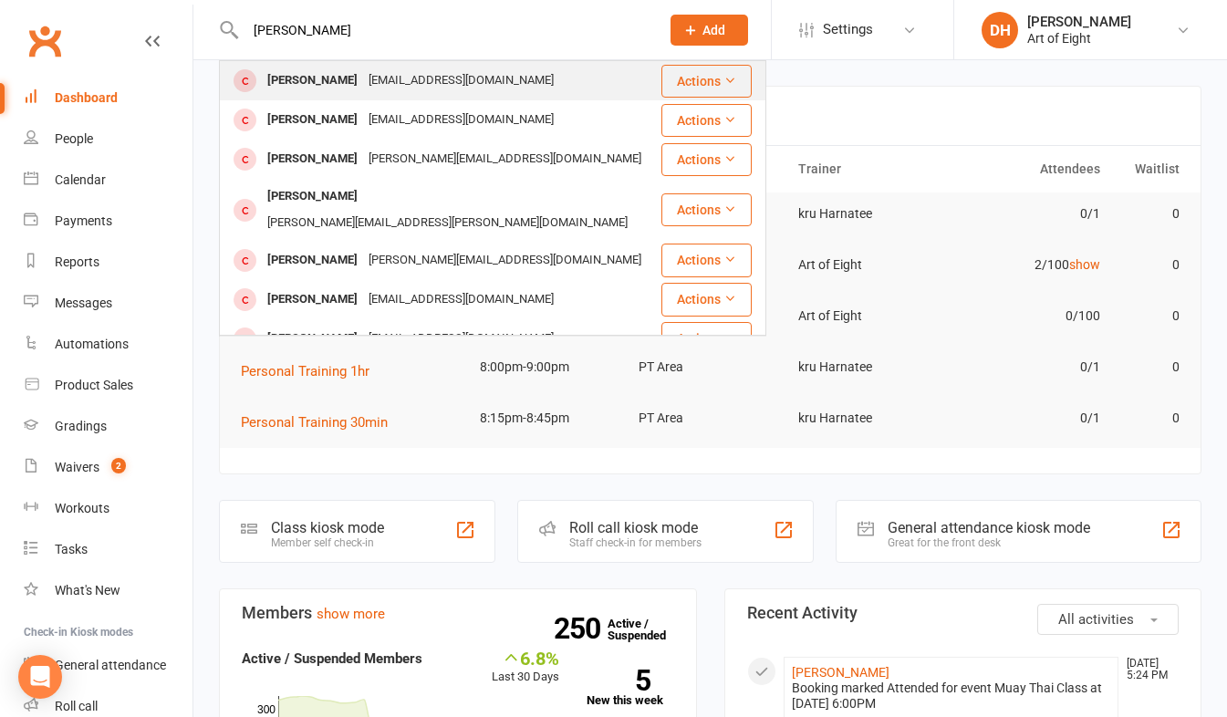
type input "lavin"
click at [301, 83] on div "Max Lavin" at bounding box center [312, 81] width 101 height 26
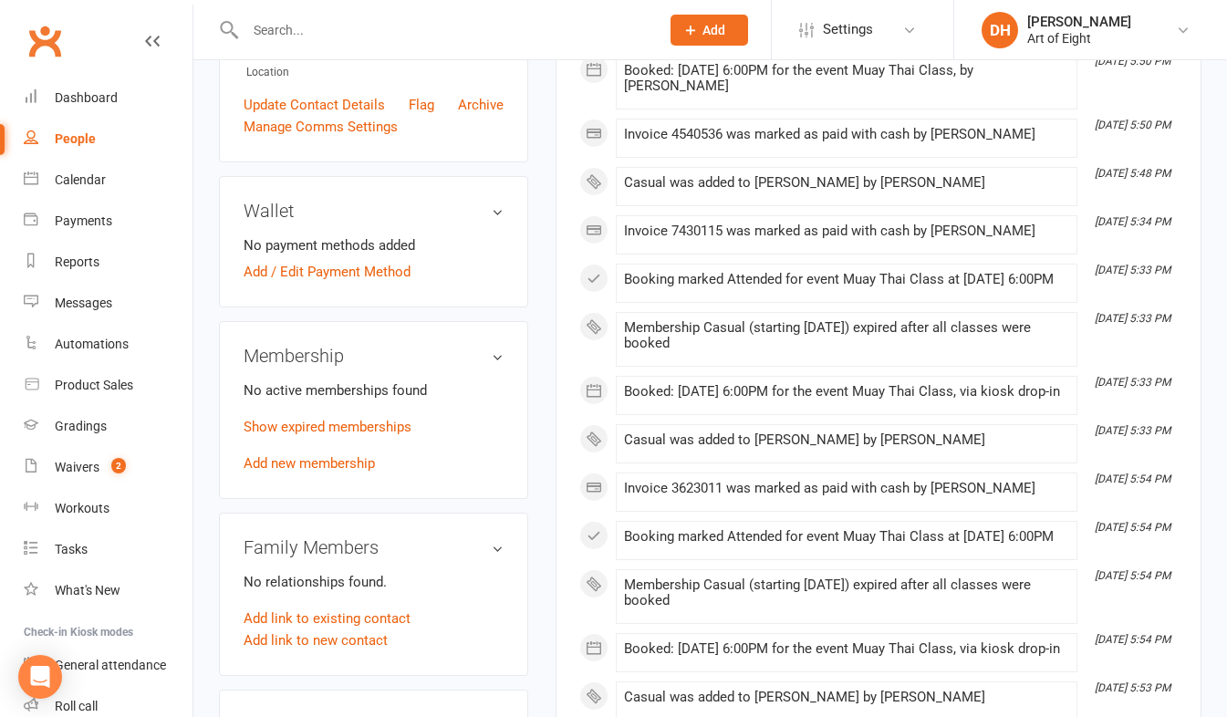
scroll to position [456, 0]
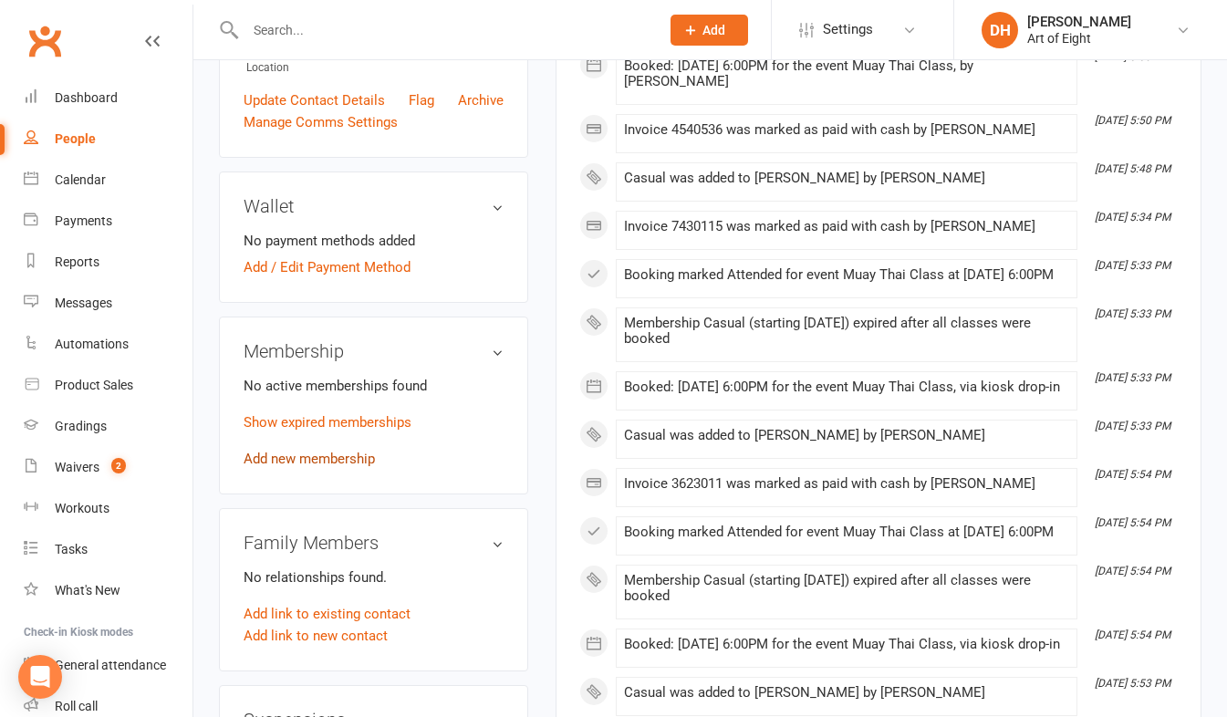
click at [290, 467] on link "Add new membership" at bounding box center [309, 459] width 131 height 16
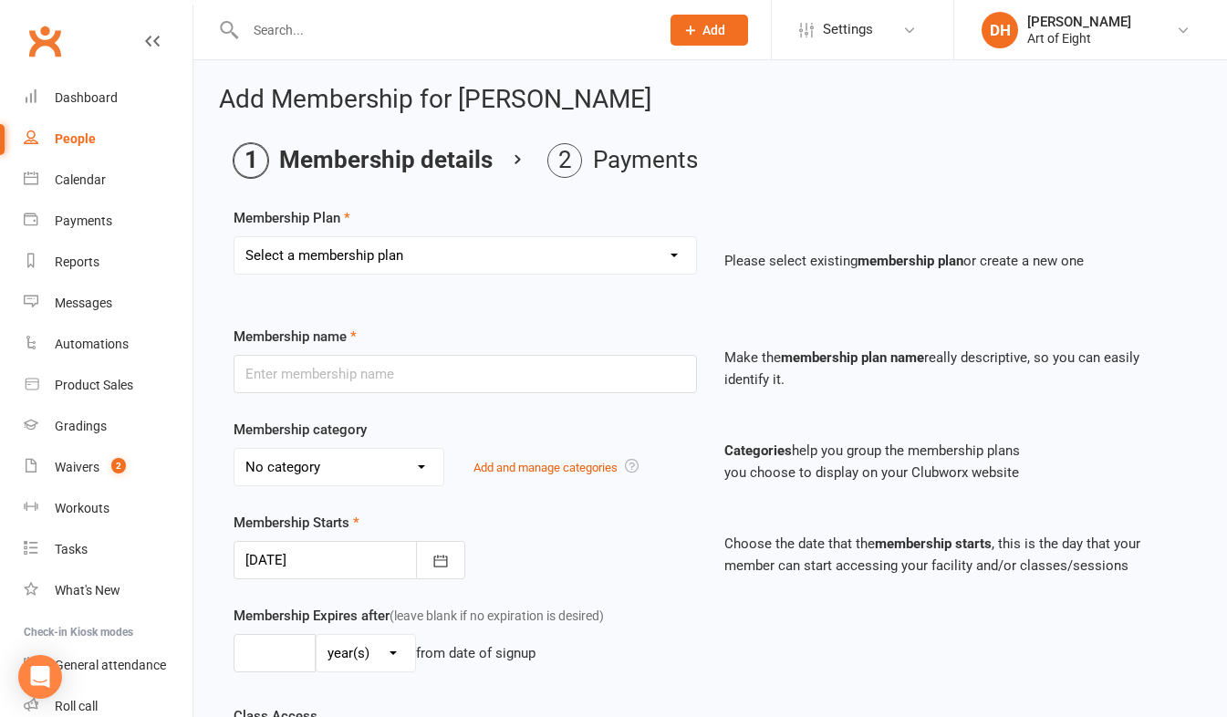
drag, startPoint x: 391, startPoint y: 254, endPoint x: 391, endPoint y: 272, distance: 18.3
click at [391, 254] on select "Select a membership plan Create new Membership Plan MUAY THAI Adult - 12 Month …" at bounding box center [466, 255] width 462 height 37
select select "6"
click at [235, 237] on select "Select a membership plan Create new Membership Plan MUAY THAI Adult - 12 Month …" at bounding box center [466, 255] width 462 height 37
type input "Casual"
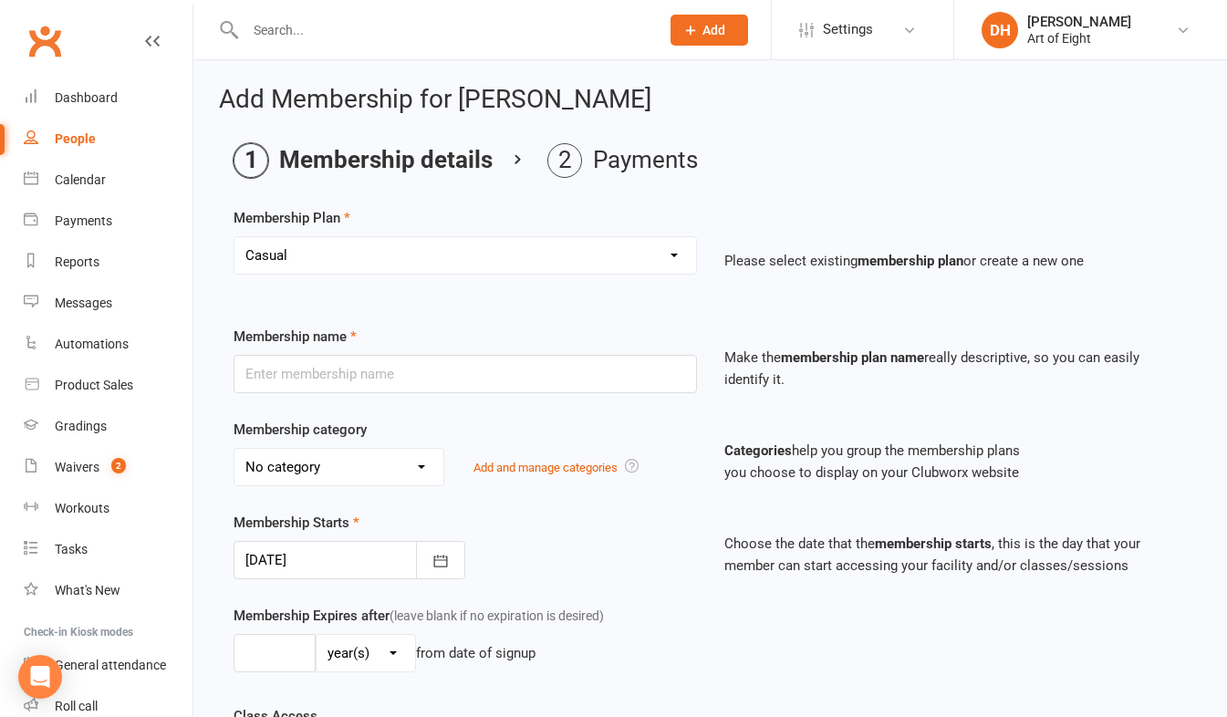
select select "2"
type input "0"
select select "1"
type input "1"
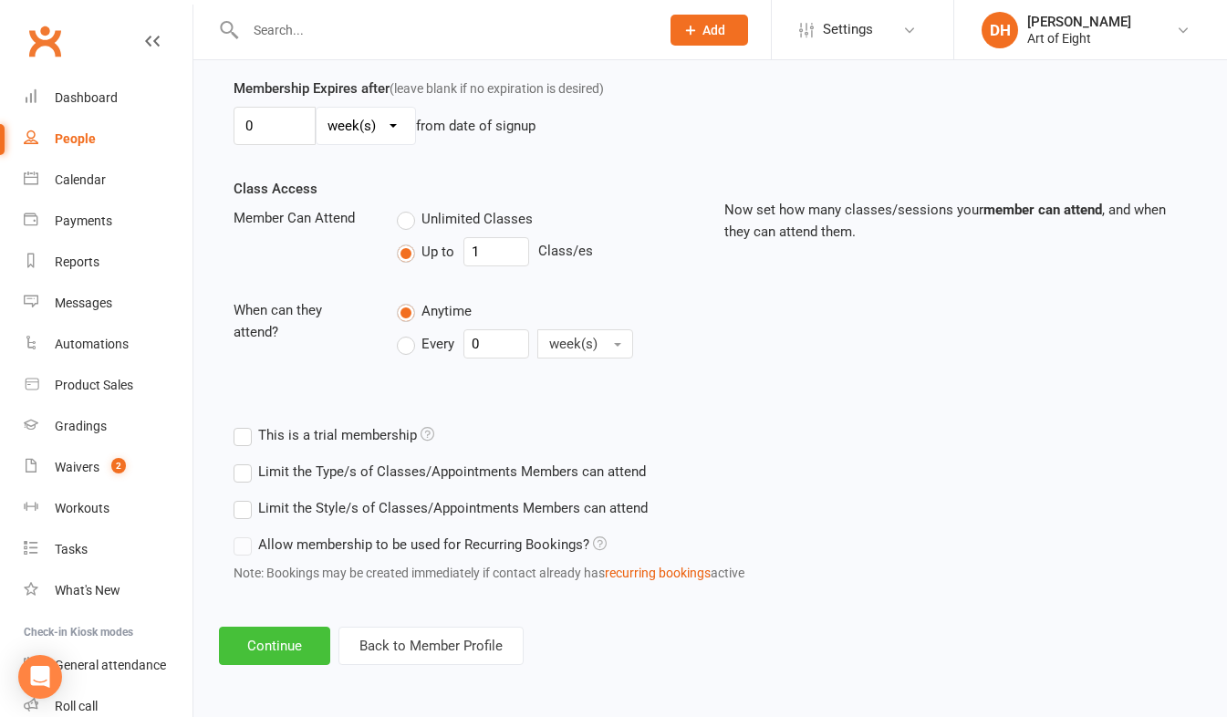
click at [285, 627] on button "Continue" at bounding box center [274, 646] width 111 height 38
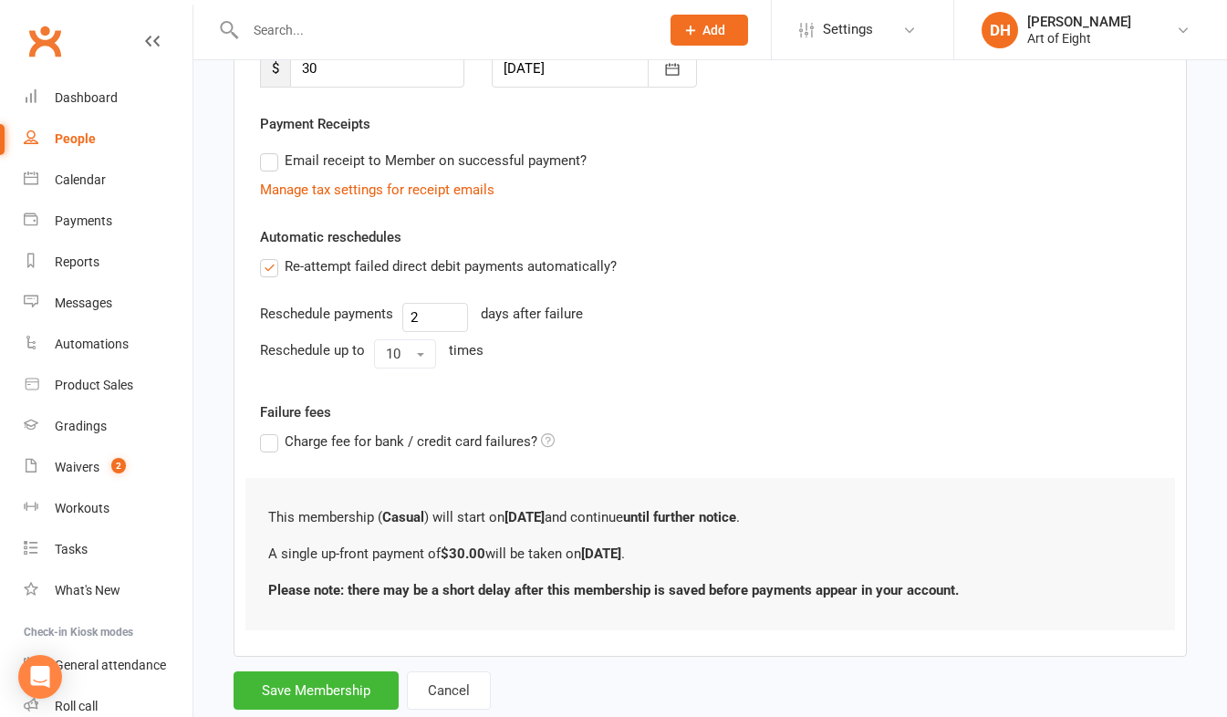
scroll to position [350, 0]
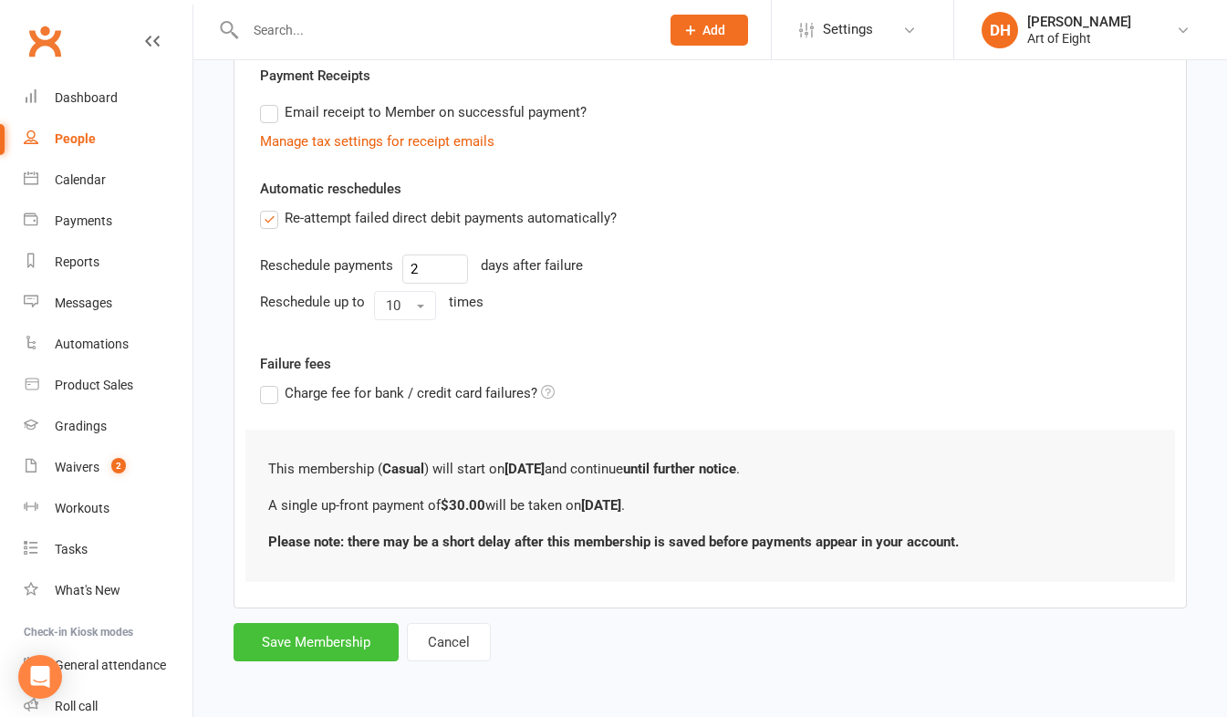
click at [348, 660] on button "Save Membership" at bounding box center [316, 642] width 165 height 38
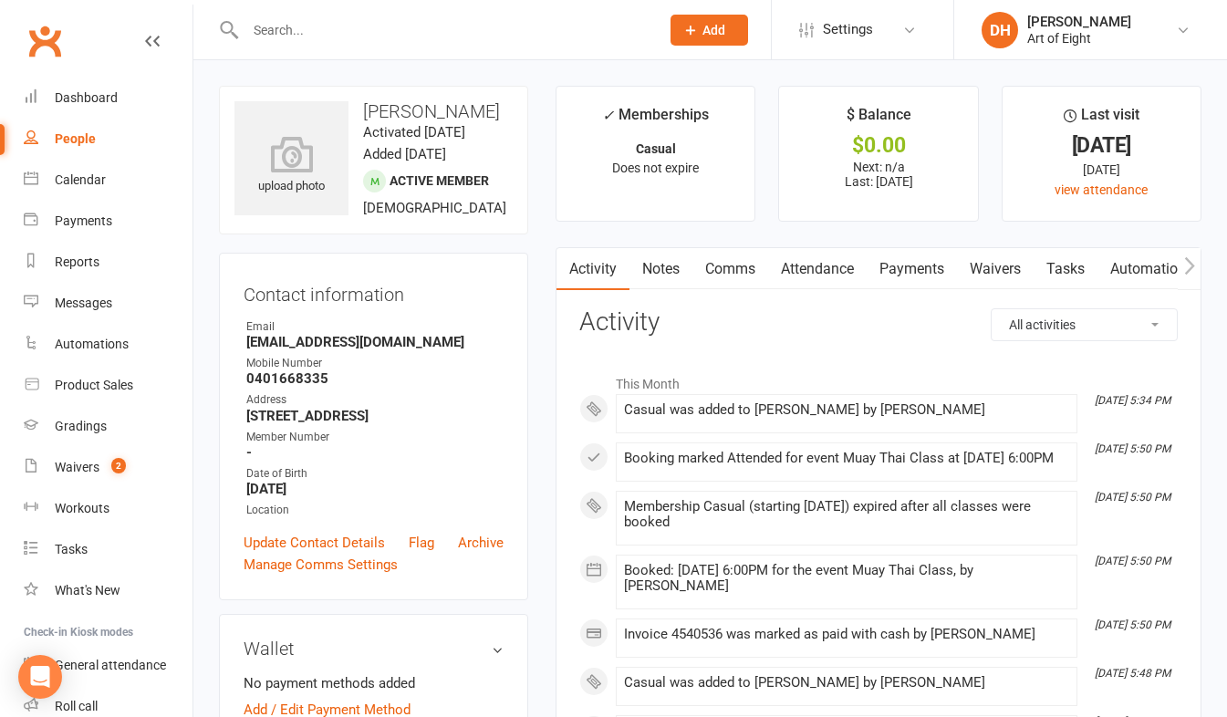
click at [928, 268] on link "Payments" at bounding box center [912, 269] width 90 height 42
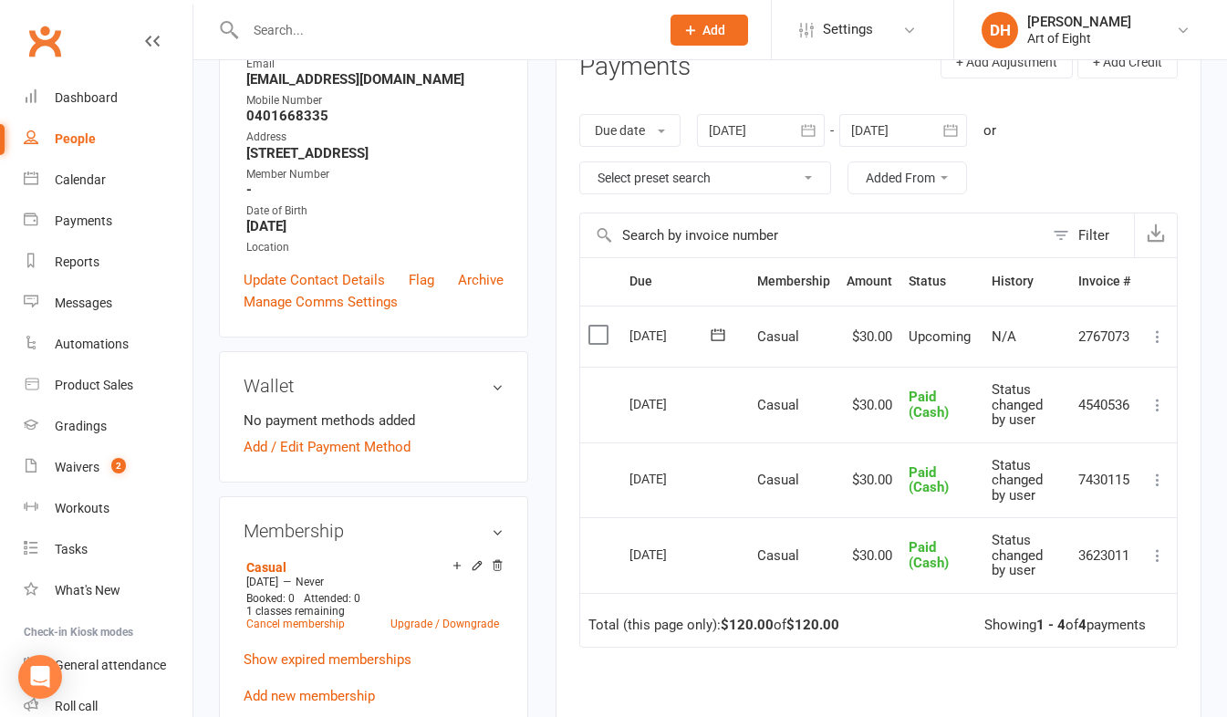
scroll to position [274, 0]
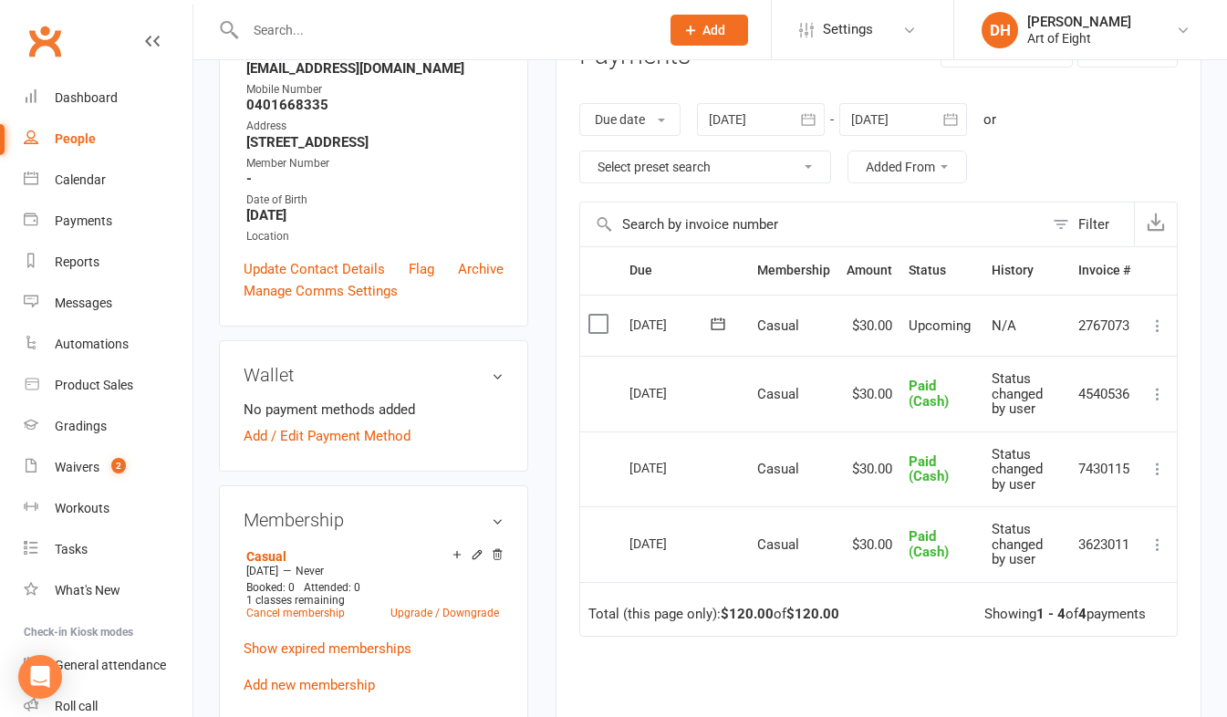
click at [1159, 323] on icon at bounding box center [1158, 326] width 18 height 18
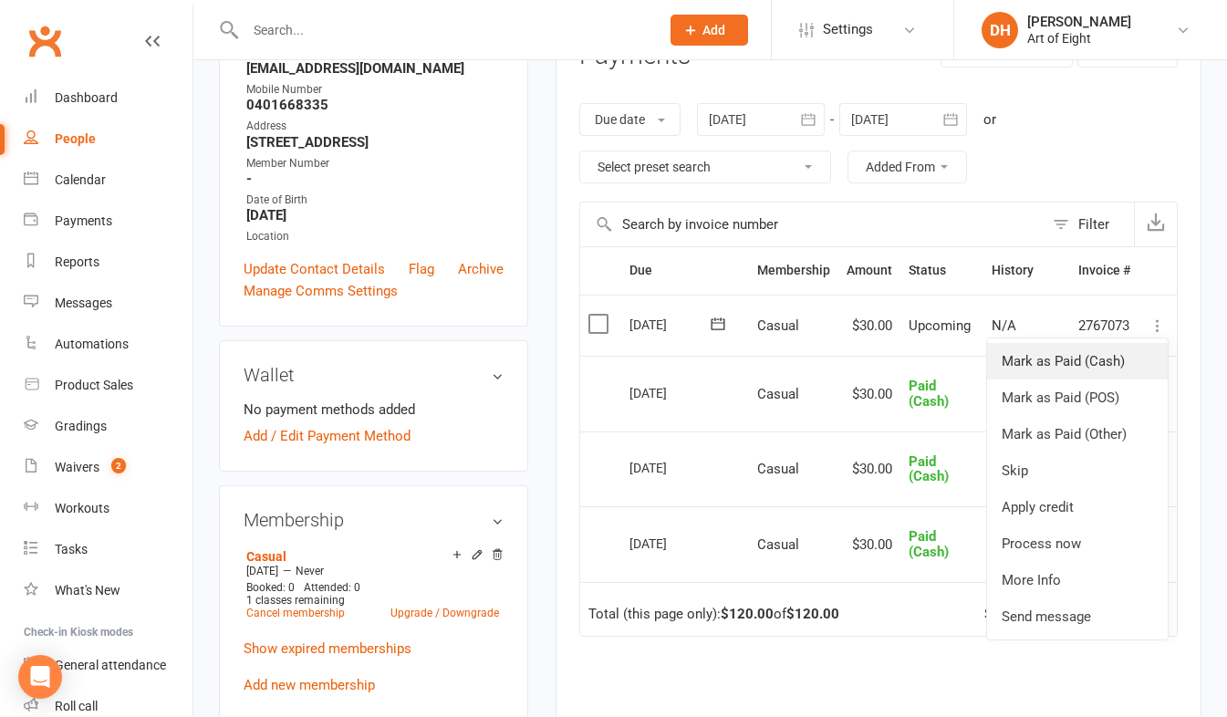
click at [1062, 352] on link "Mark as Paid (Cash)" at bounding box center [1077, 361] width 181 height 37
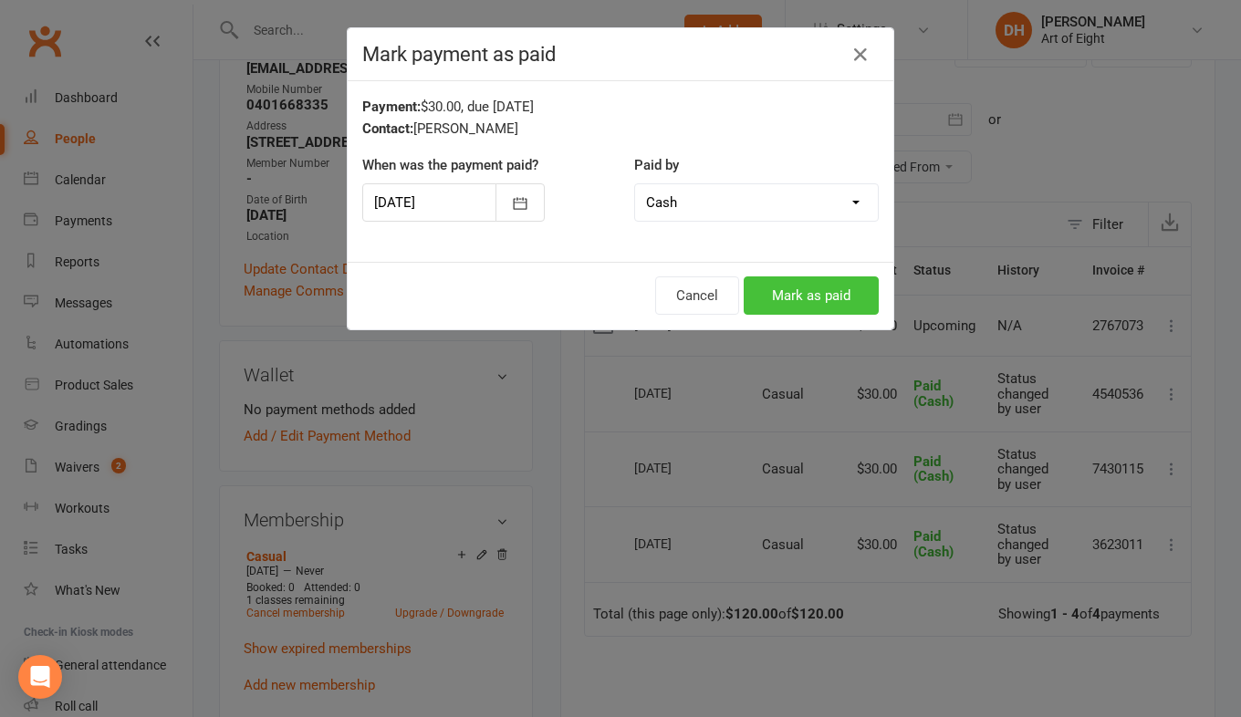
click at [761, 280] on button "Mark as paid" at bounding box center [811, 296] width 135 height 38
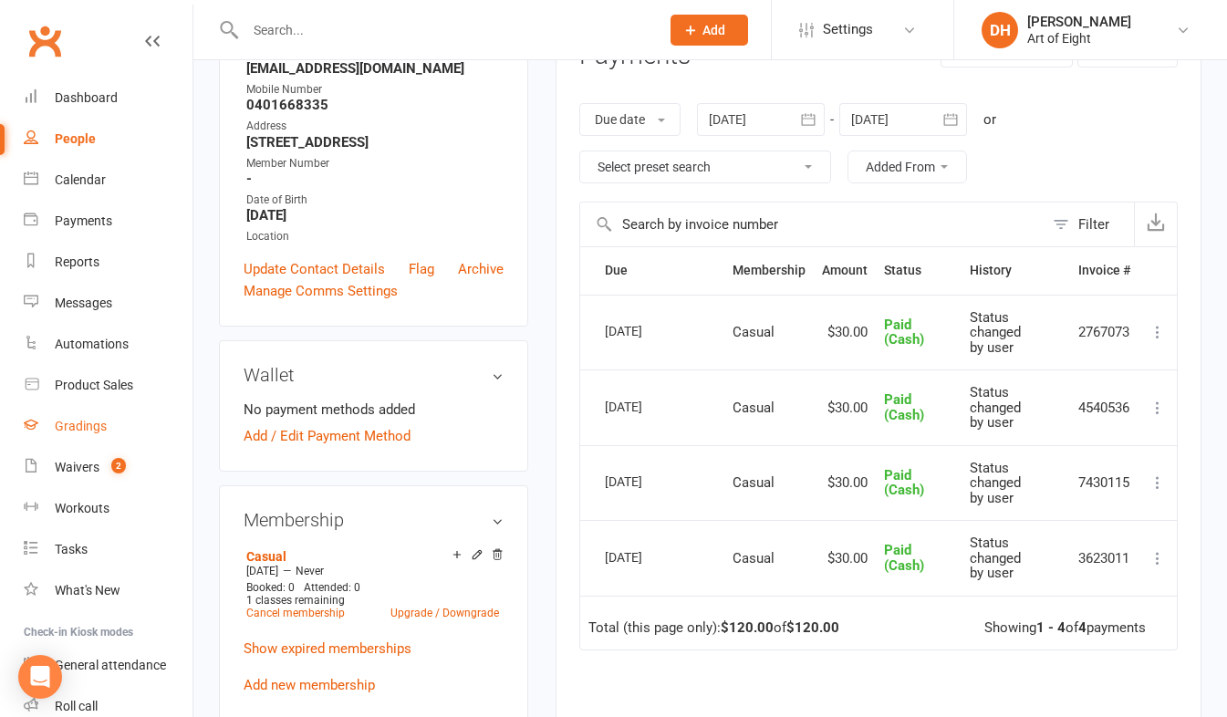
click at [75, 425] on div "Gradings" at bounding box center [81, 426] width 52 height 15
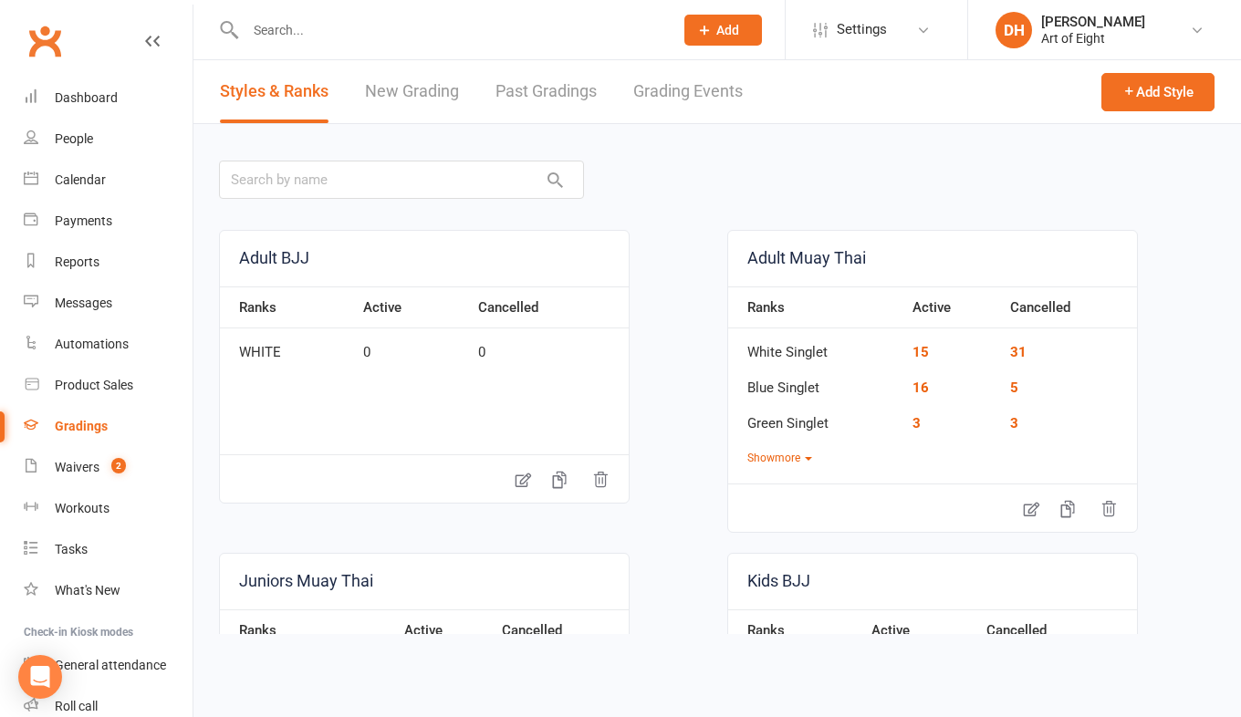
click at [644, 89] on link "Grading Events" at bounding box center [688, 91] width 110 height 63
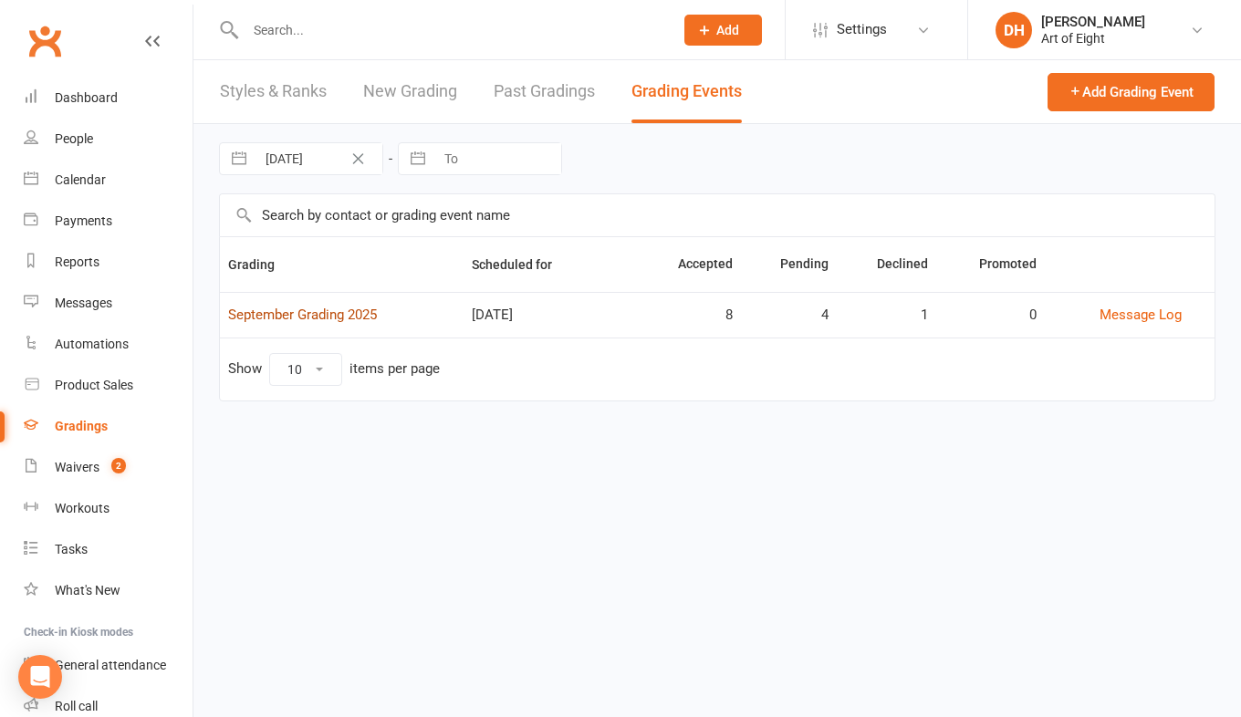
click at [306, 318] on link "September Grading 2025" at bounding box center [302, 315] width 149 height 16
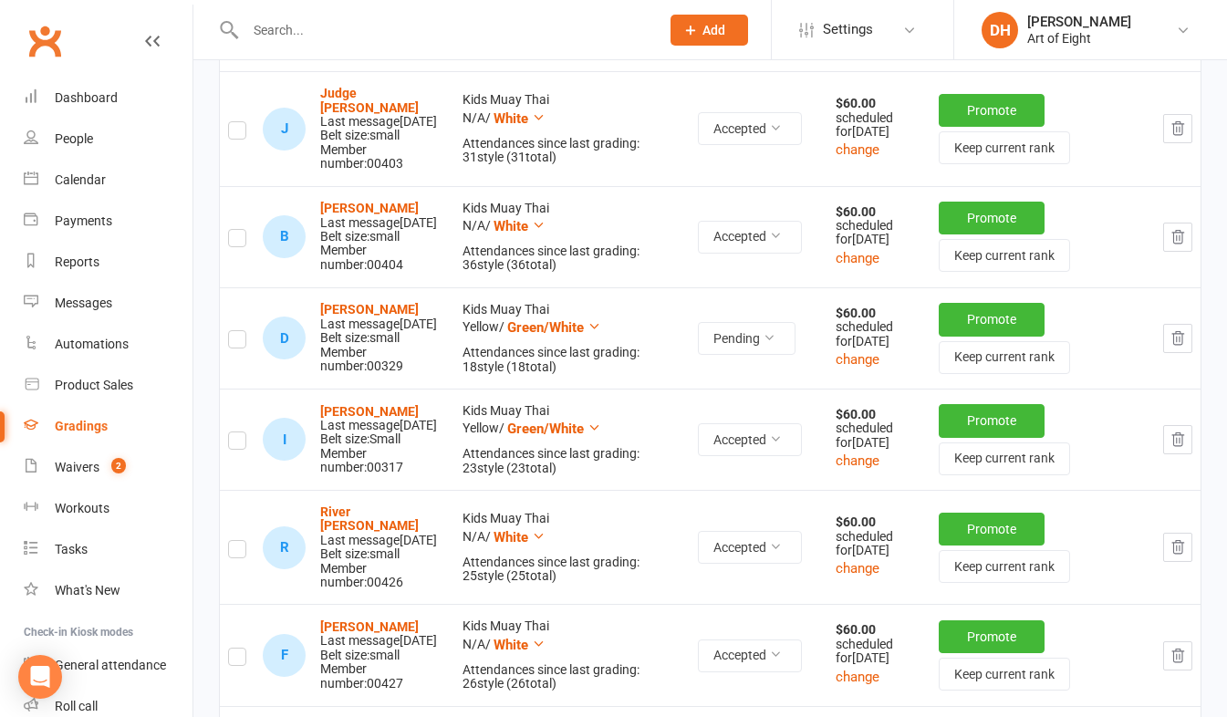
scroll to position [365, 0]
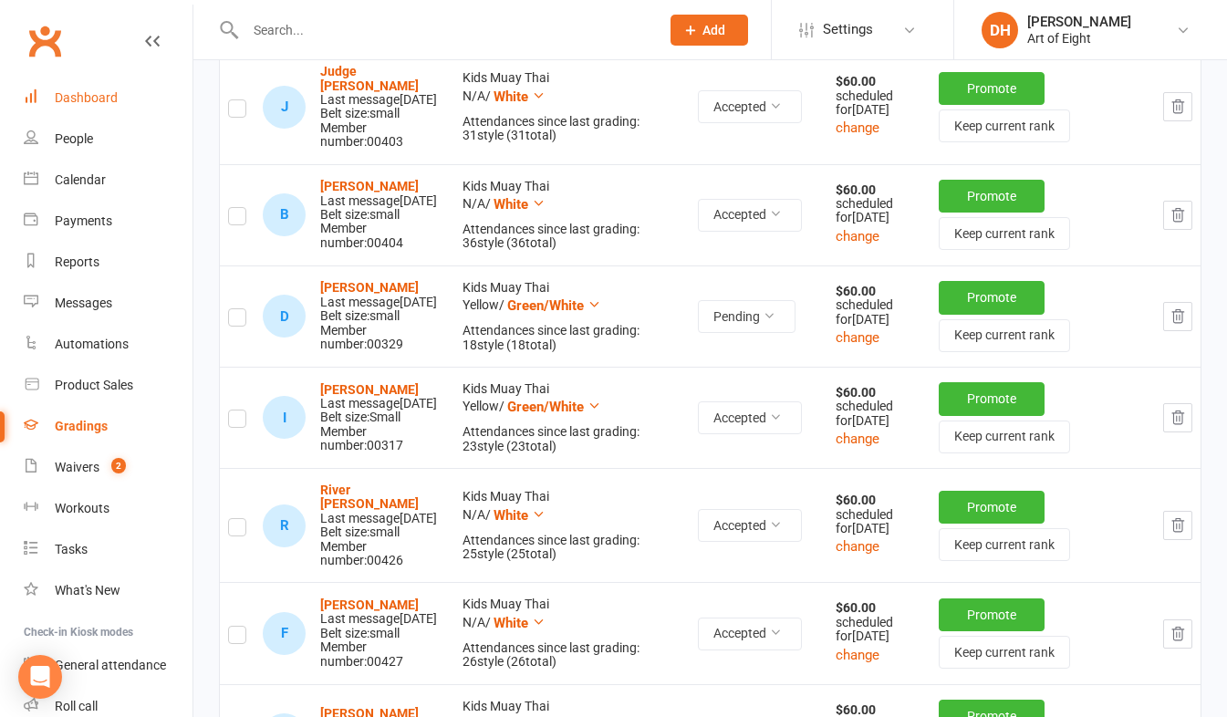
click at [97, 101] on div "Dashboard" at bounding box center [86, 97] width 63 height 15
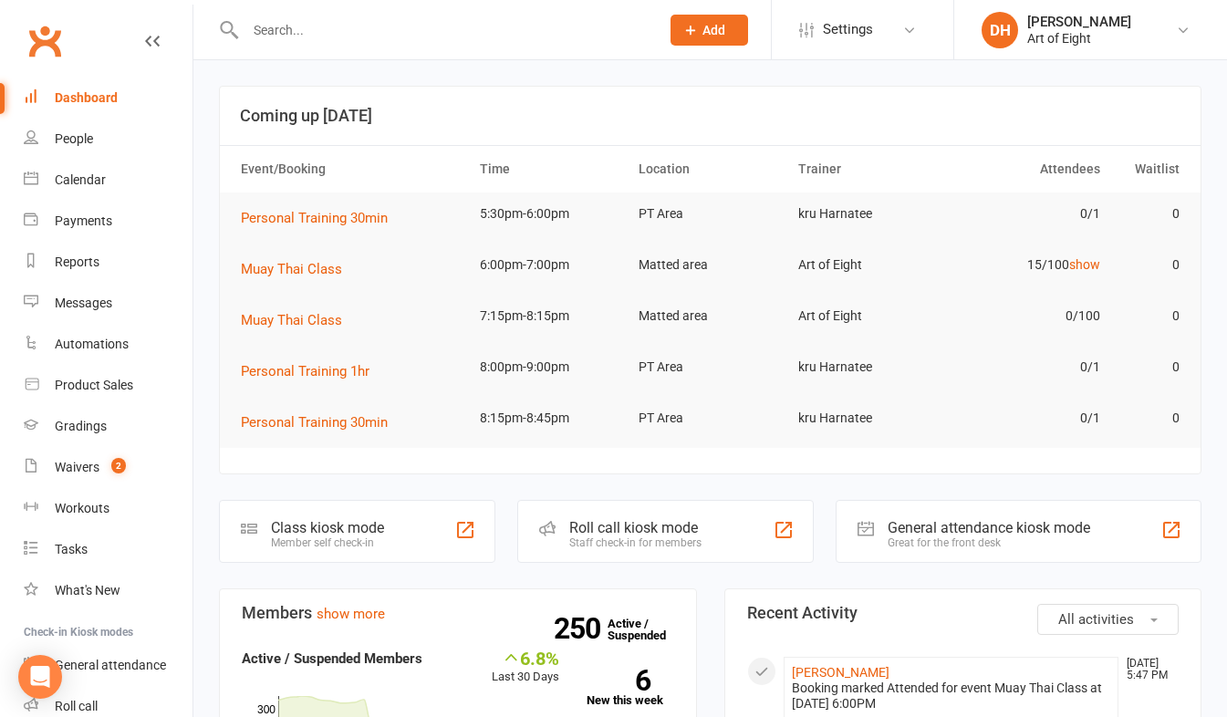
click at [590, 534] on div "Roll call kiosk mode" at bounding box center [635, 527] width 132 height 17
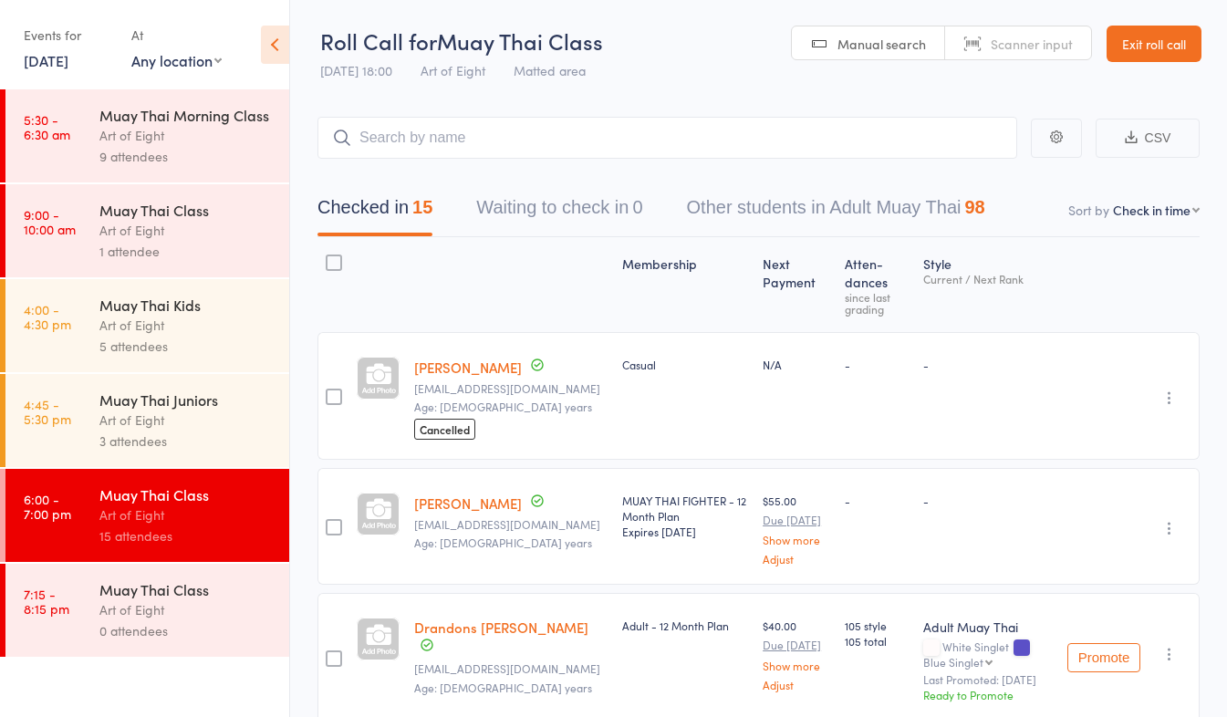
click at [442, 366] on link "[PERSON_NAME]" at bounding box center [468, 367] width 108 height 19
drag, startPoint x: 1146, startPoint y: 39, endPoint x: 1116, endPoint y: 70, distance: 43.2
click at [1146, 39] on link "Exit roll call" at bounding box center [1154, 44] width 95 height 37
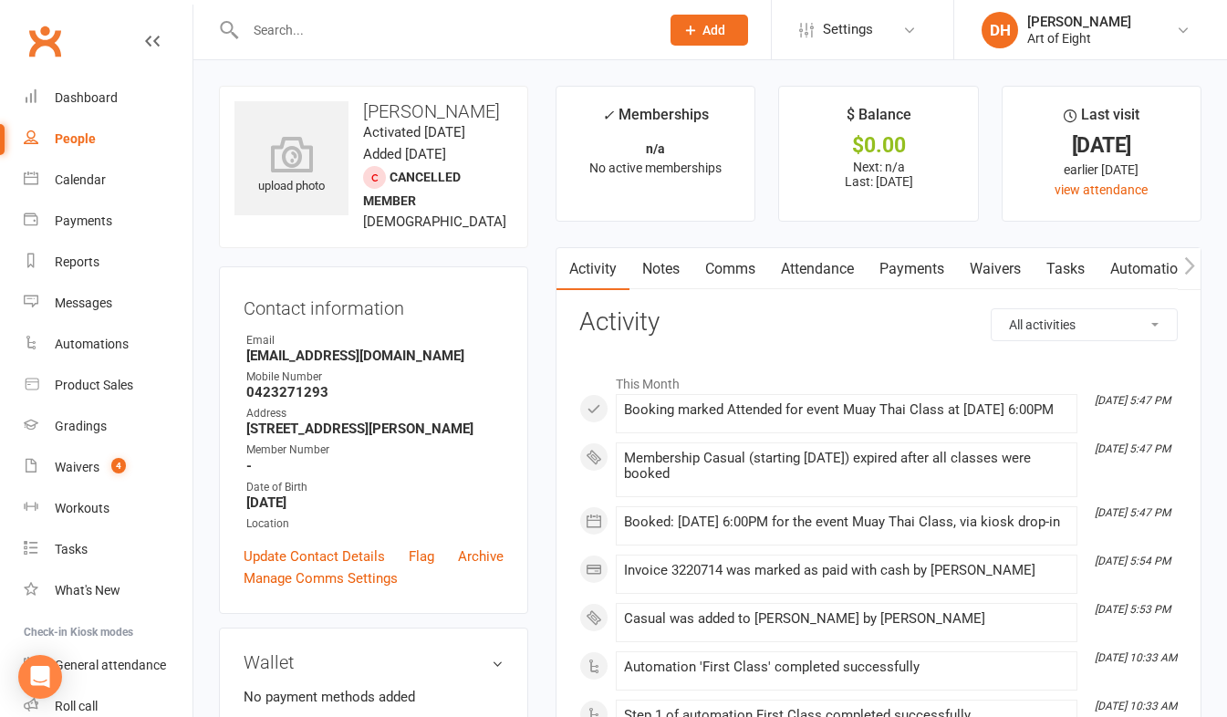
click at [911, 265] on link "Payments" at bounding box center [912, 269] width 90 height 42
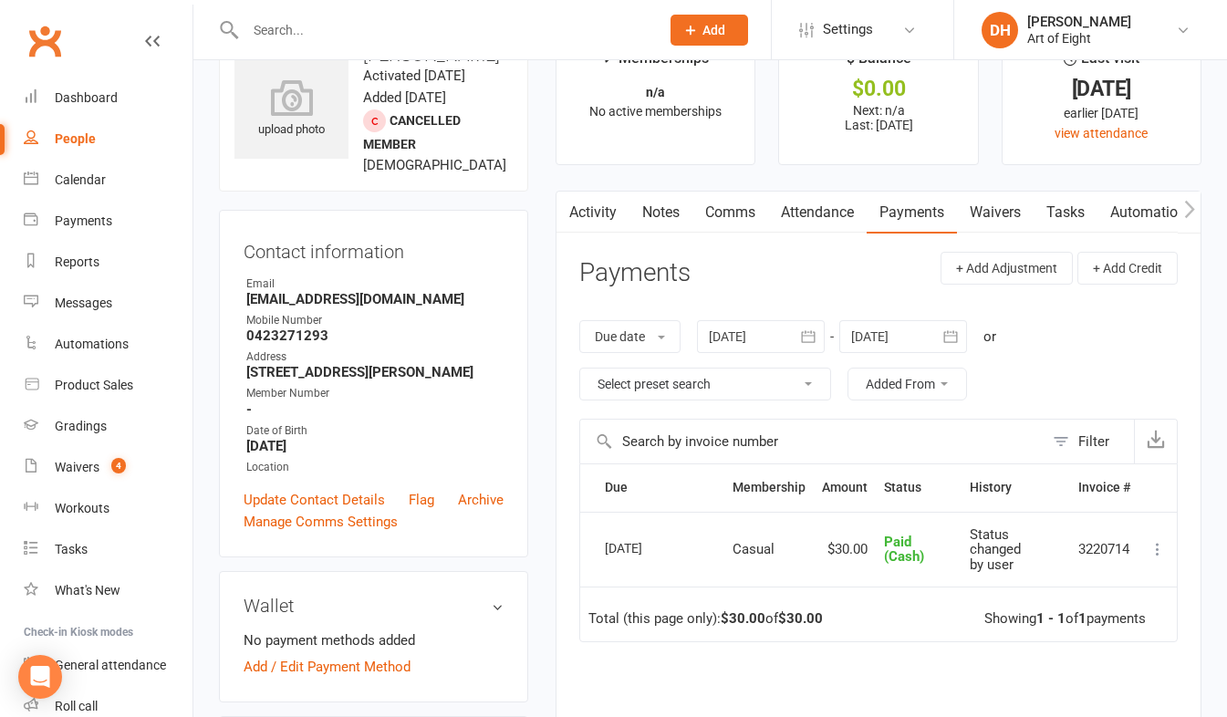
scroll to position [91, 0]
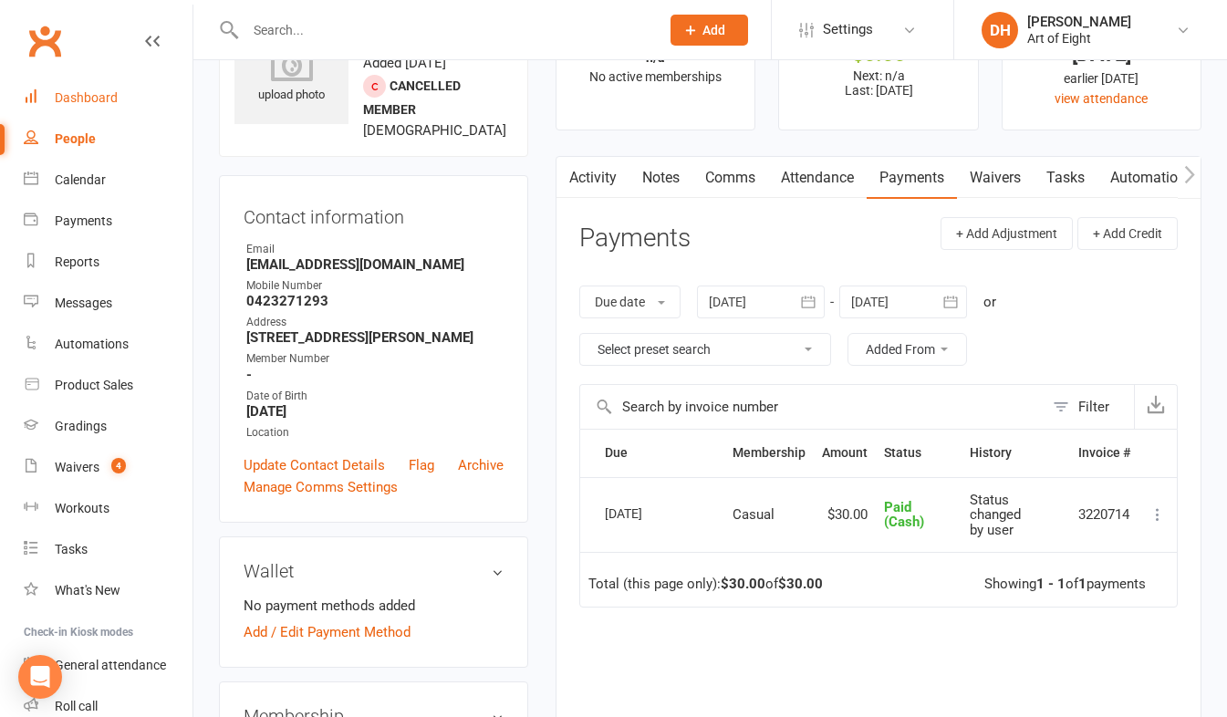
click at [99, 99] on div "Dashboard" at bounding box center [86, 97] width 63 height 15
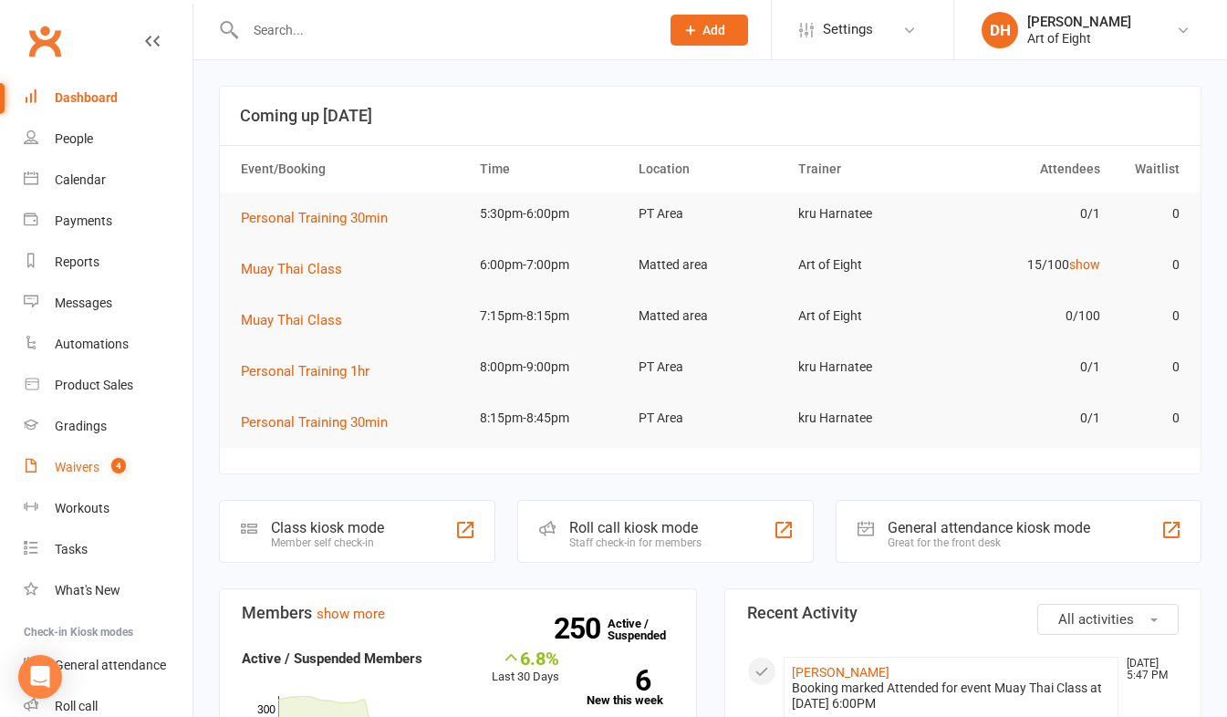
click at [74, 463] on div "Waivers" at bounding box center [77, 467] width 45 height 15
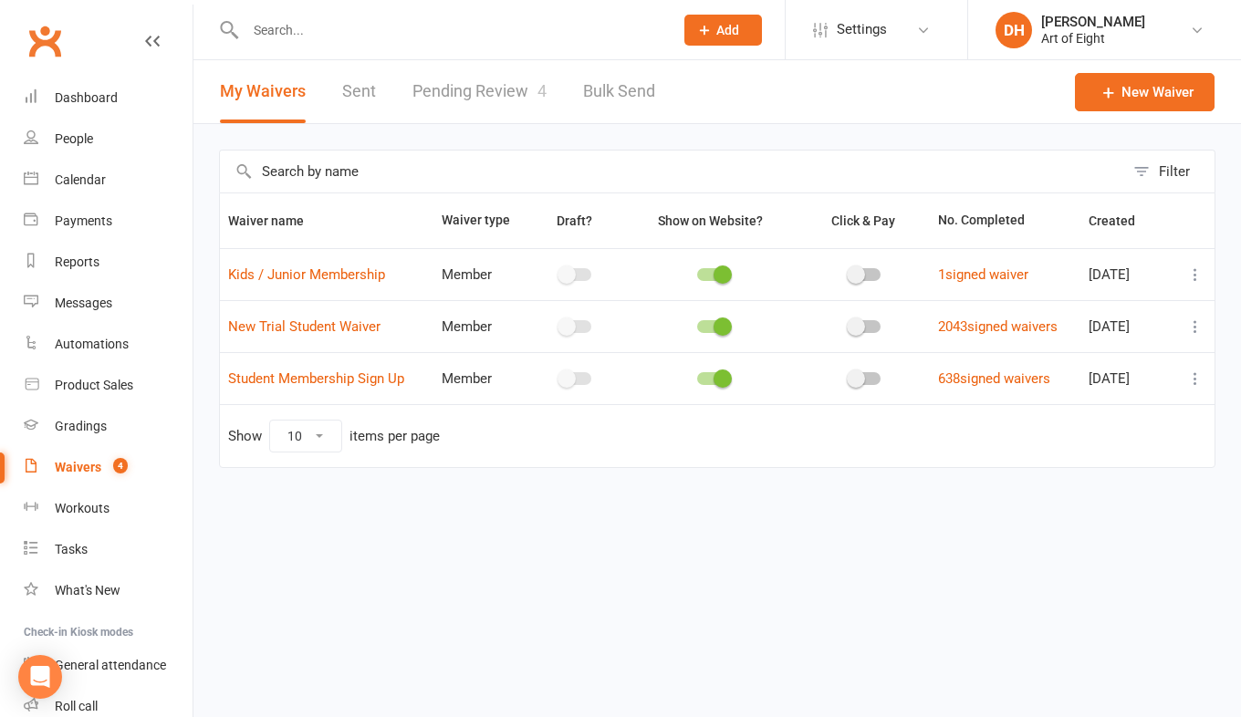
click at [506, 82] on link "Pending Review 4" at bounding box center [479, 91] width 134 height 63
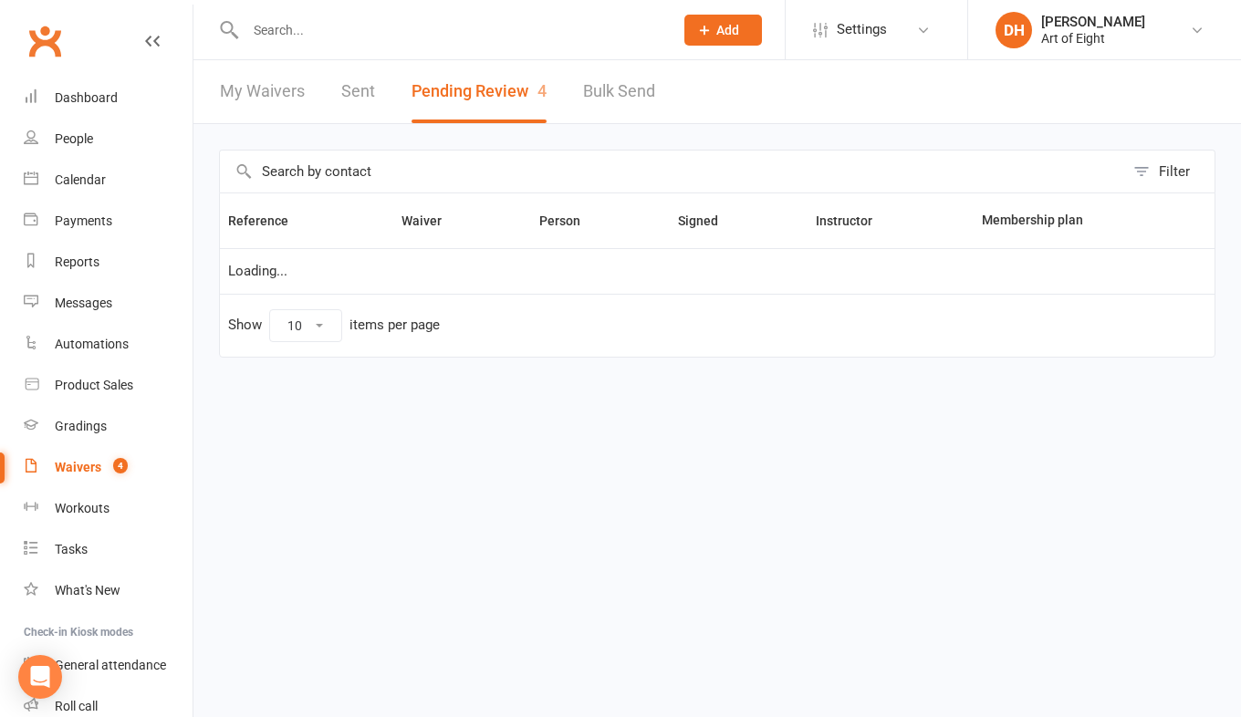
select select "50"
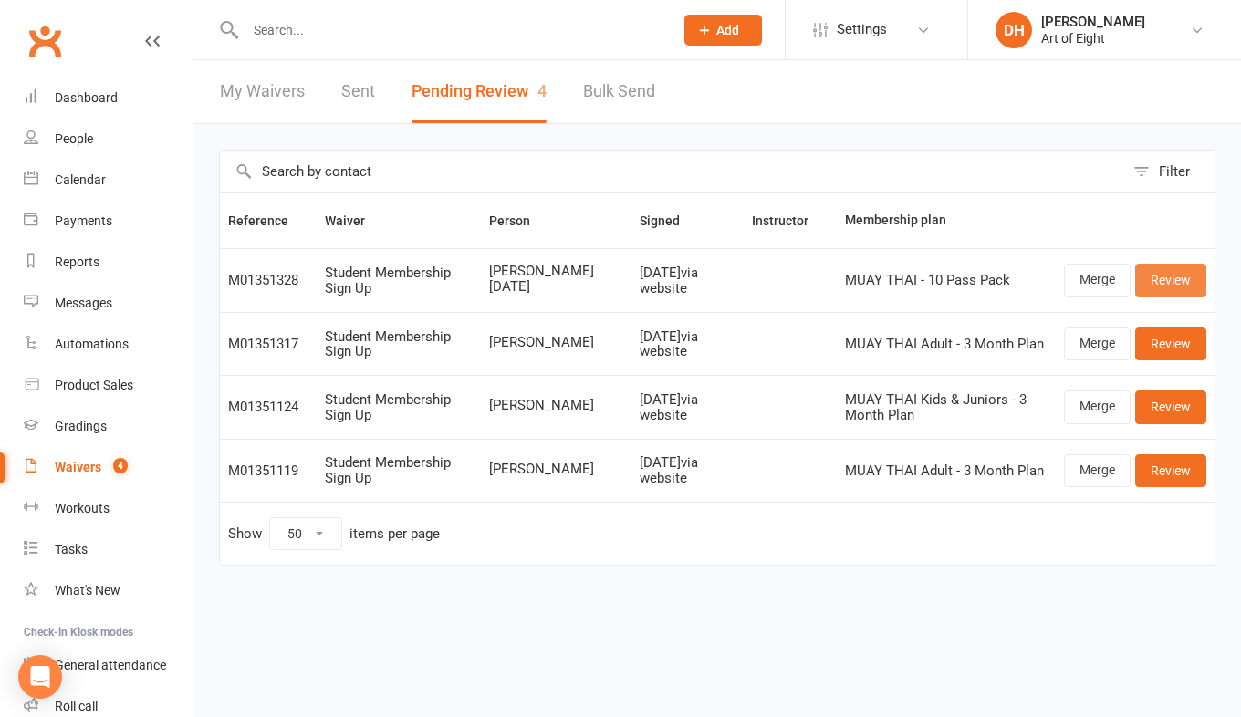
click at [1155, 278] on link "Review" at bounding box center [1170, 280] width 71 height 33
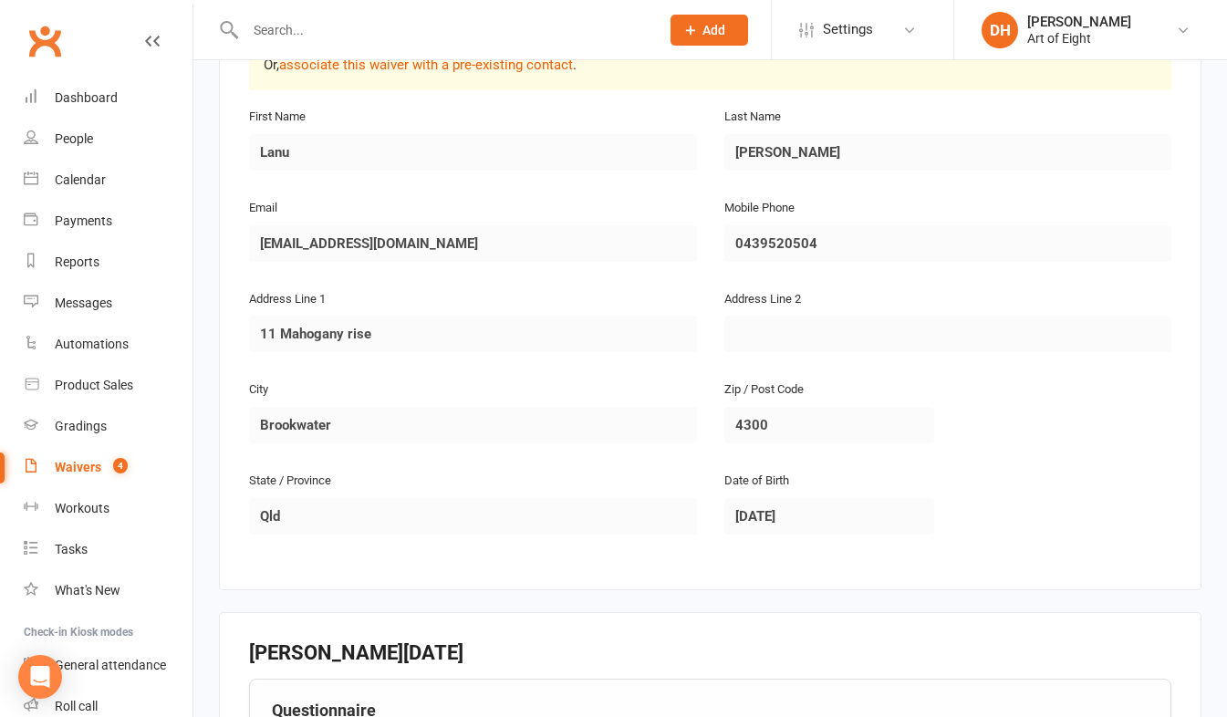
scroll to position [91, 0]
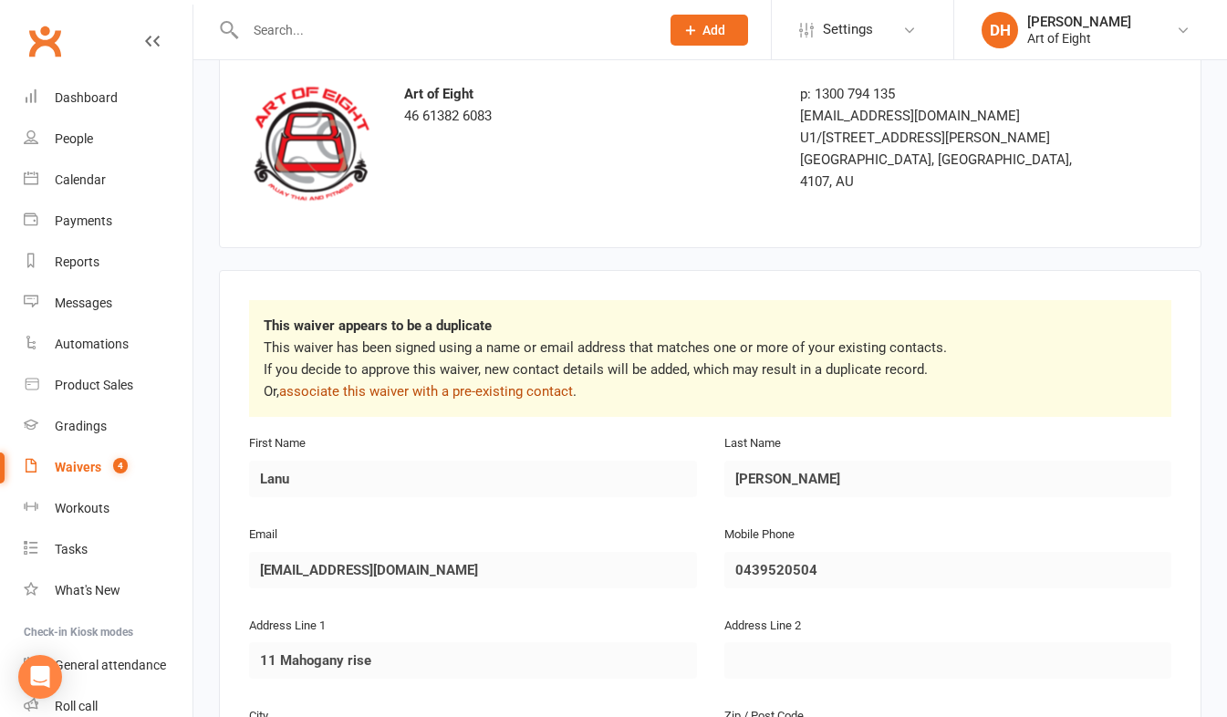
click at [429, 387] on link "associate this waiver with a pre-existing contact" at bounding box center [426, 391] width 294 height 16
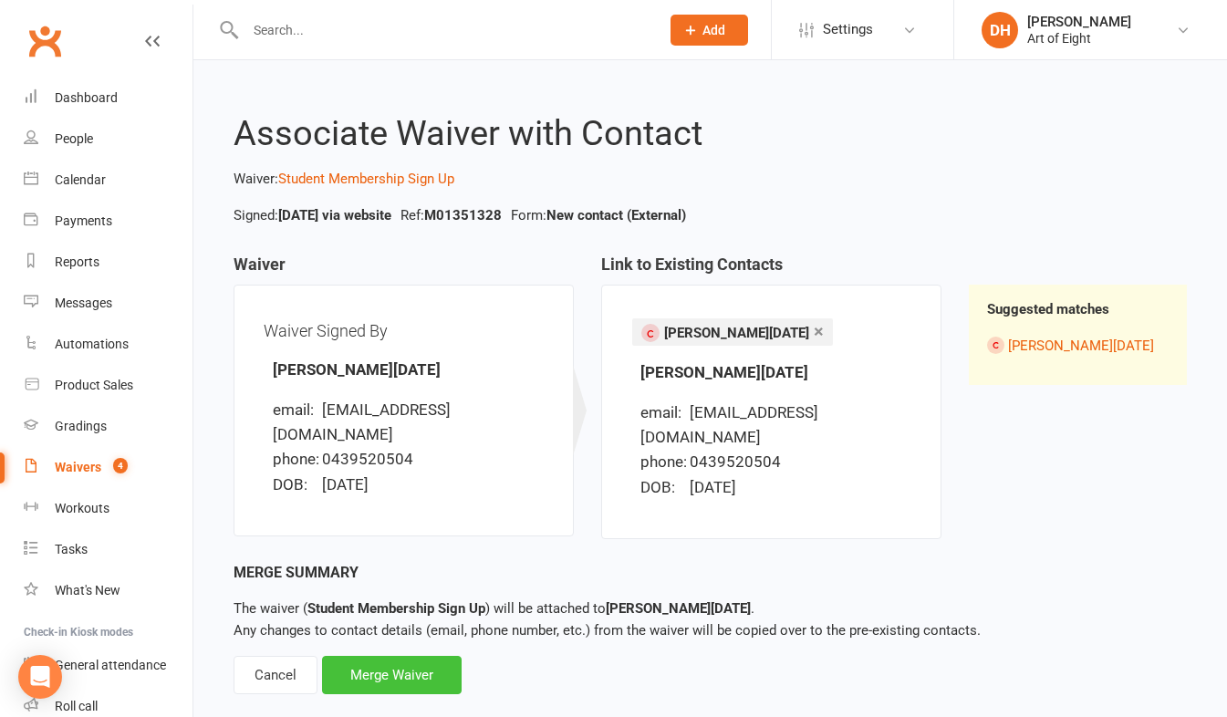
click at [404, 656] on div "Merge Waiver" at bounding box center [392, 675] width 140 height 38
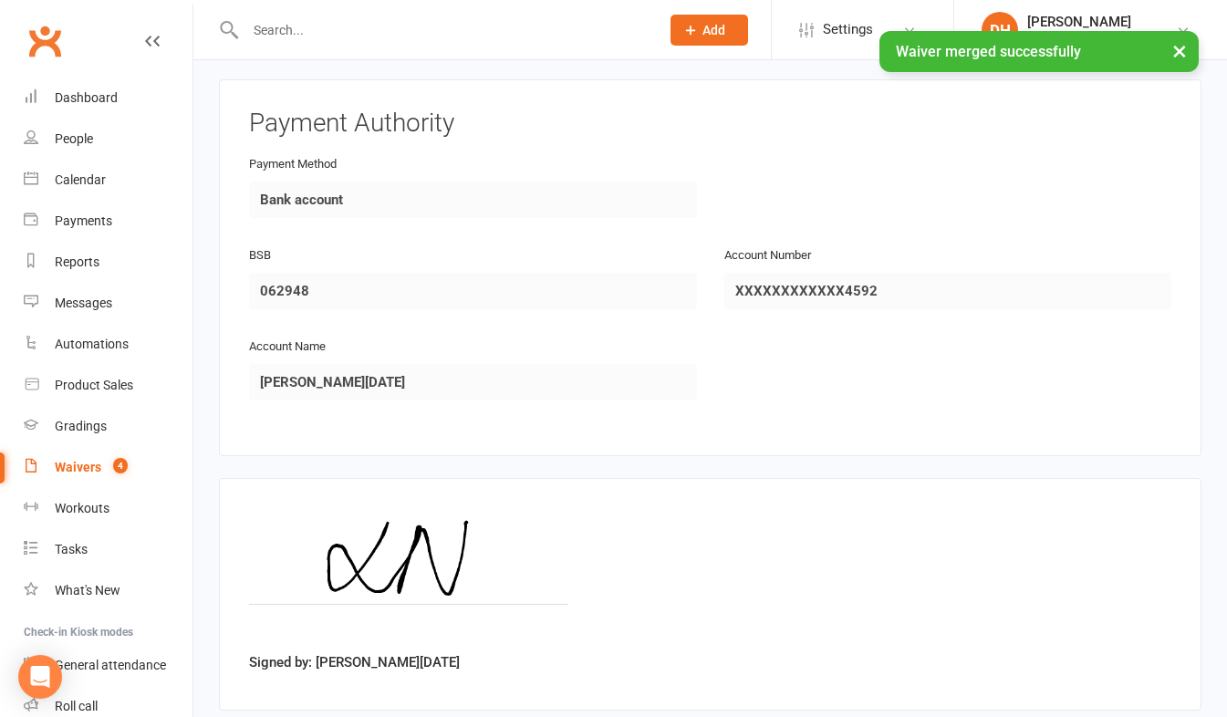
scroll to position [2154, 0]
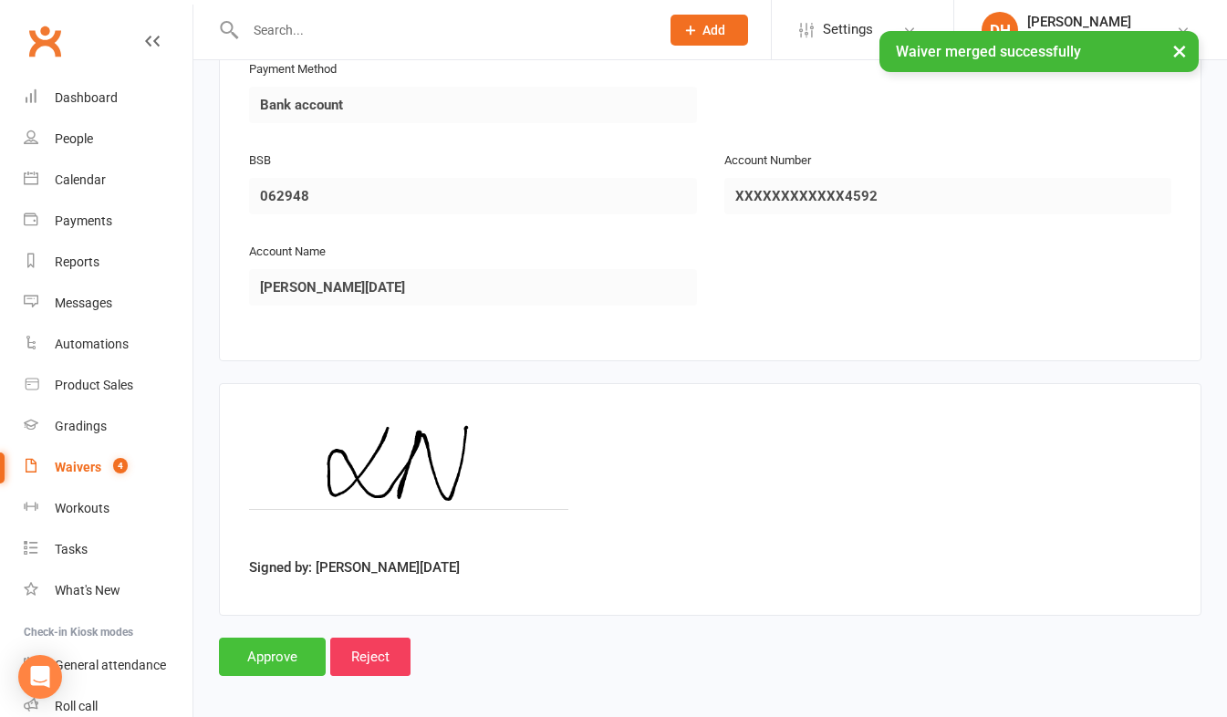
click at [273, 638] on input "Approve" at bounding box center [272, 657] width 107 height 38
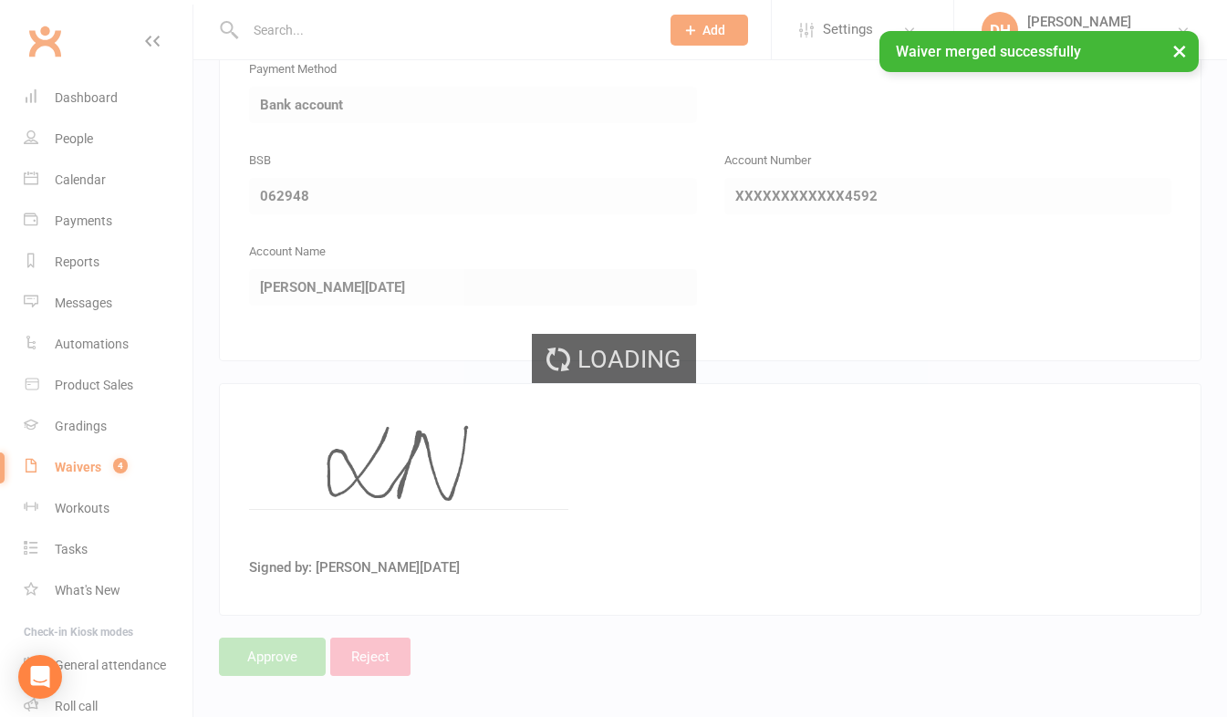
select select "50"
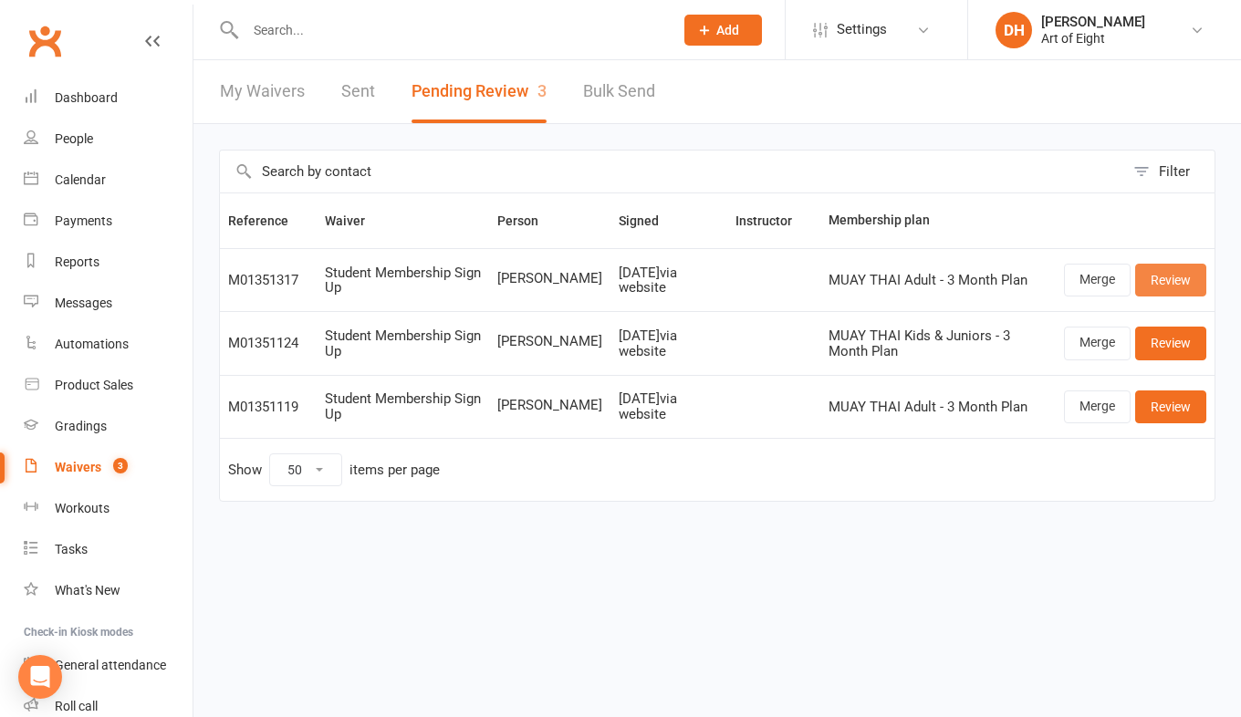
click at [1156, 278] on link "Review" at bounding box center [1170, 280] width 71 height 33
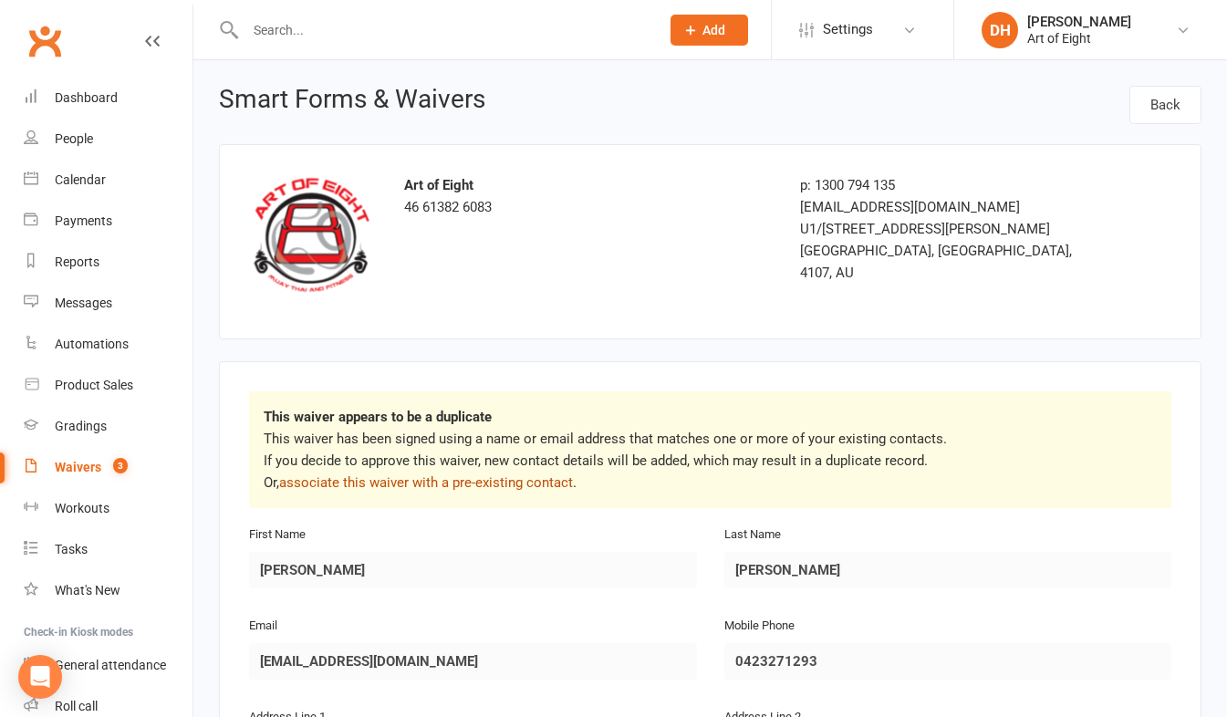
click at [405, 475] on link "associate this waiver with a pre-existing contact" at bounding box center [426, 483] width 294 height 16
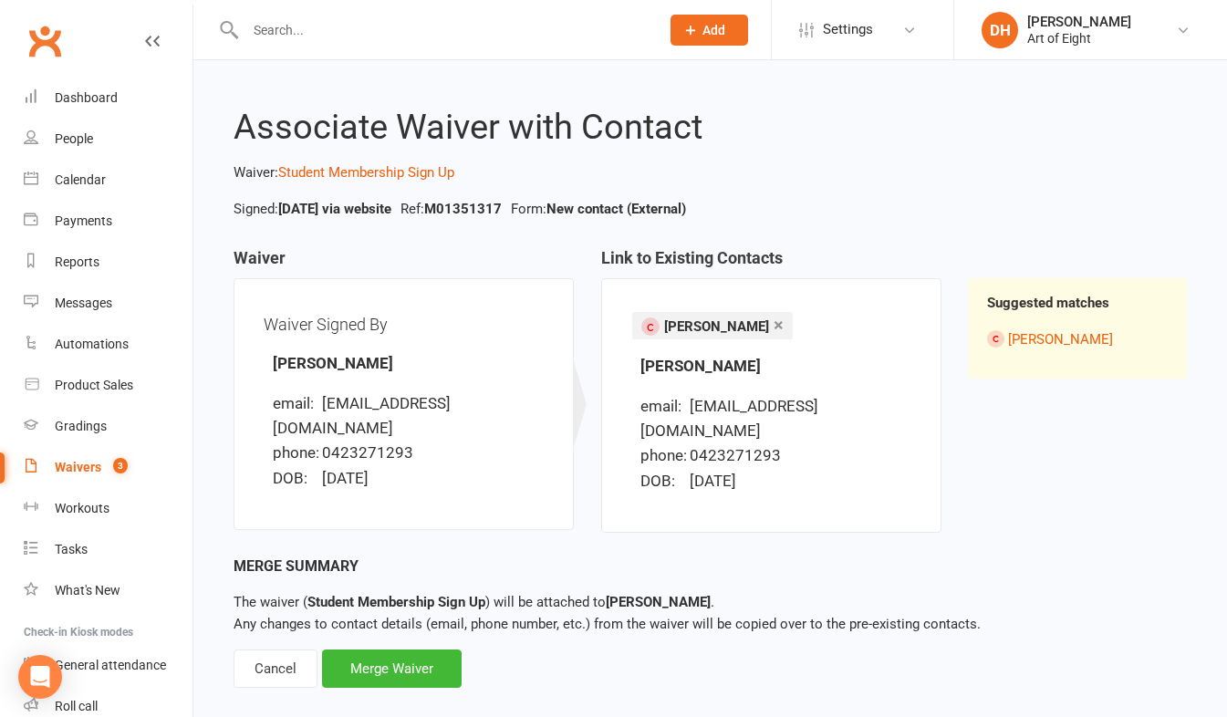
scroll to position [8, 0]
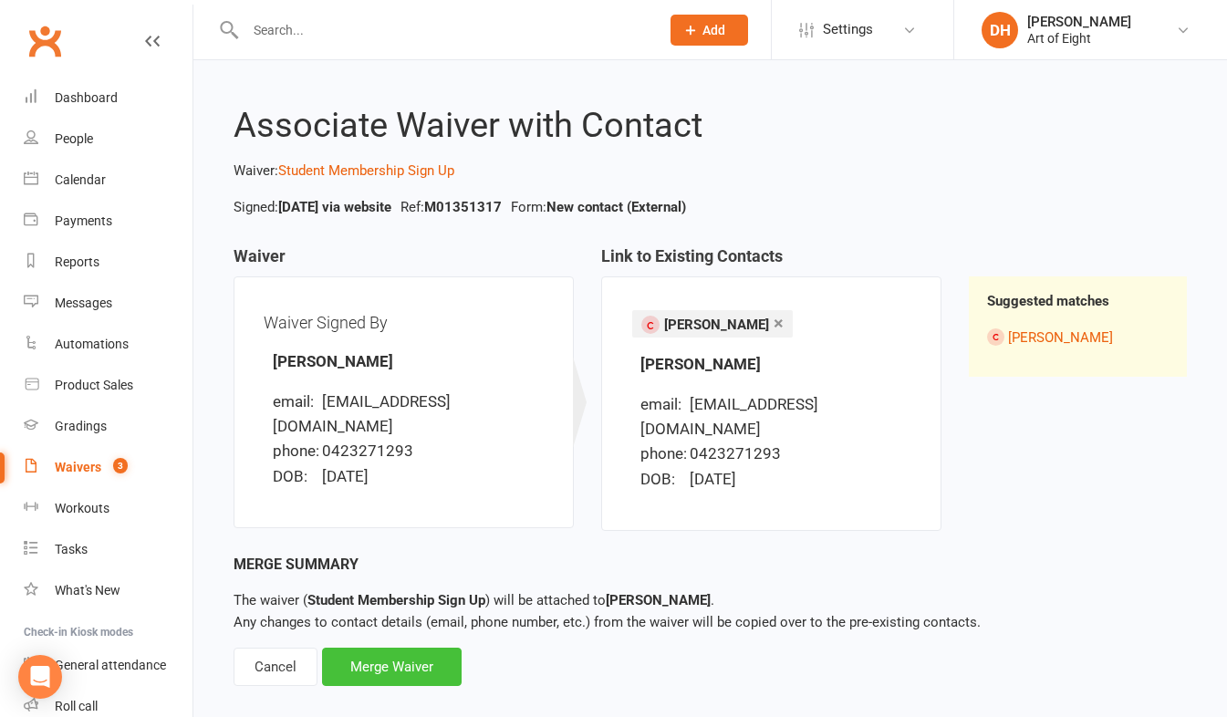
click at [402, 648] on div "Merge Waiver" at bounding box center [392, 667] width 140 height 38
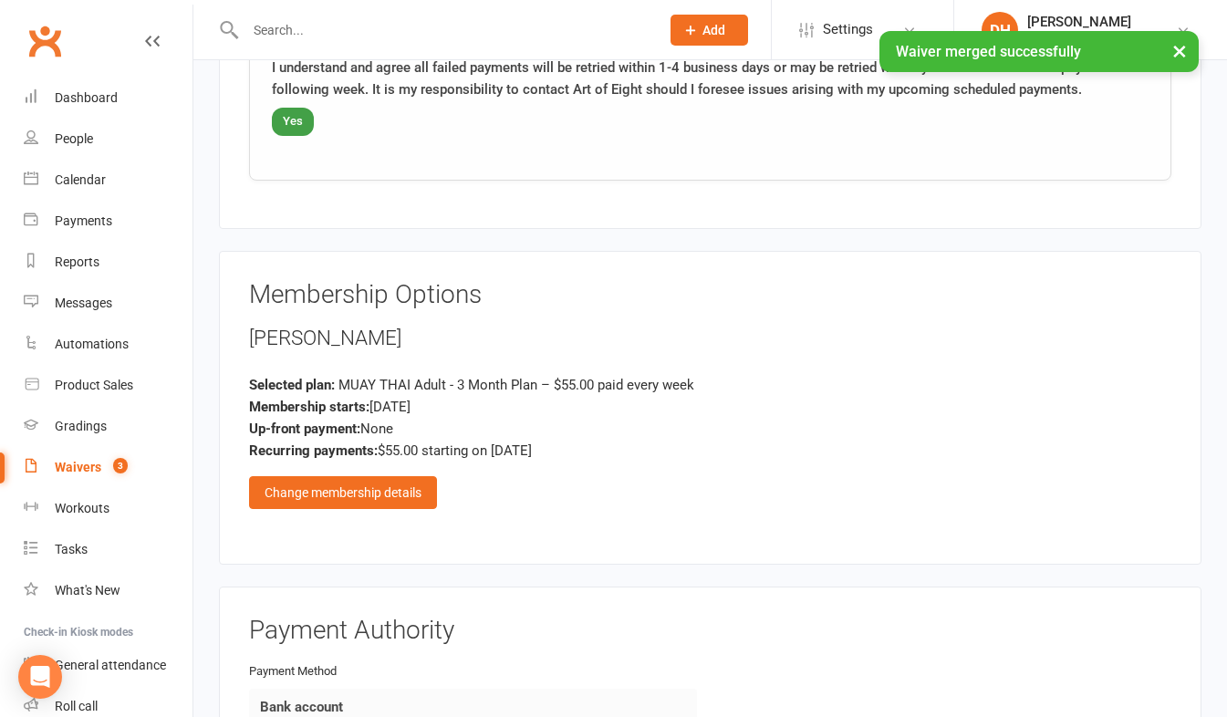
scroll to position [2154, 0]
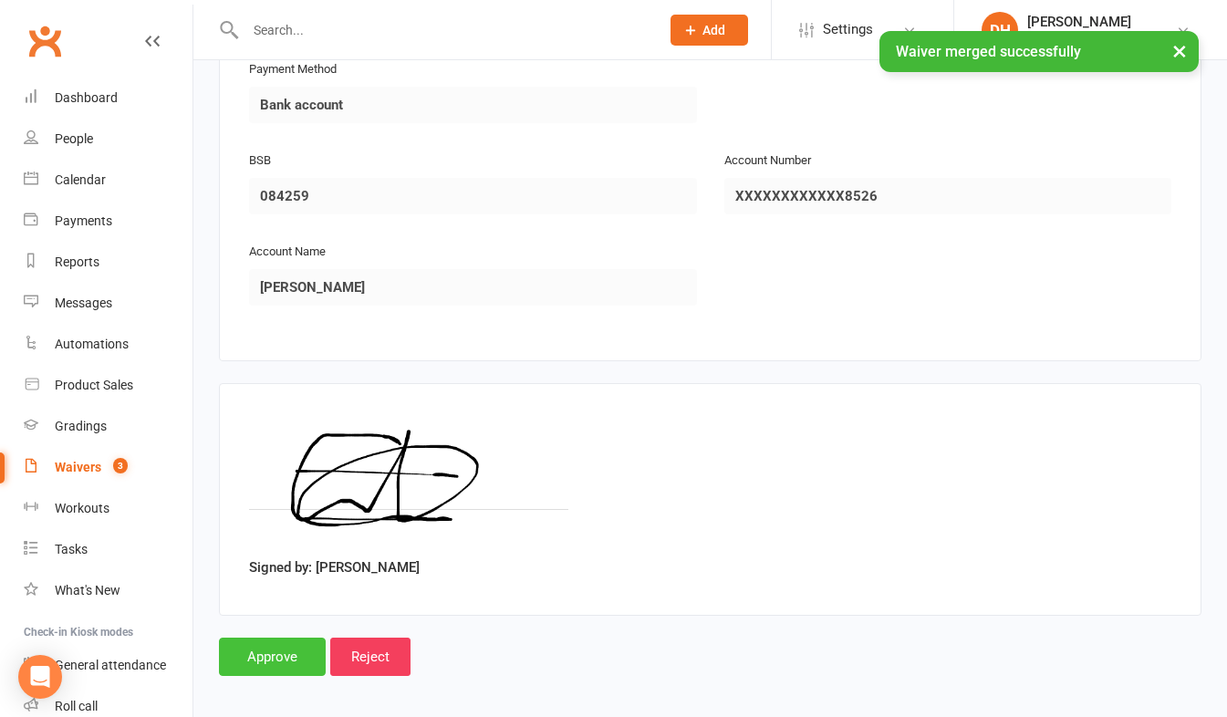
click at [290, 642] on input "Approve" at bounding box center [272, 657] width 107 height 38
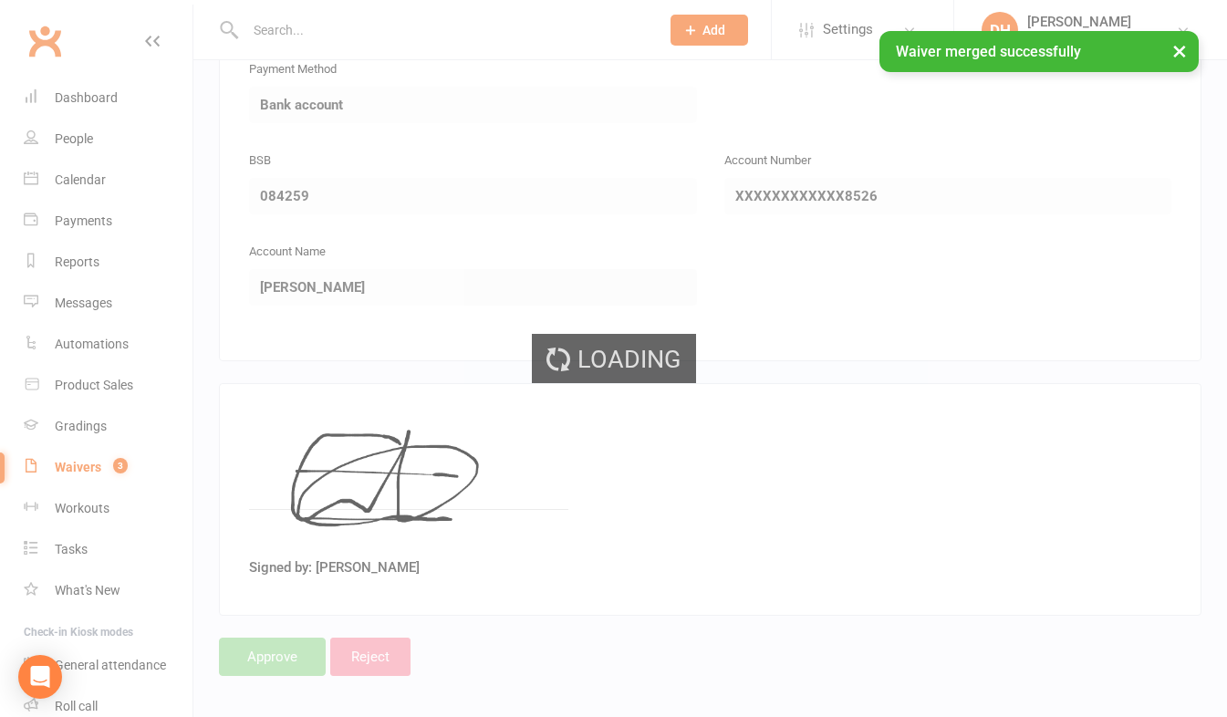
select select "50"
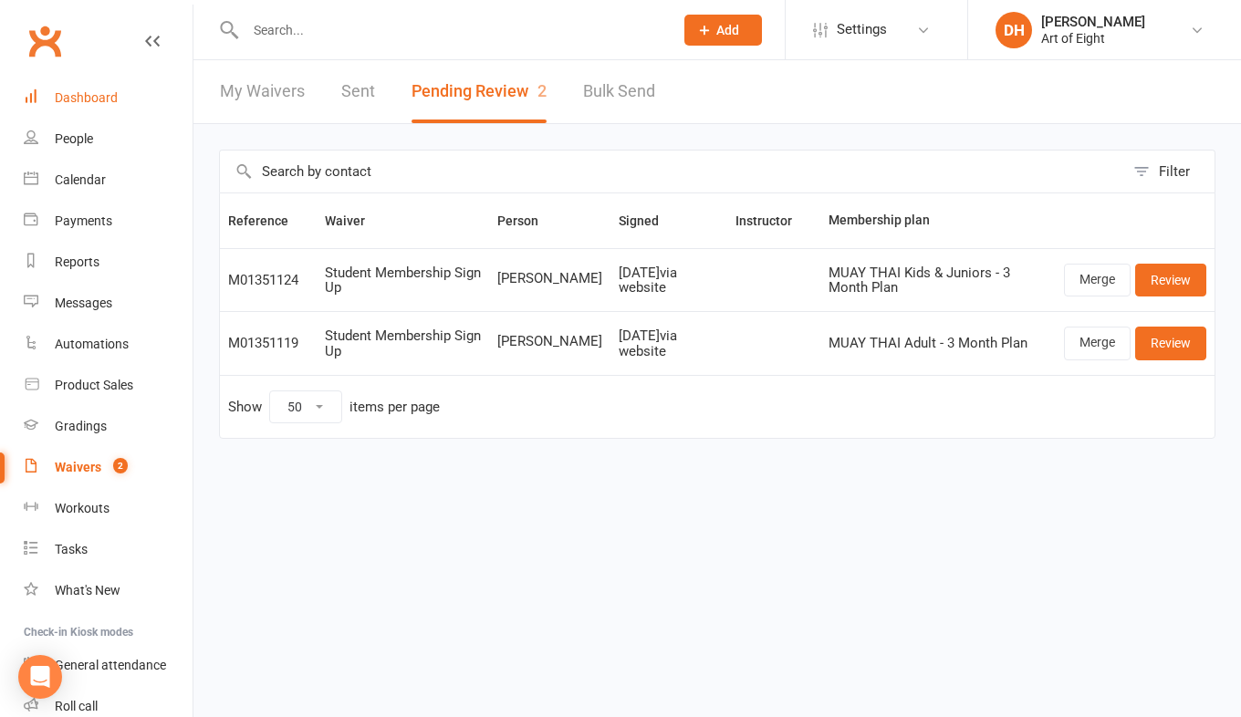
drag, startPoint x: 75, startPoint y: 99, endPoint x: 215, endPoint y: 185, distance: 165.1
click at [76, 99] on div "Dashboard" at bounding box center [86, 97] width 63 height 15
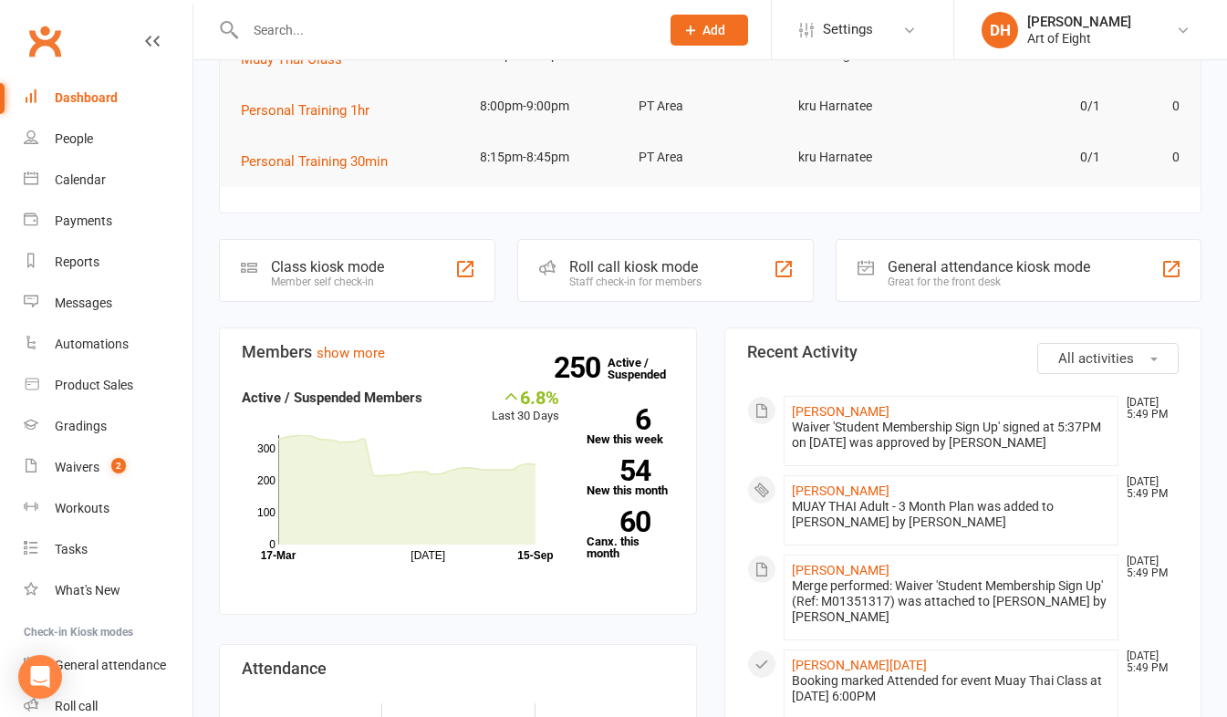
scroll to position [274, 0]
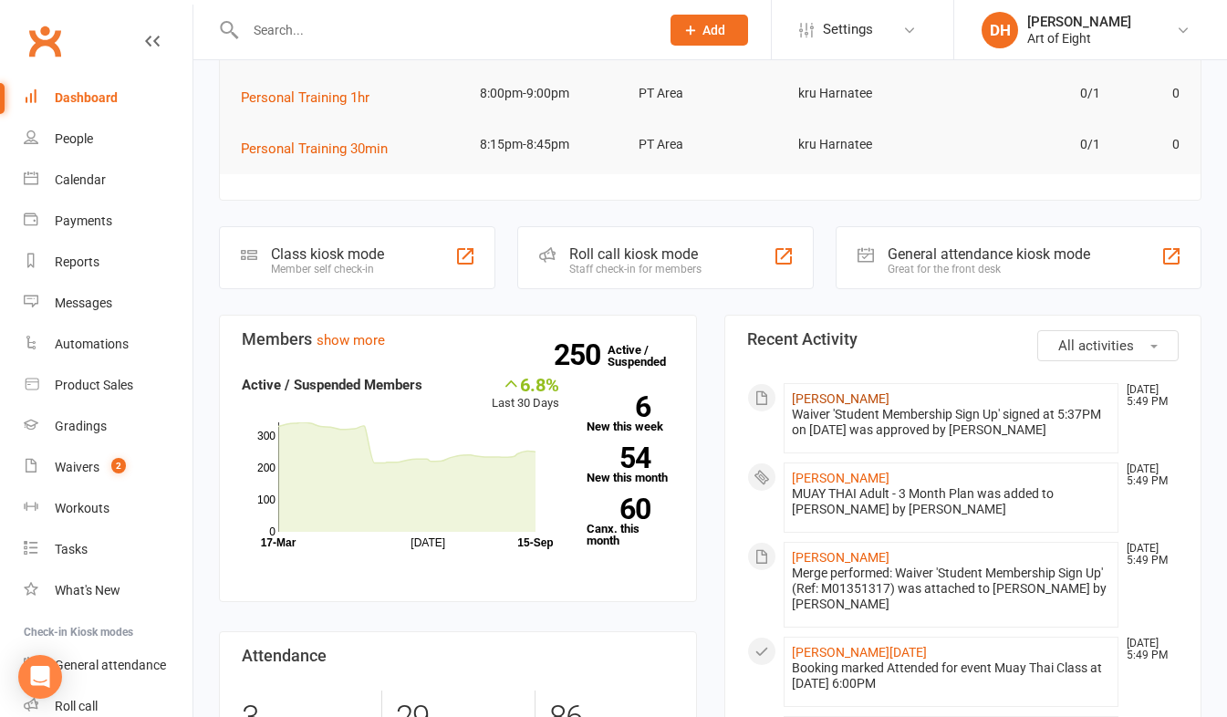
click at [814, 400] on link "[PERSON_NAME]" at bounding box center [841, 399] width 98 height 15
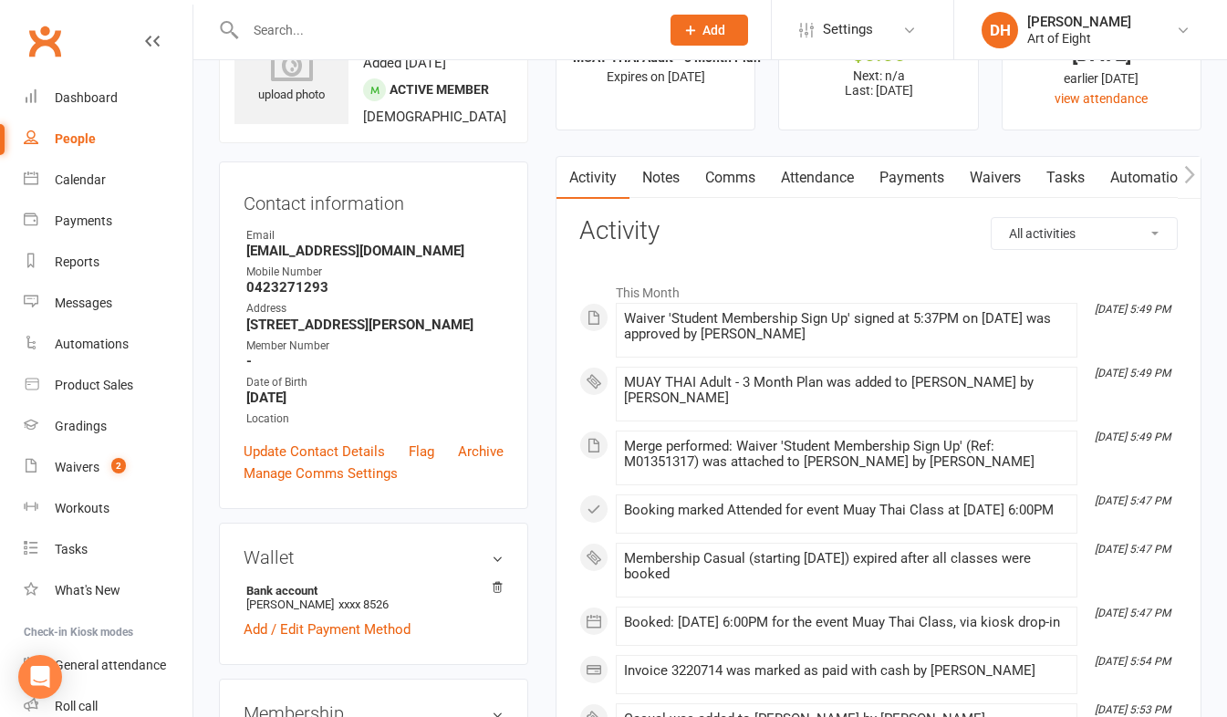
scroll to position [365, 0]
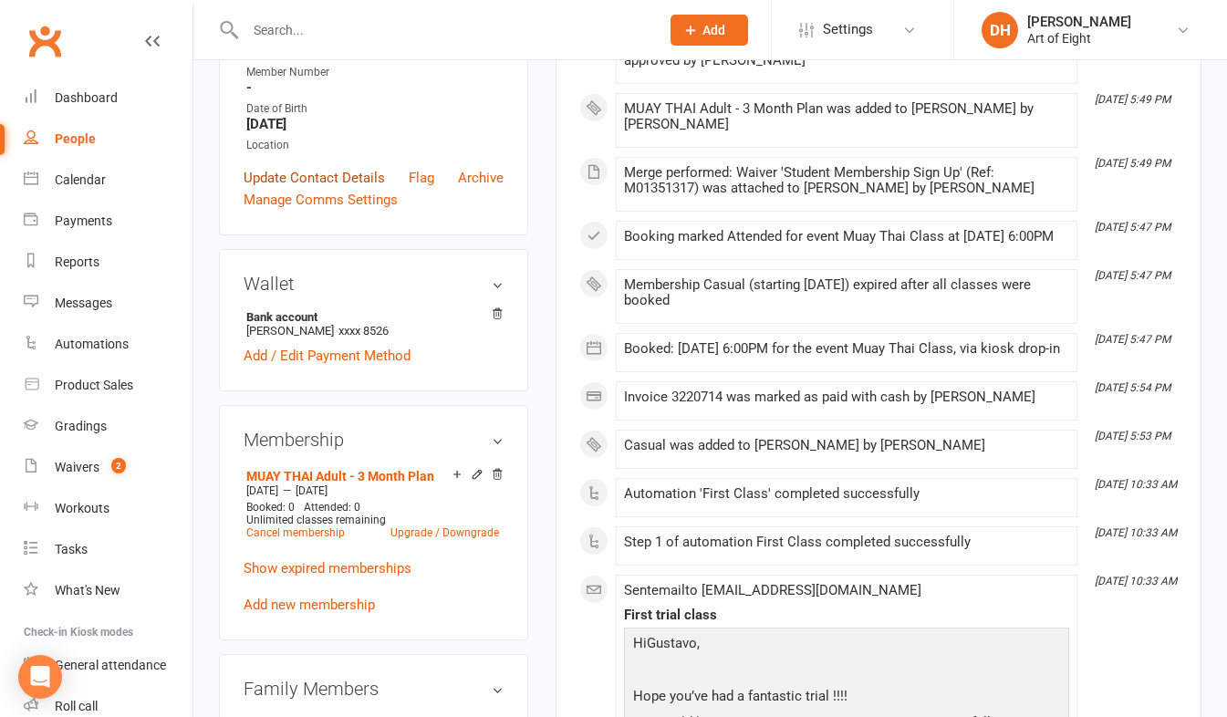
click at [296, 189] on link "Update Contact Details" at bounding box center [314, 178] width 141 height 22
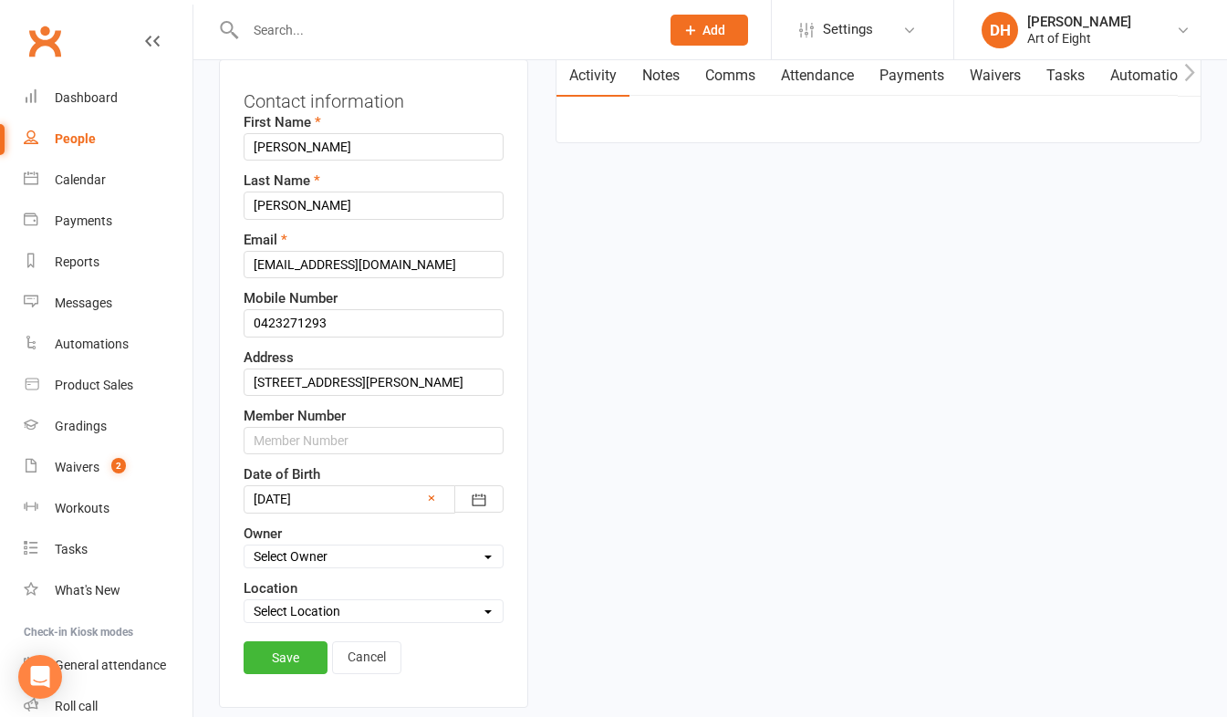
scroll to position [86, 0]
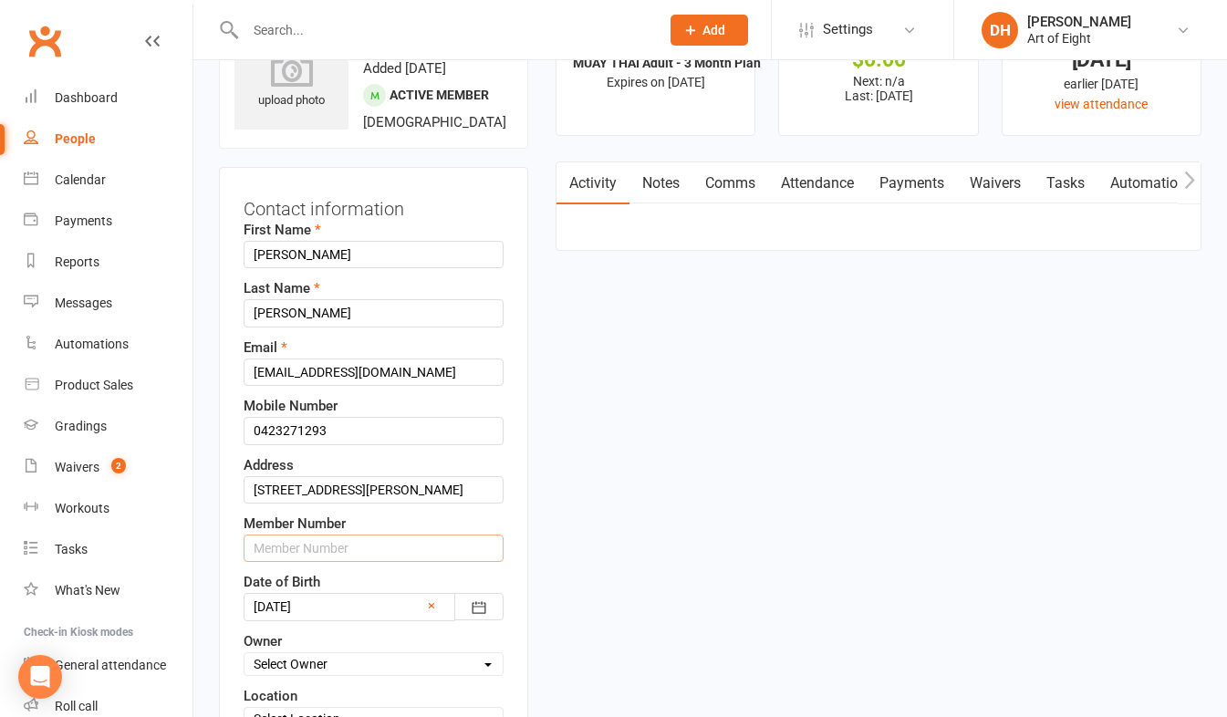
click at [304, 562] on input "text" at bounding box center [374, 548] width 260 height 27
type input "00446"
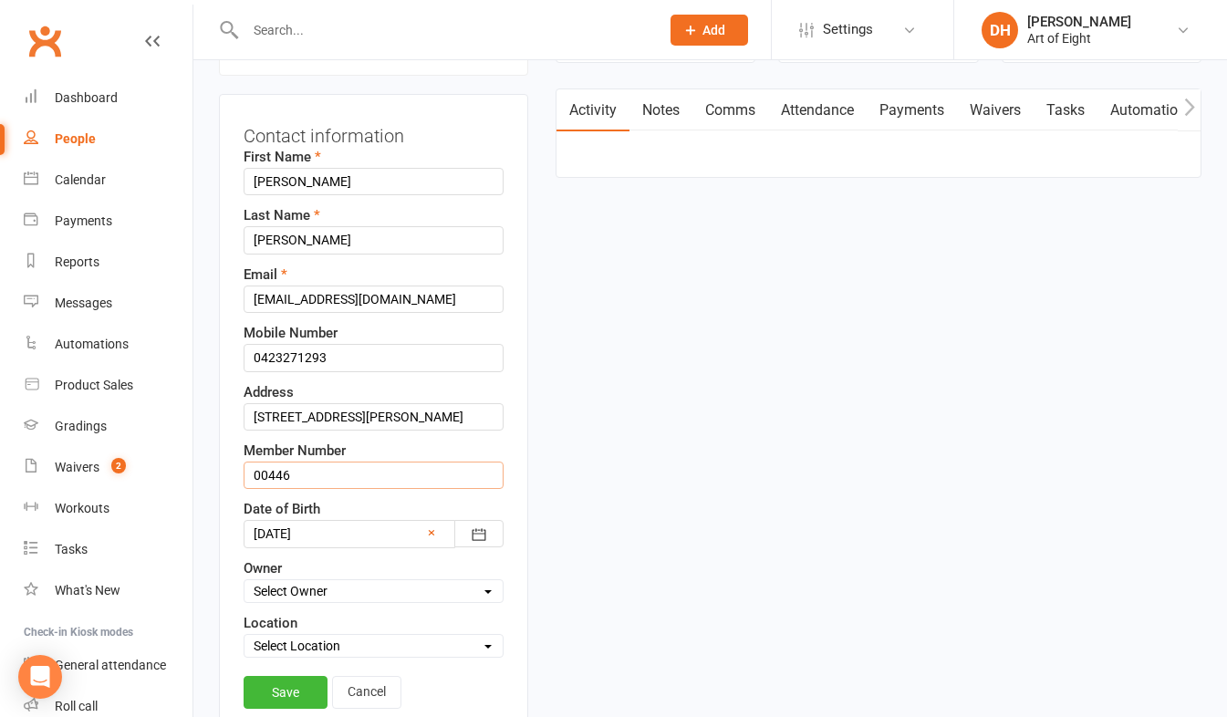
scroll to position [268, 0]
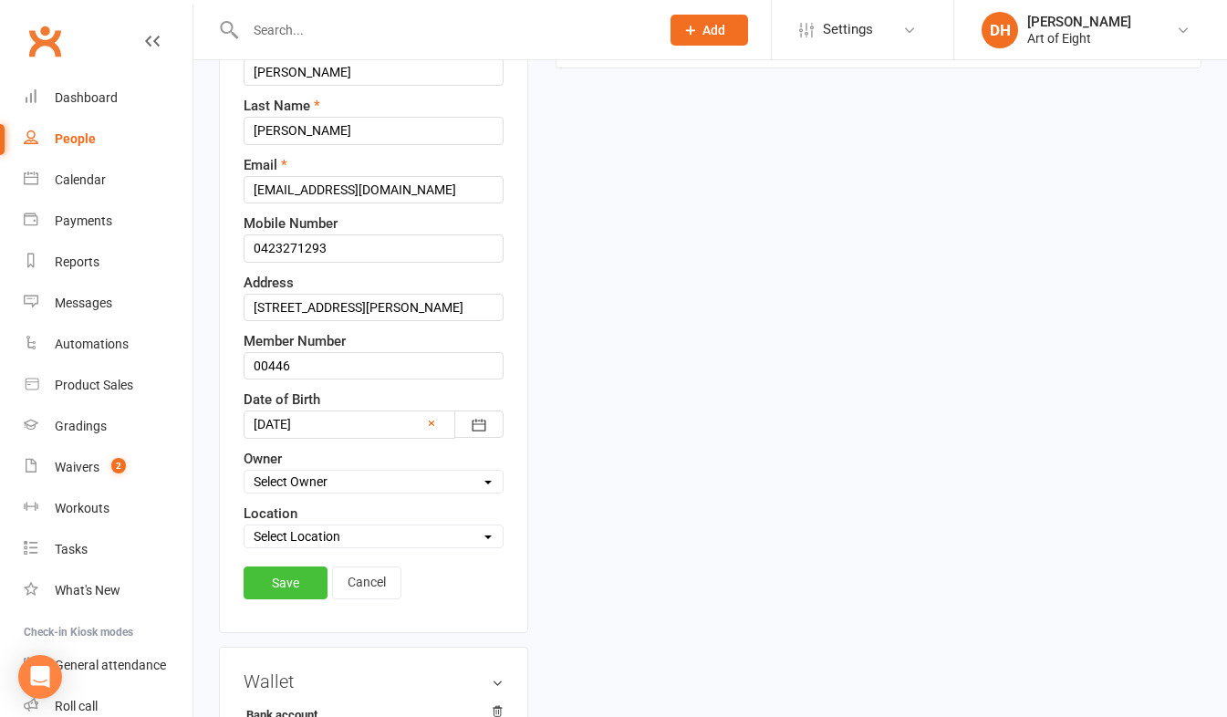
click at [263, 600] on link "Save" at bounding box center [286, 583] width 84 height 33
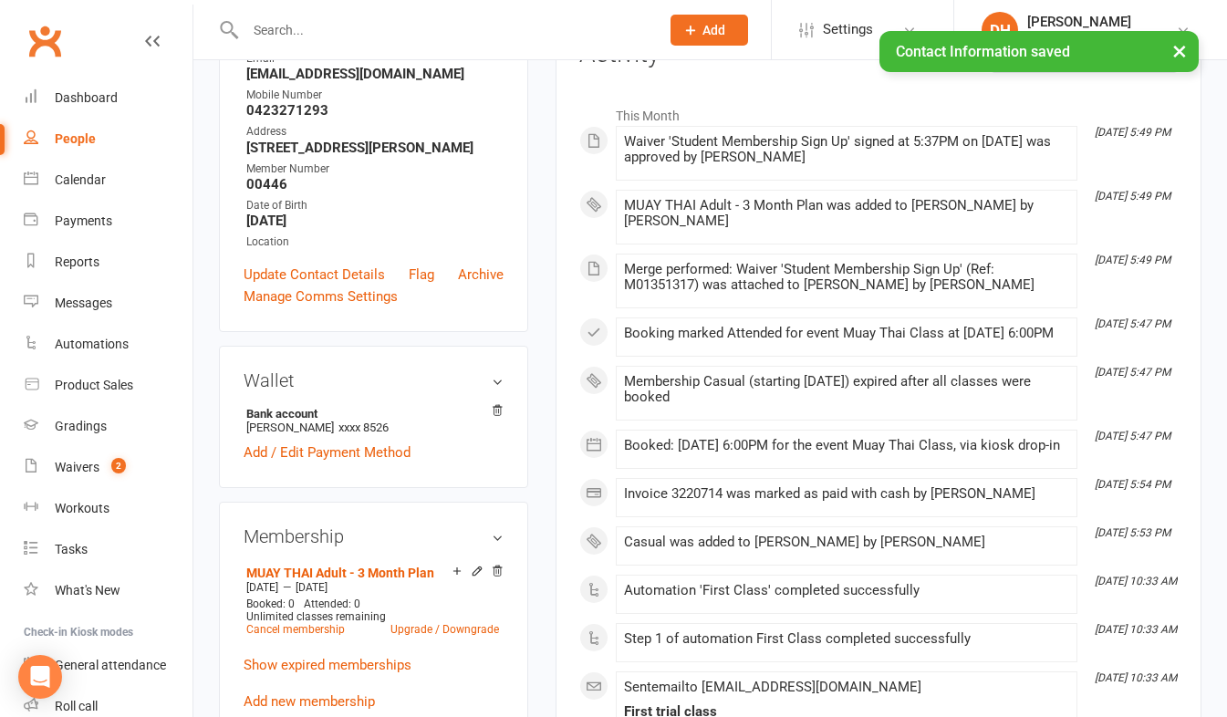
scroll to position [0, 0]
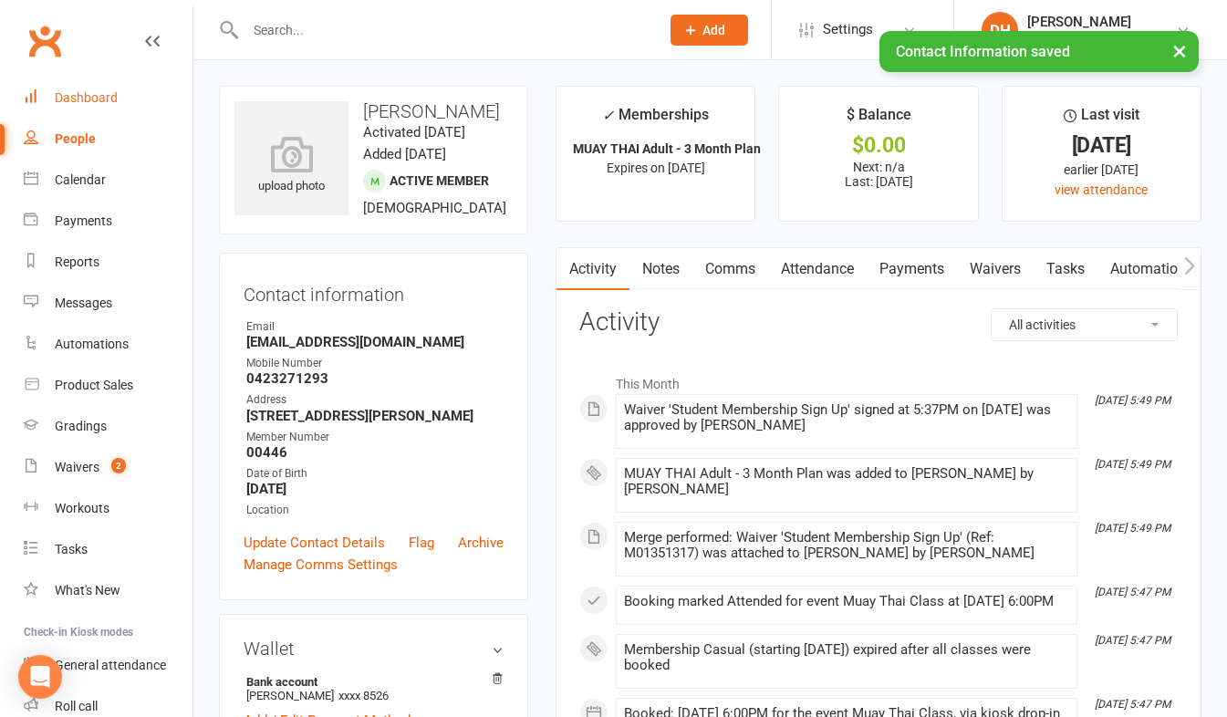
click at [84, 95] on div "Dashboard" at bounding box center [86, 97] width 63 height 15
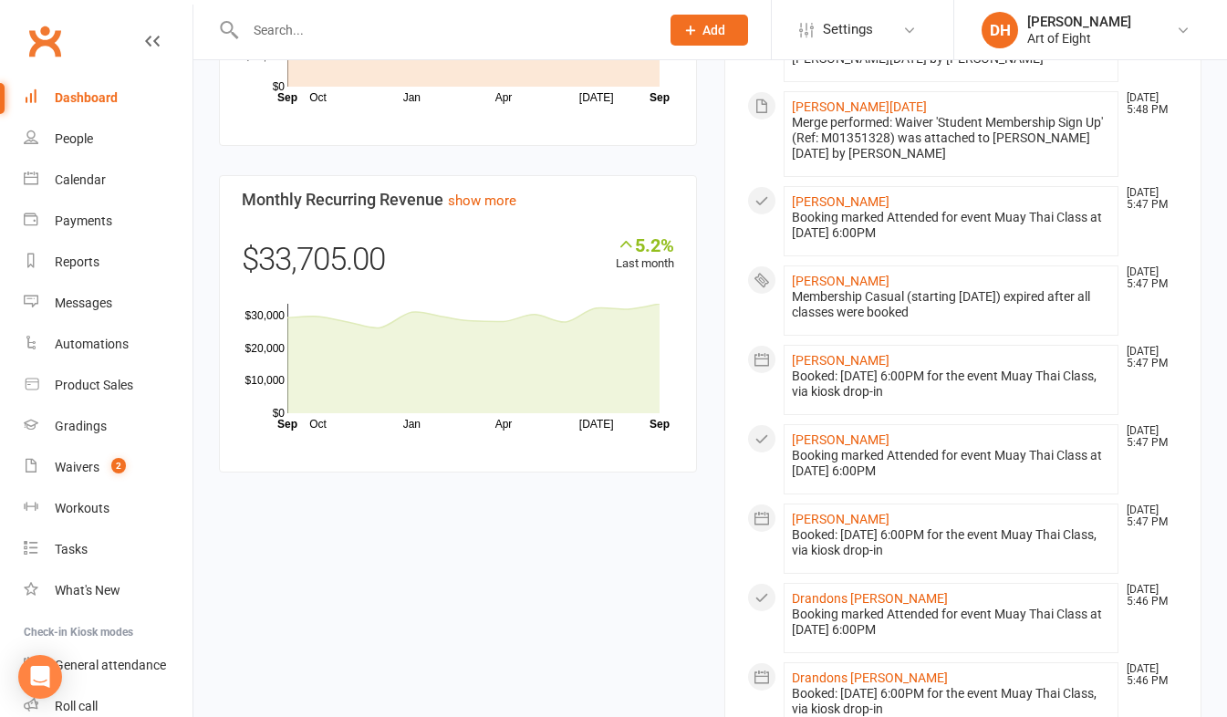
scroll to position [1805, 0]
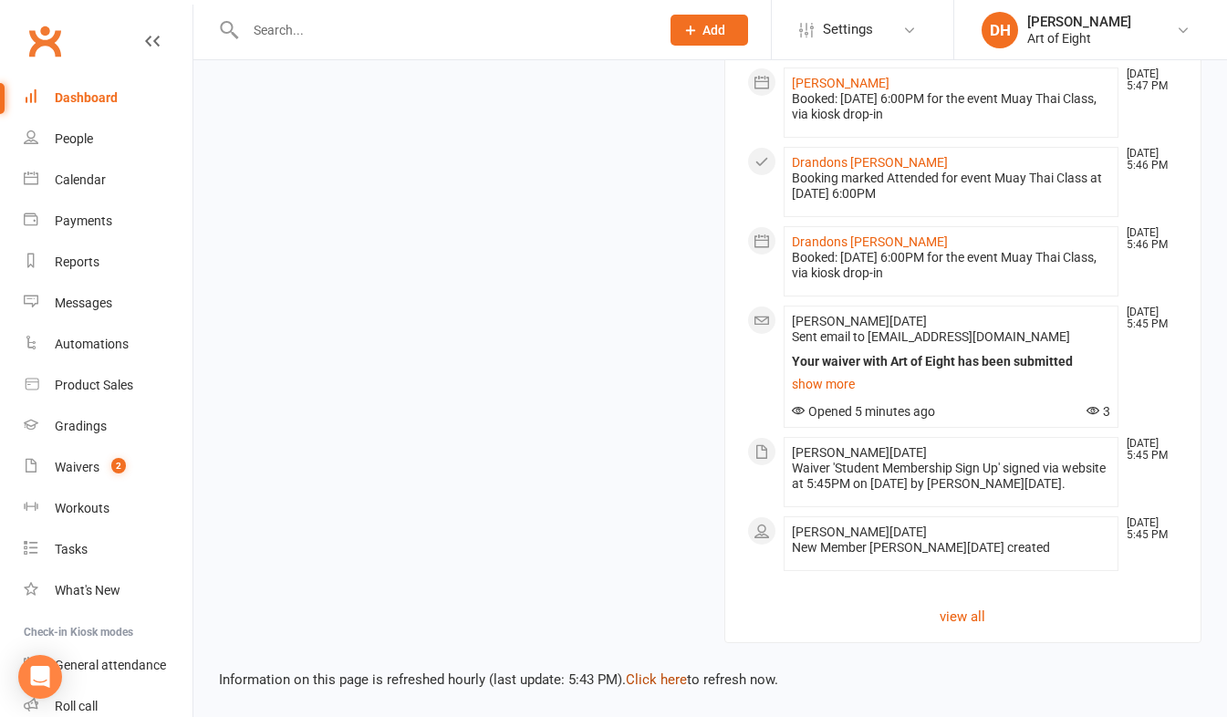
click at [663, 674] on link "Click here" at bounding box center [656, 680] width 61 height 16
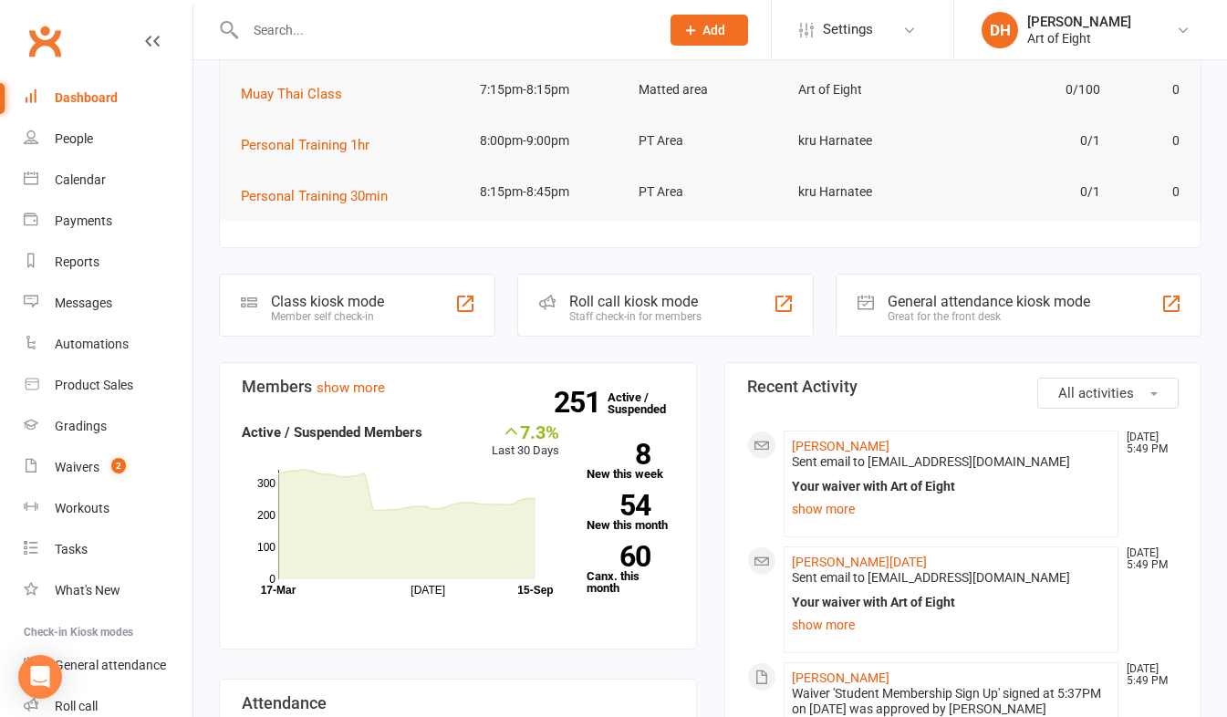
scroll to position [71, 0]
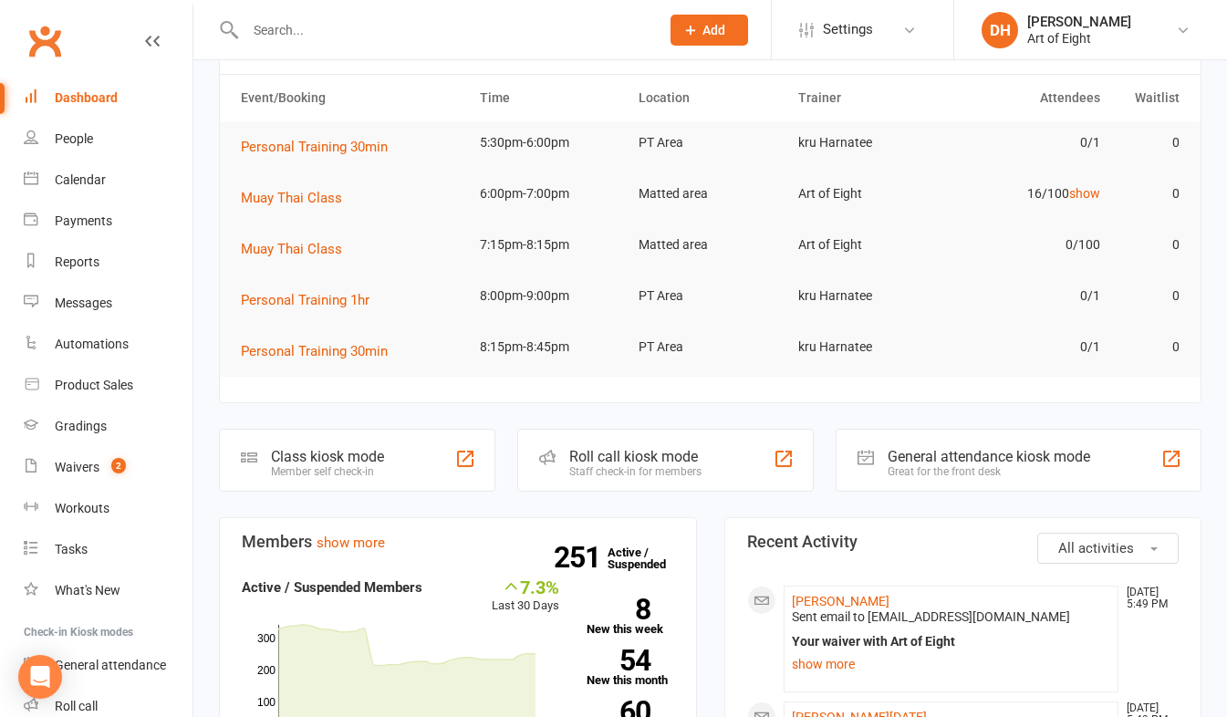
click at [633, 457] on div "Roll call kiosk mode" at bounding box center [635, 456] width 132 height 17
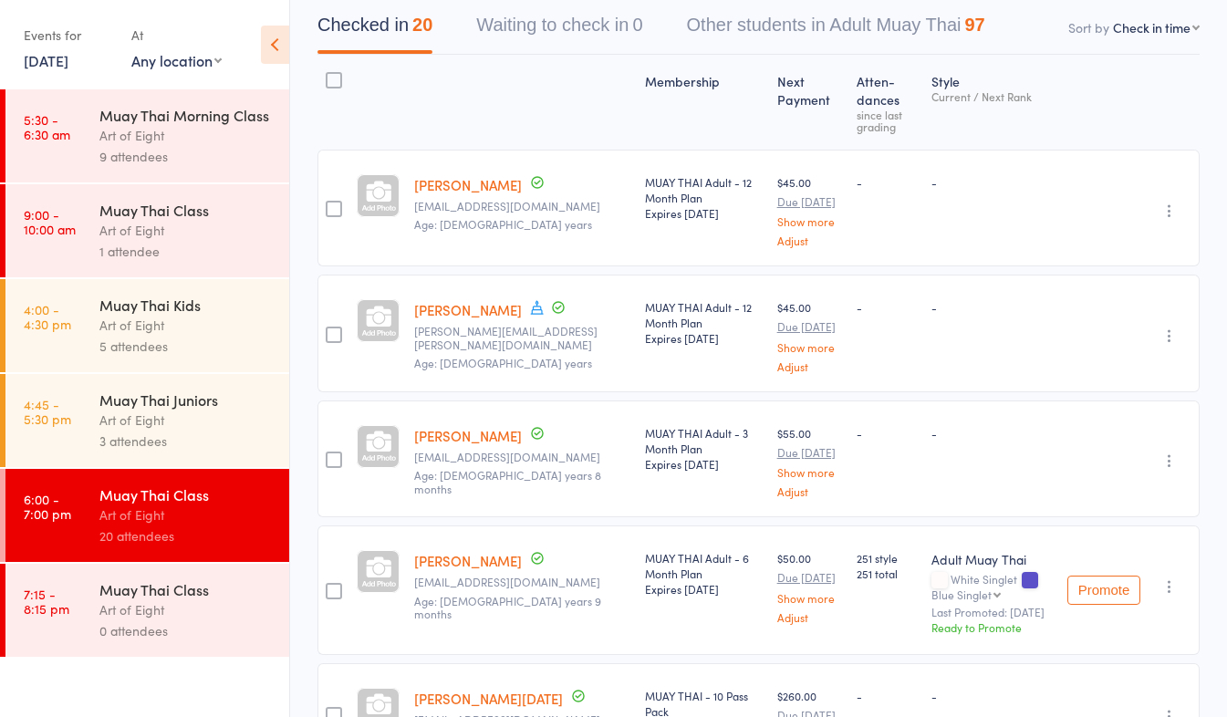
scroll to position [91, 0]
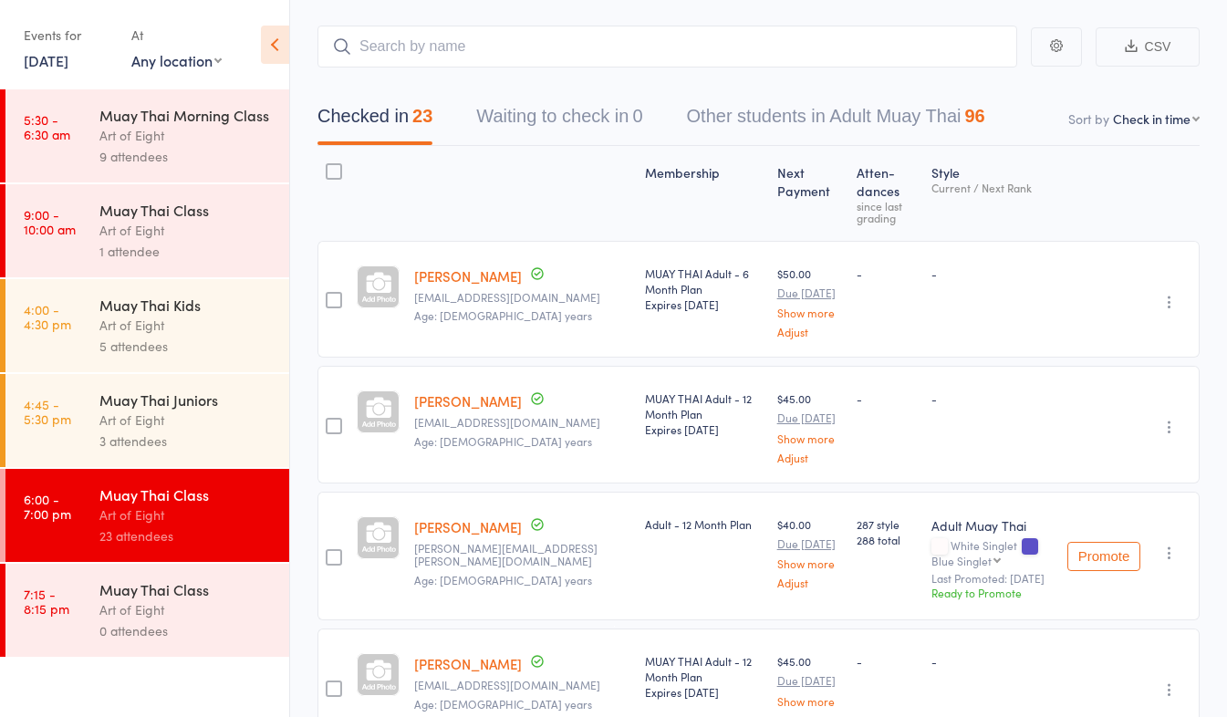
scroll to position [183, 0]
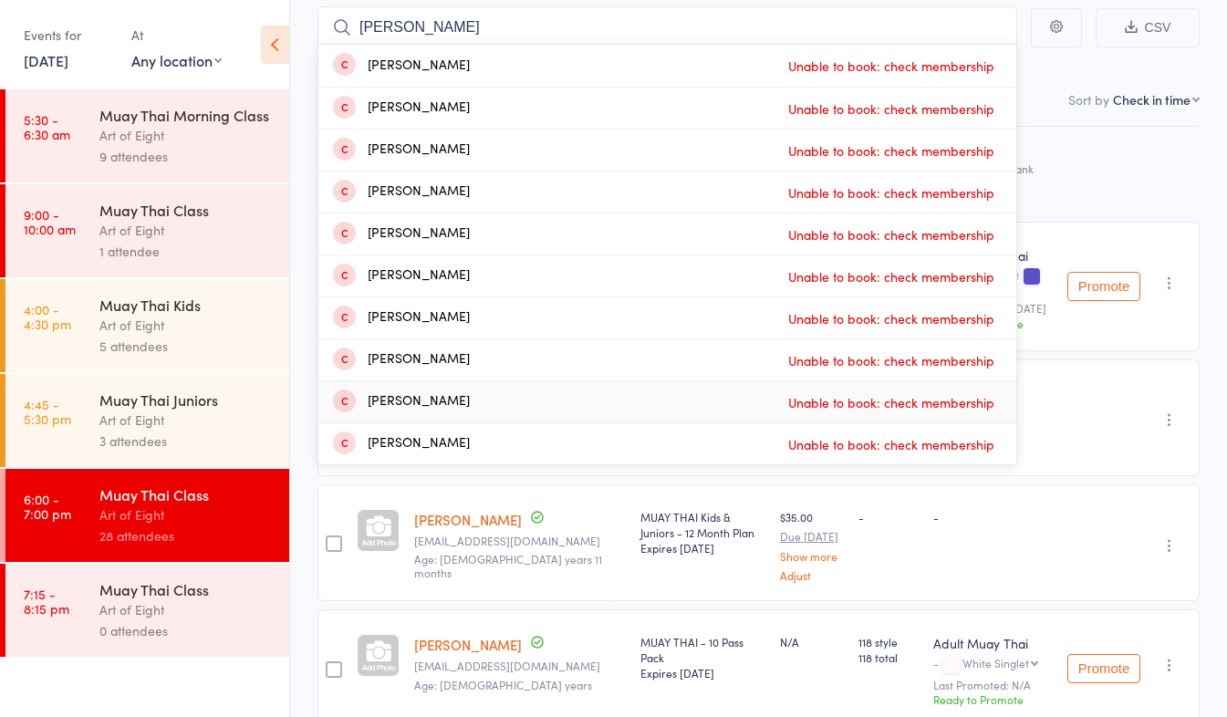
scroll to position [91, 0]
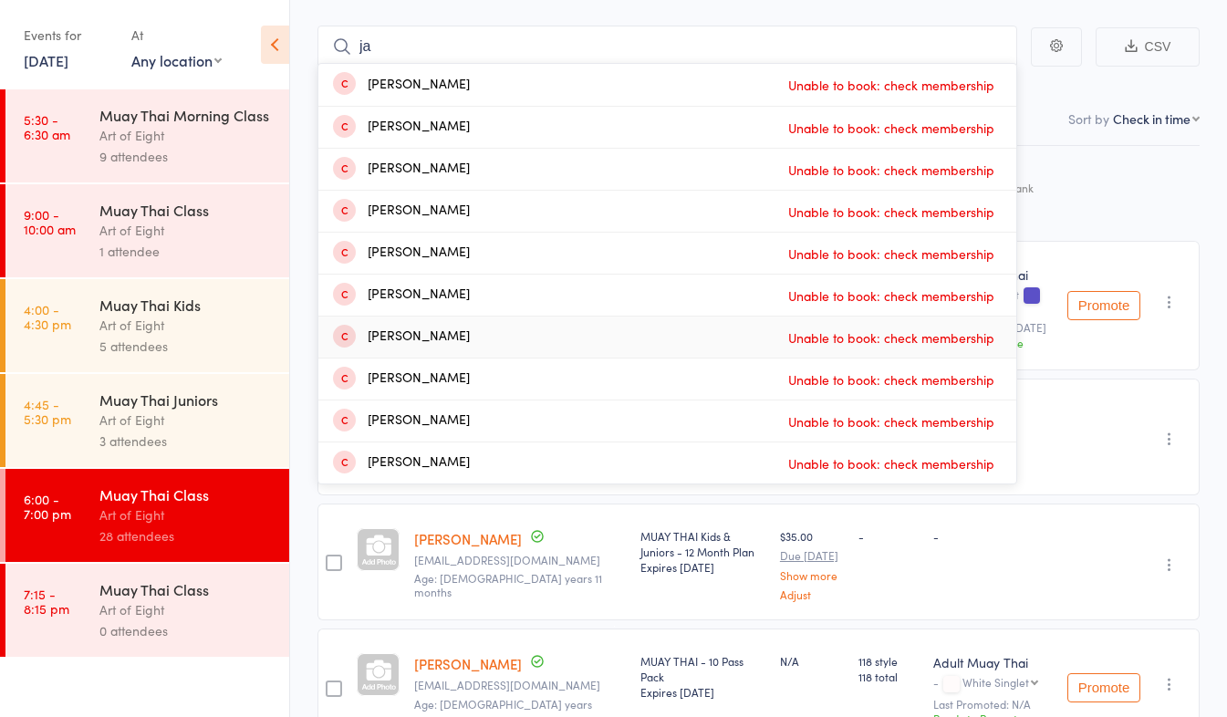
type input "j"
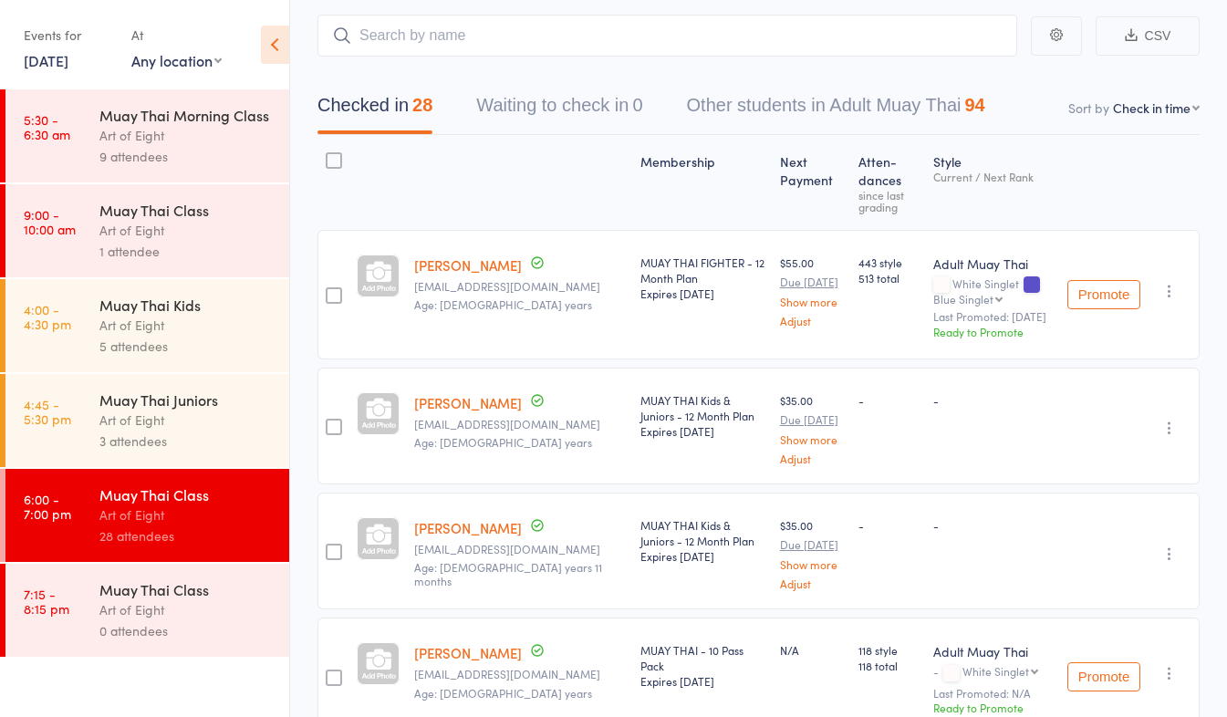
scroll to position [0, 0]
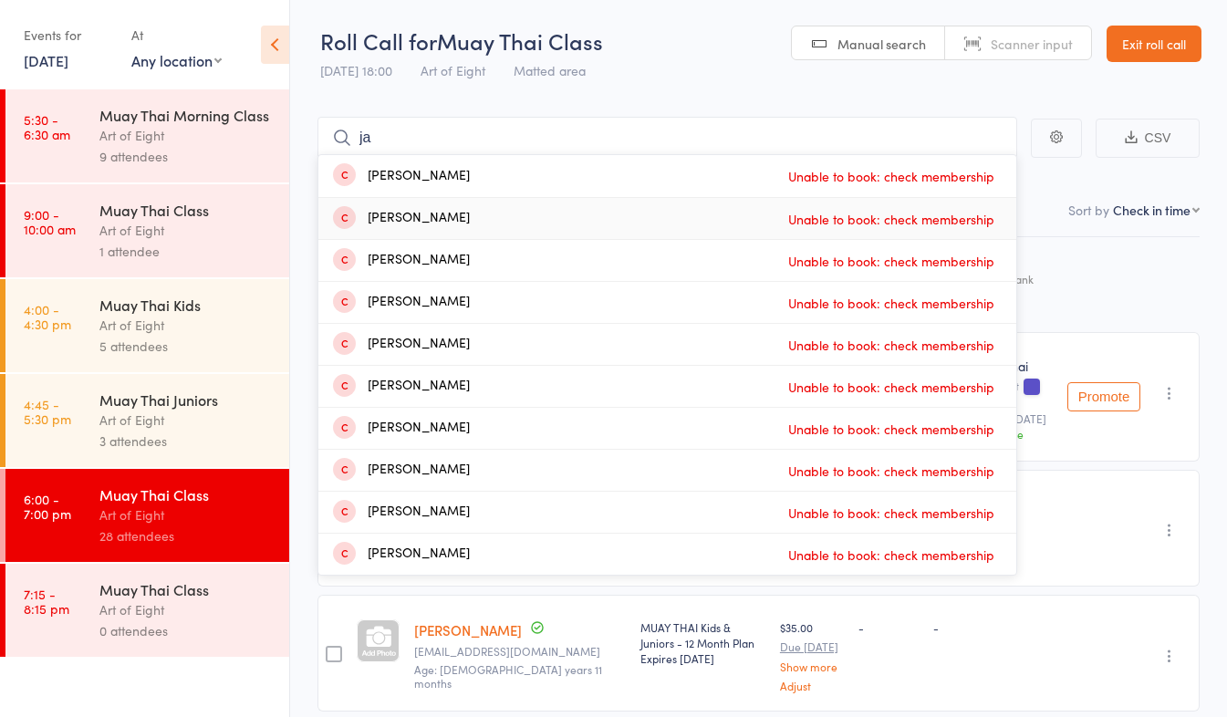
type input "j"
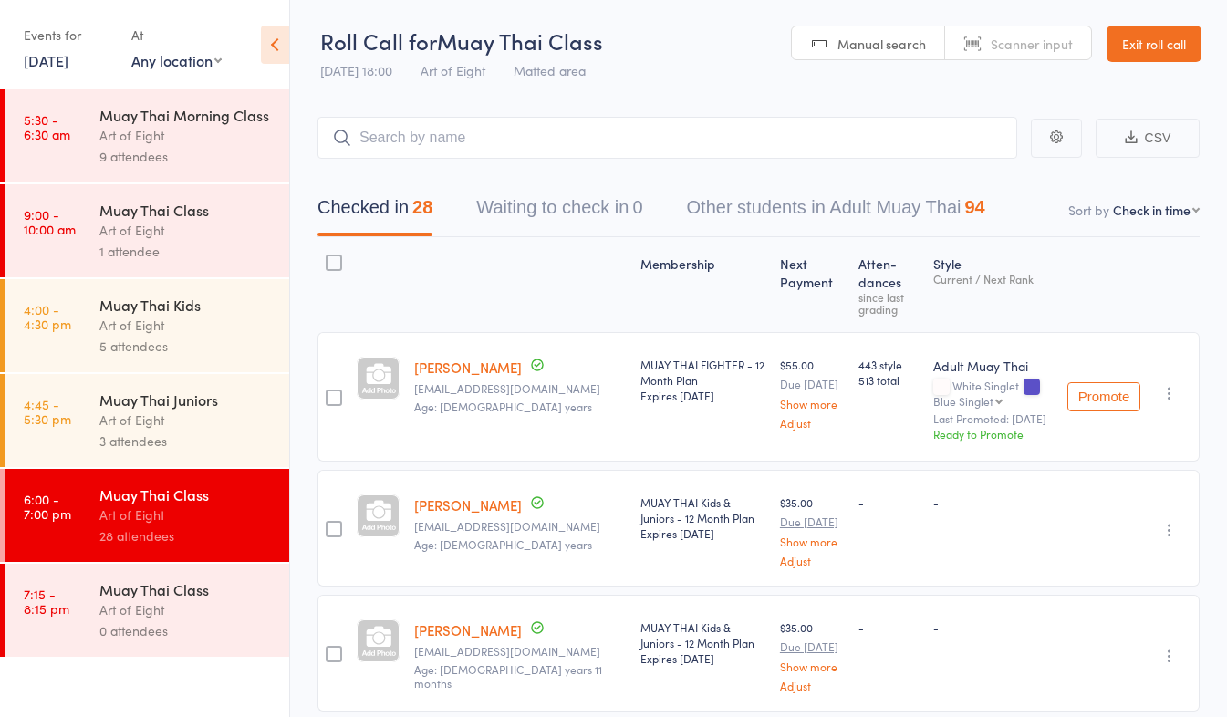
drag, startPoint x: 1155, startPoint y: 55, endPoint x: 1122, endPoint y: 57, distance: 33.0
click at [1155, 55] on link "Exit roll call" at bounding box center [1154, 44] width 95 height 37
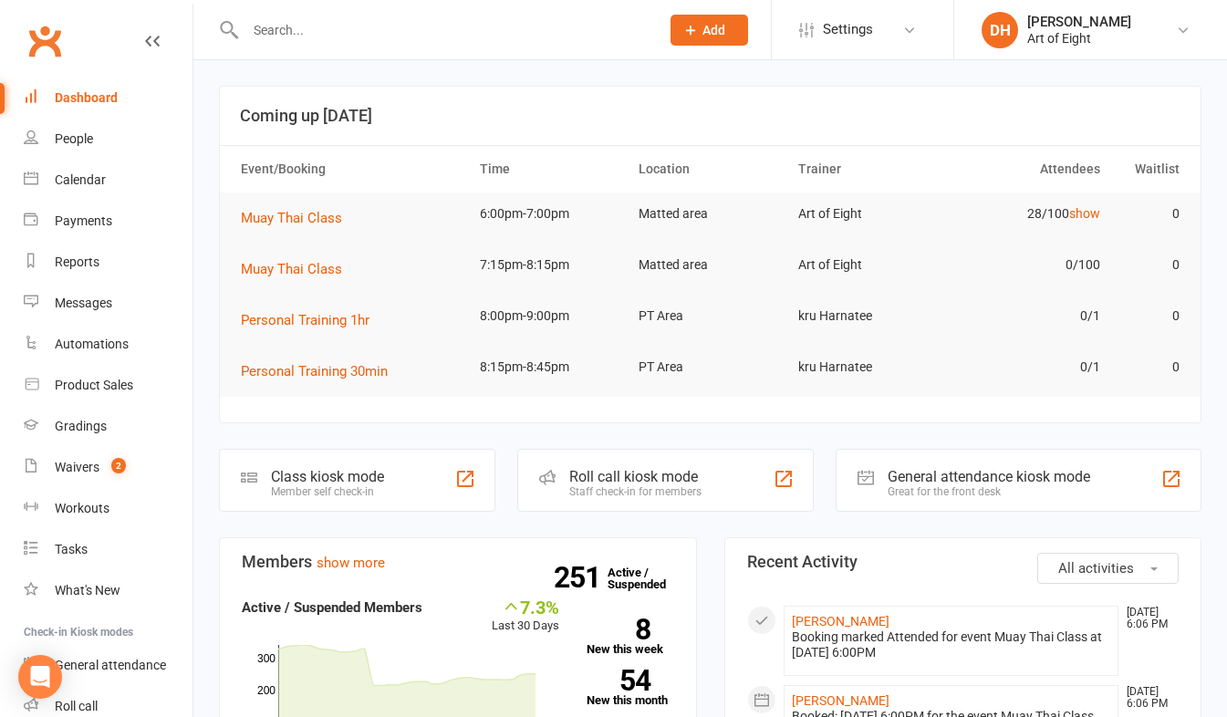
click at [354, 32] on input "text" at bounding box center [443, 30] width 407 height 26
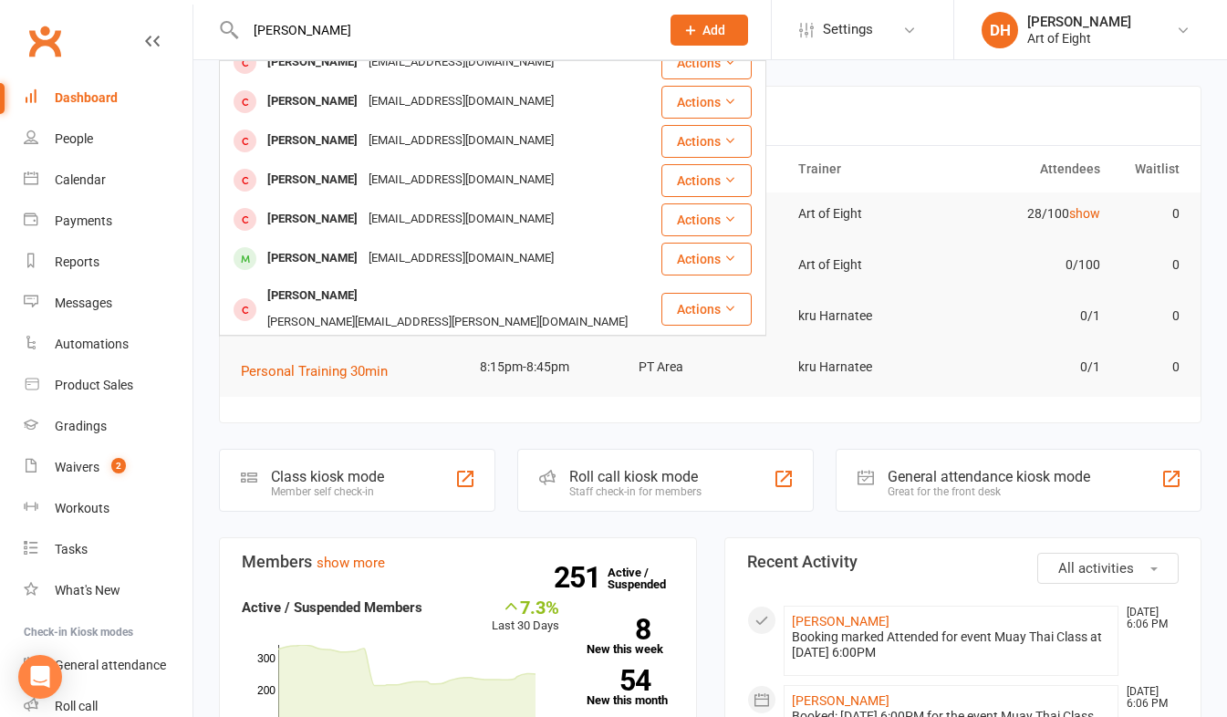
scroll to position [274, 0]
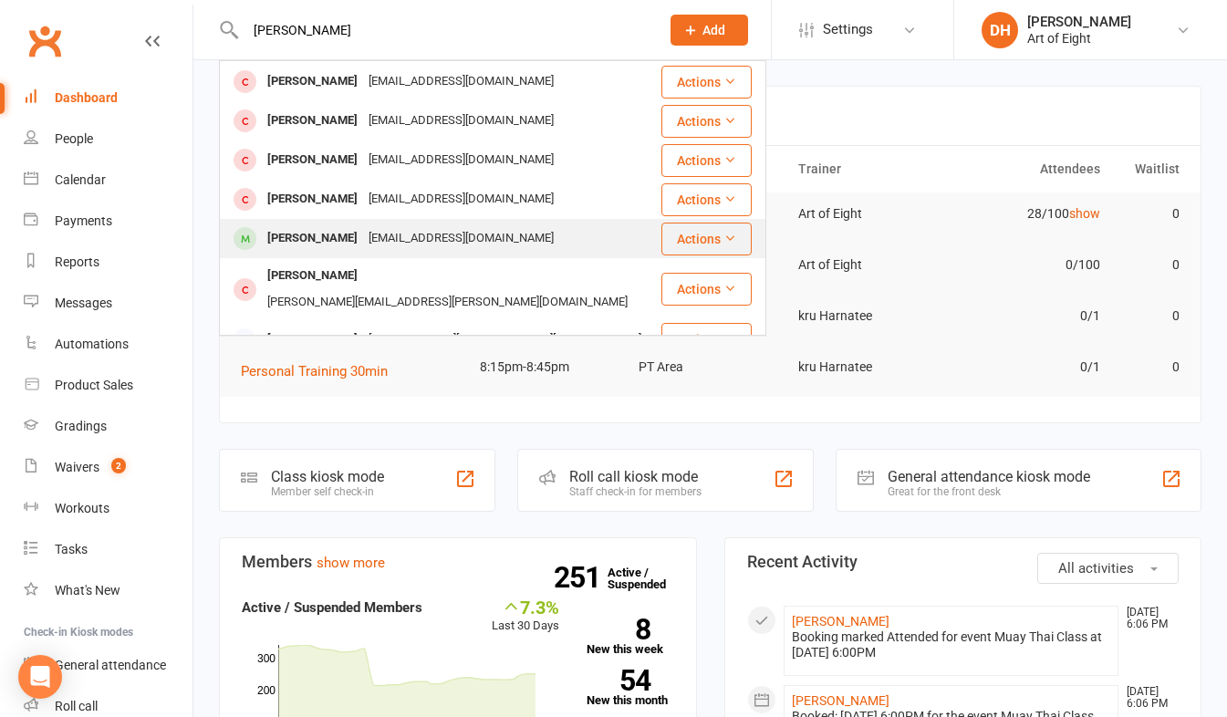
type input "[PERSON_NAME]"
click at [302, 236] on div "[PERSON_NAME]" at bounding box center [312, 238] width 101 height 26
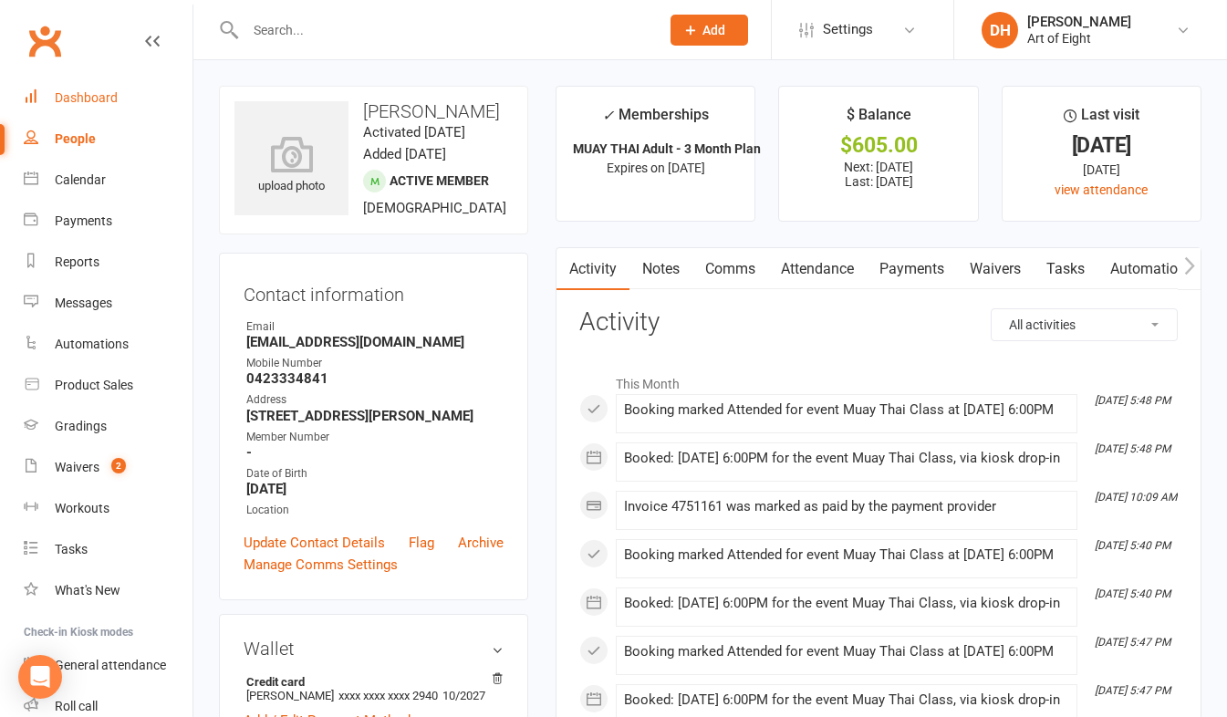
click at [105, 95] on div "Dashboard" at bounding box center [86, 97] width 63 height 15
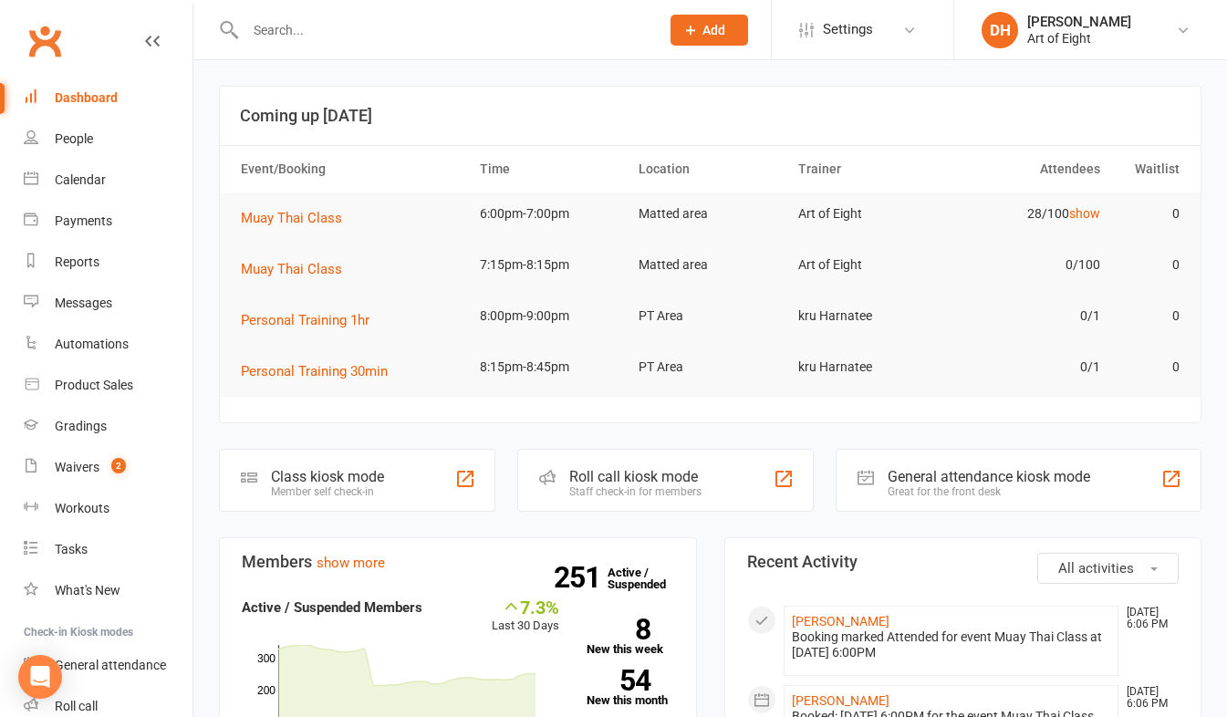
click at [608, 470] on div "Roll call kiosk mode" at bounding box center [635, 476] width 132 height 17
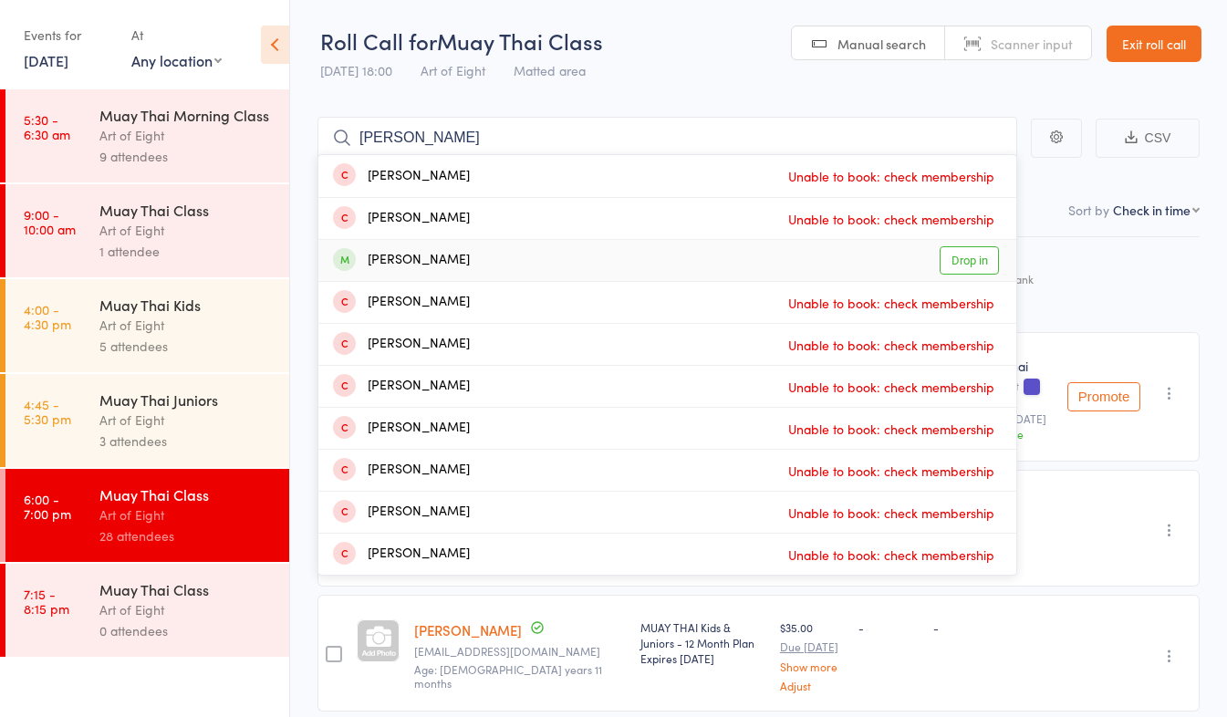
type input "[PERSON_NAME]"
click at [960, 263] on link "Drop in" at bounding box center [969, 260] width 59 height 28
